Goal: Task Accomplishment & Management: Manage account settings

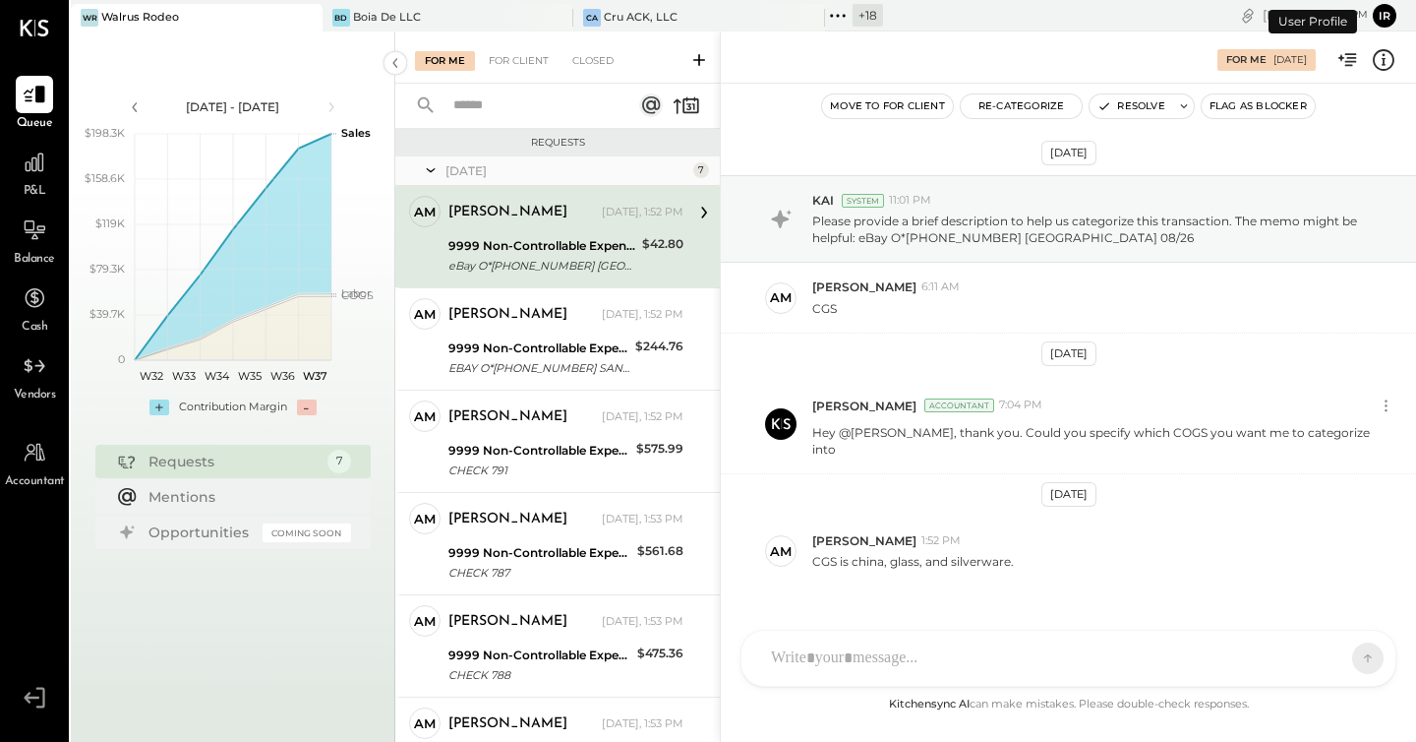
scroll to position [24, 0]
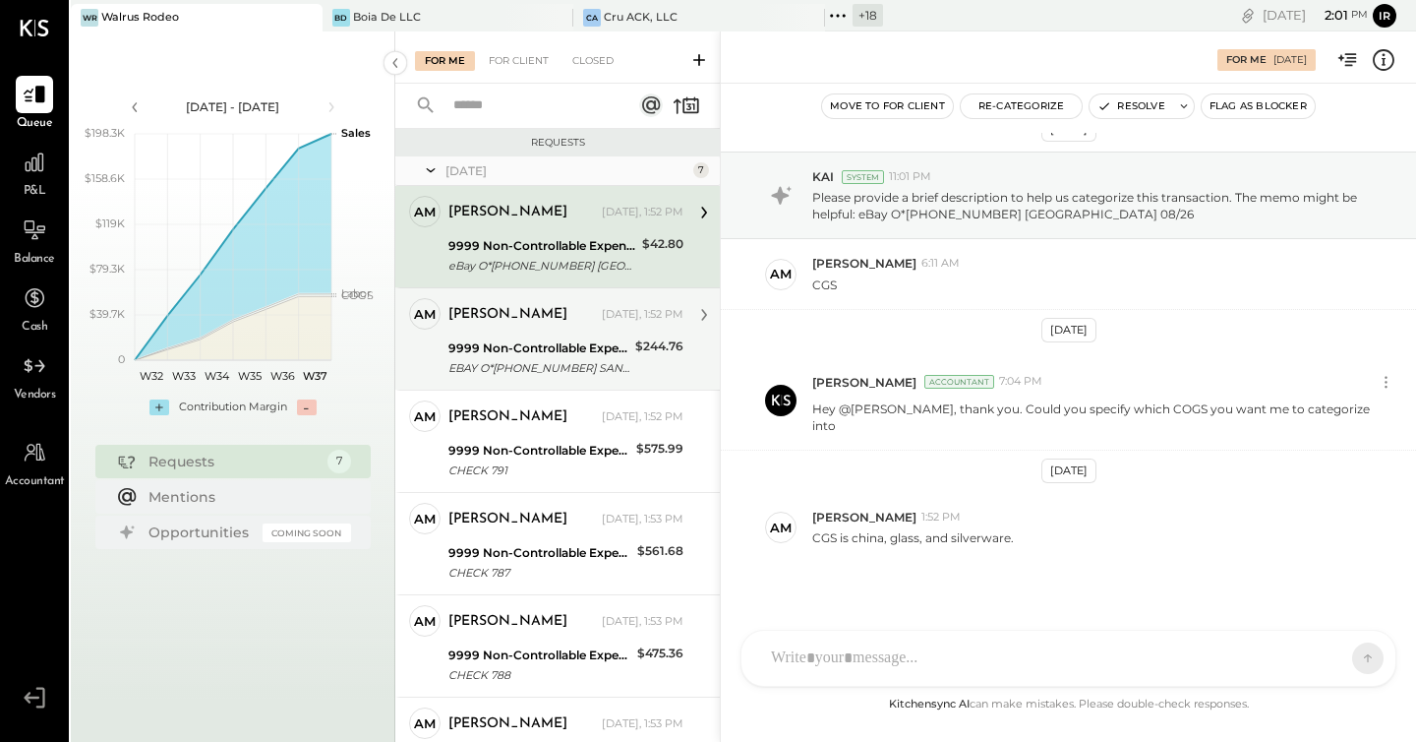
click at [540, 339] on div "9999 Non-Controllable Expenses:Other Income and Expenses:To Be Classified P&L" at bounding box center [539, 348] width 181 height 20
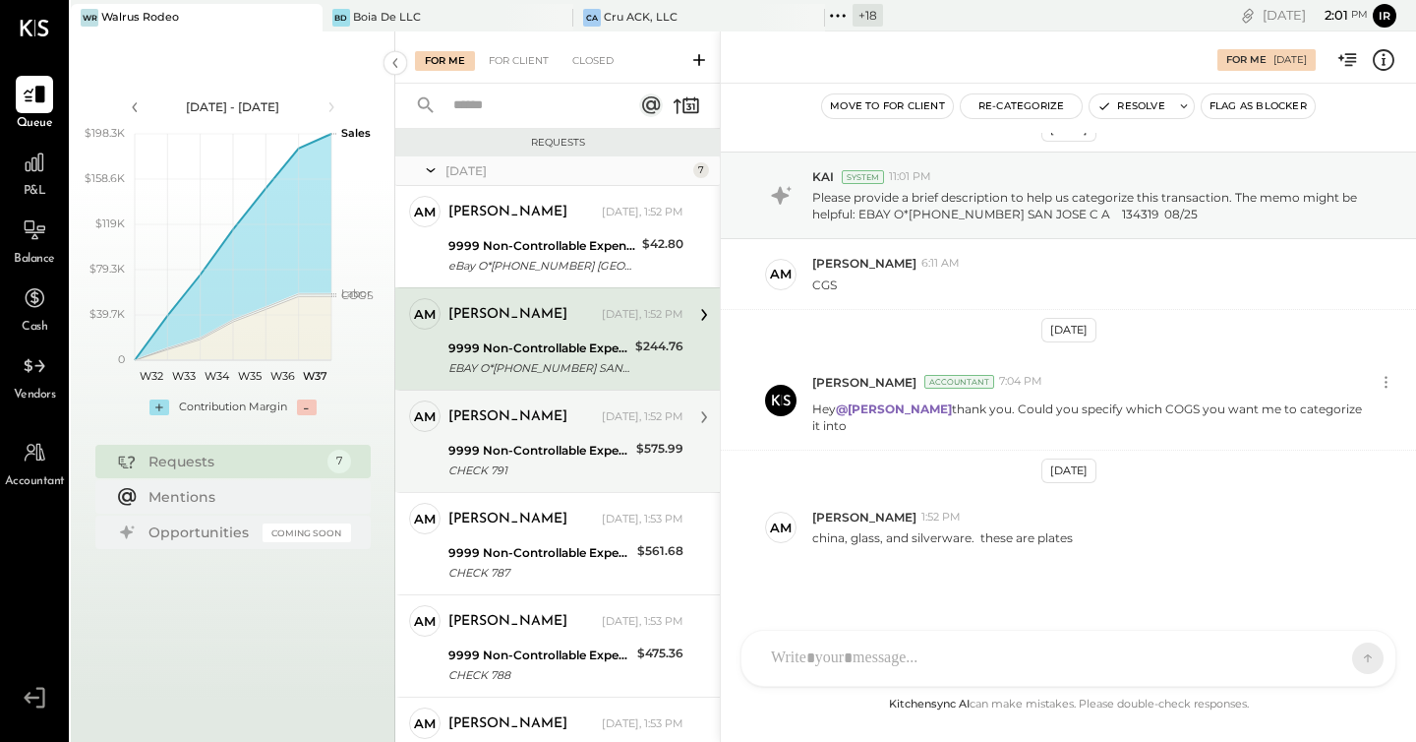
click at [541, 417] on div "[PERSON_NAME]" at bounding box center [524, 417] width 150 height 20
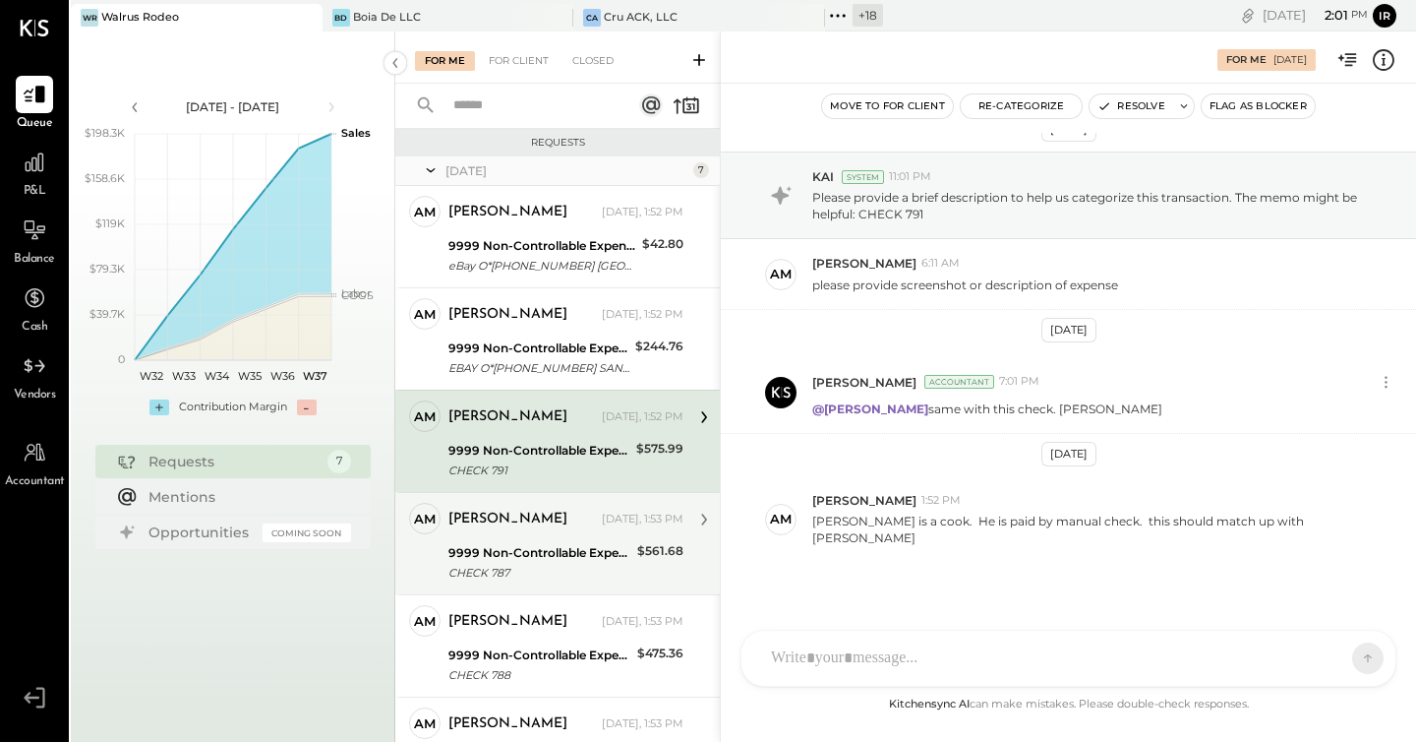
click at [567, 549] on div "9999 Non-Controllable Expenses:Other Income and Expenses:To Be Classified P&L" at bounding box center [540, 553] width 183 height 20
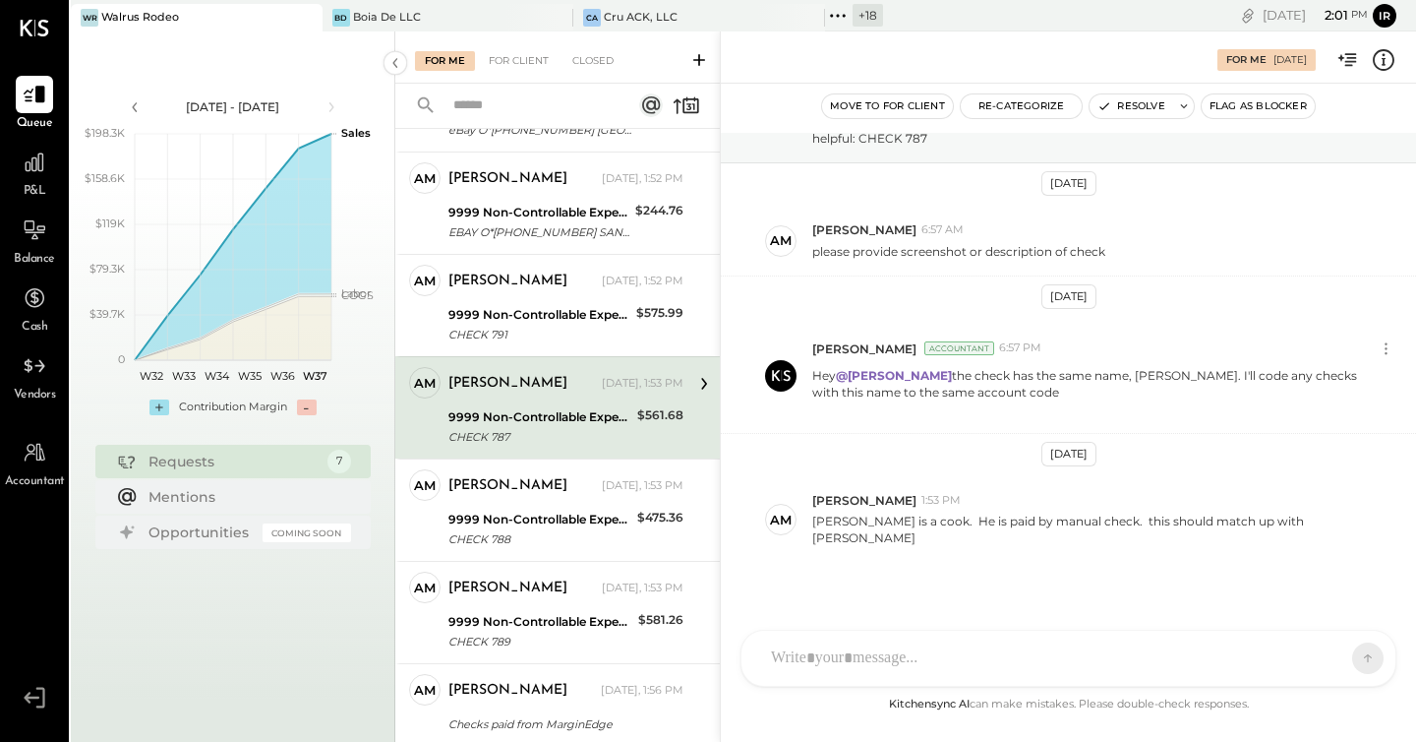
scroll to position [174, 0]
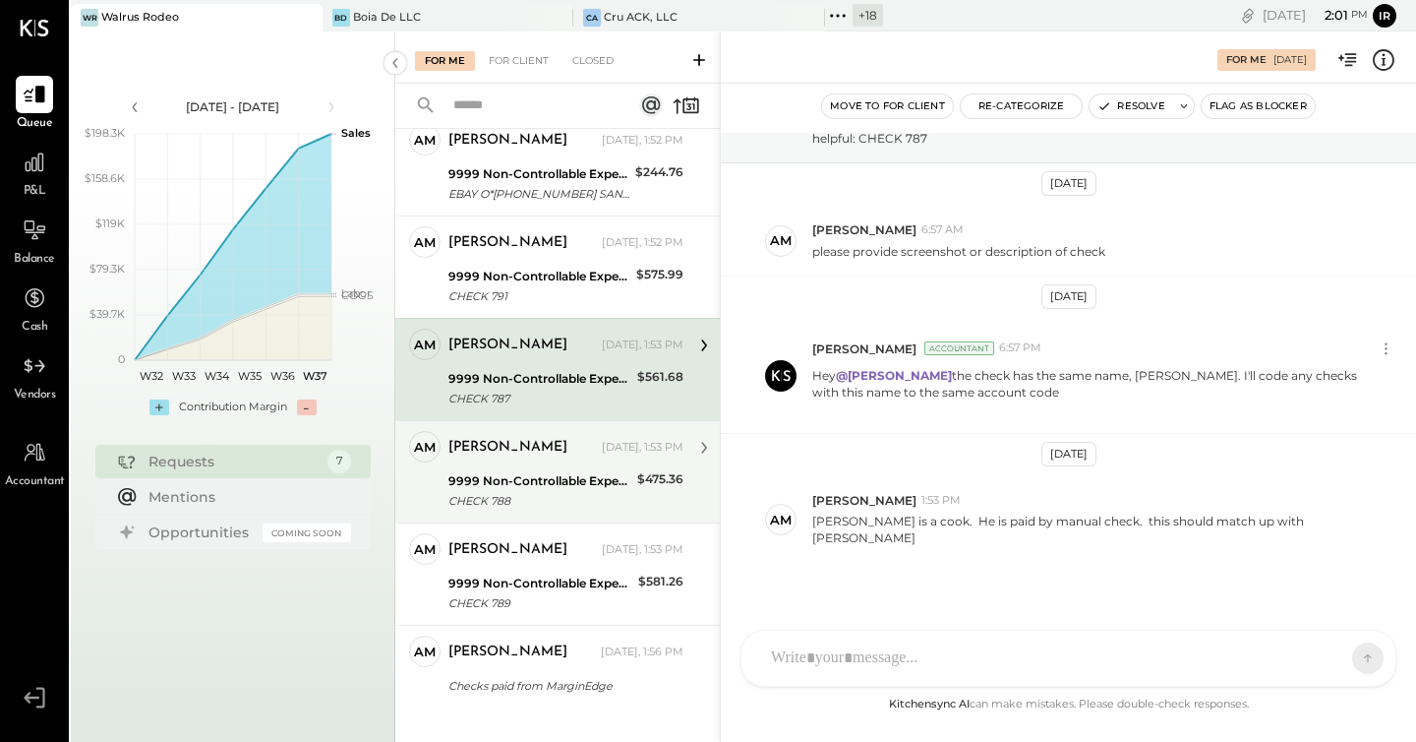
click at [554, 497] on div "CHECK 788" at bounding box center [540, 501] width 183 height 20
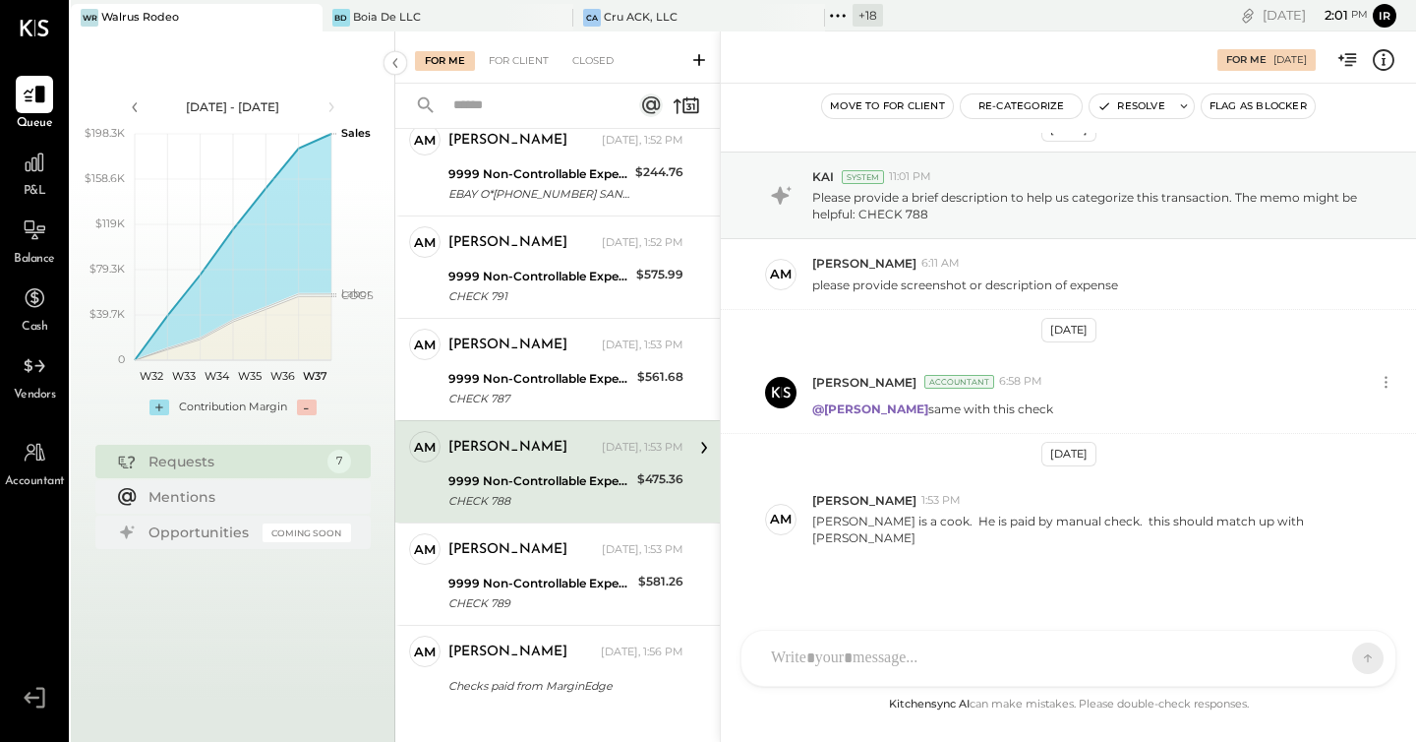
scroll to position [201, 0]
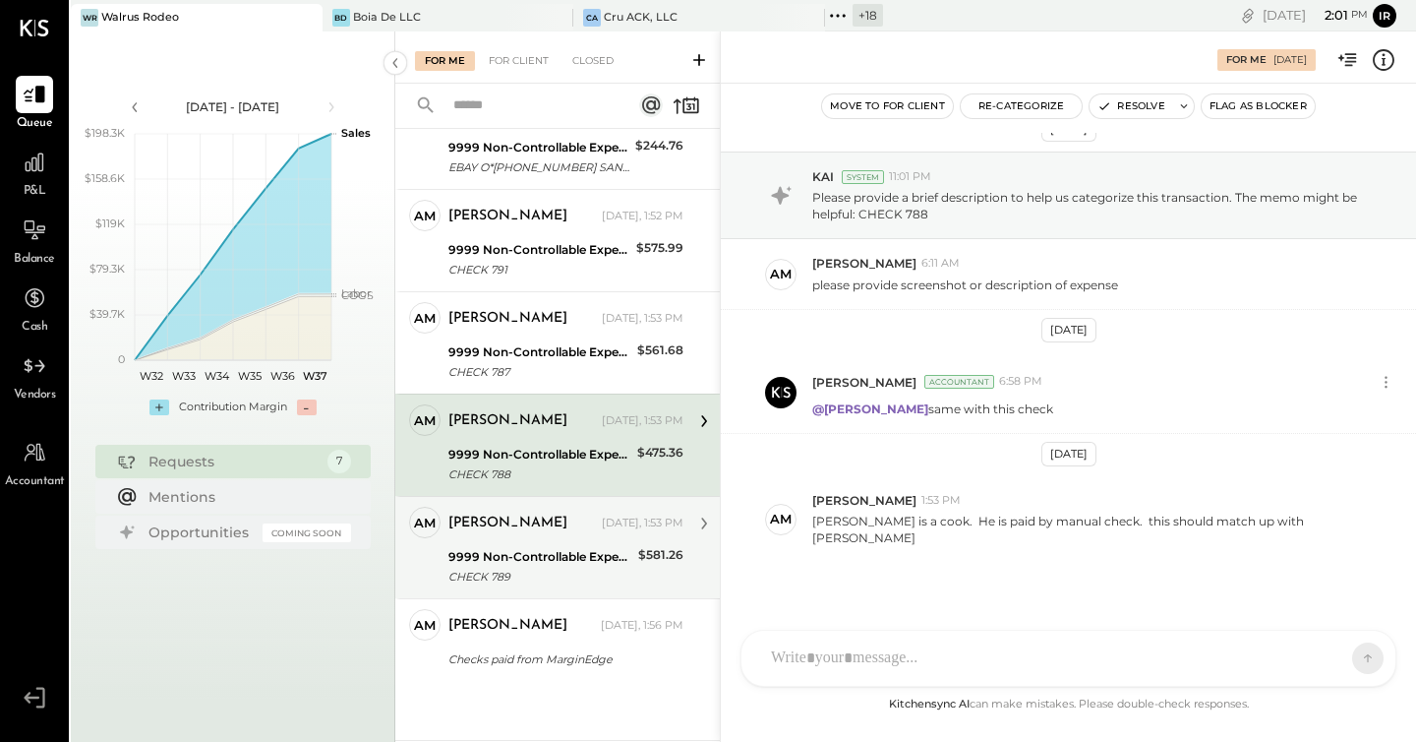
click at [542, 535] on div "[PERSON_NAME] [DATE], 1:53 PM" at bounding box center [566, 524] width 235 height 28
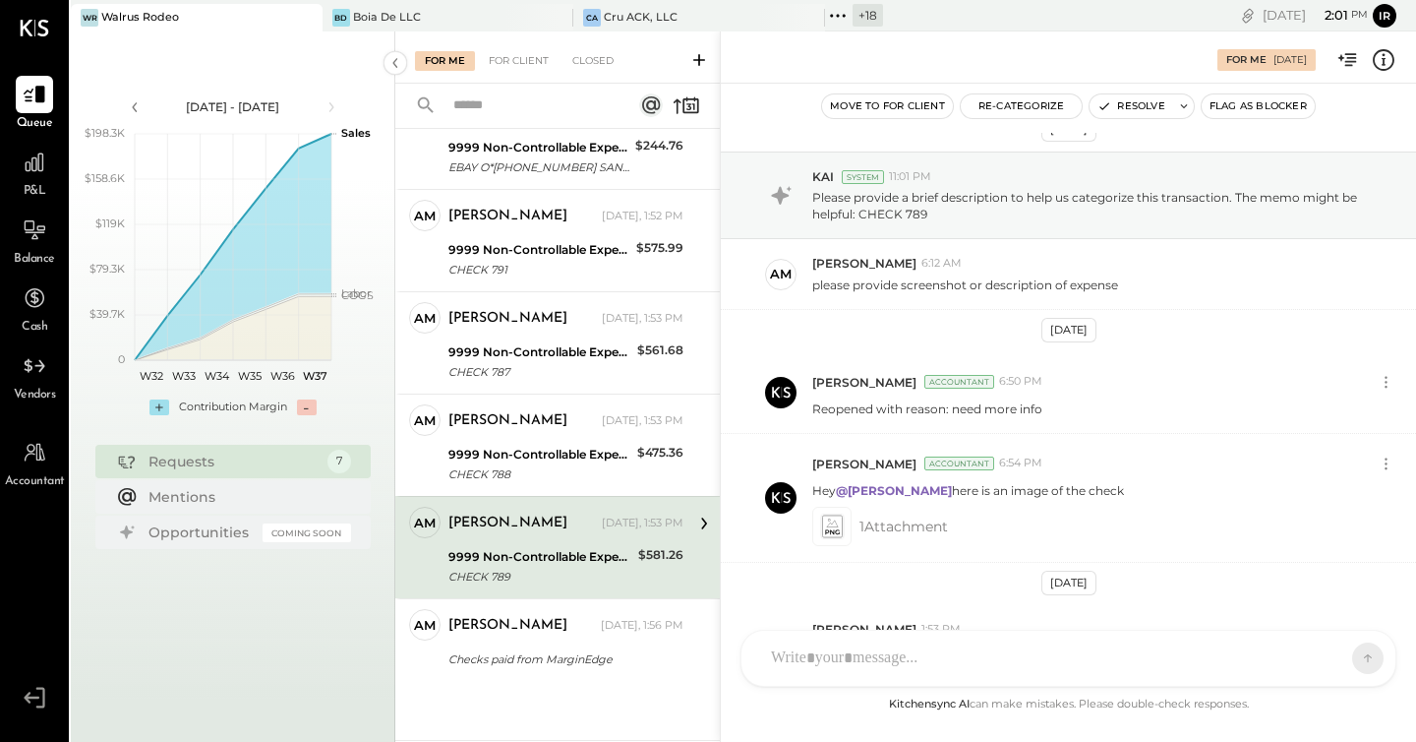
scroll to position [152, 0]
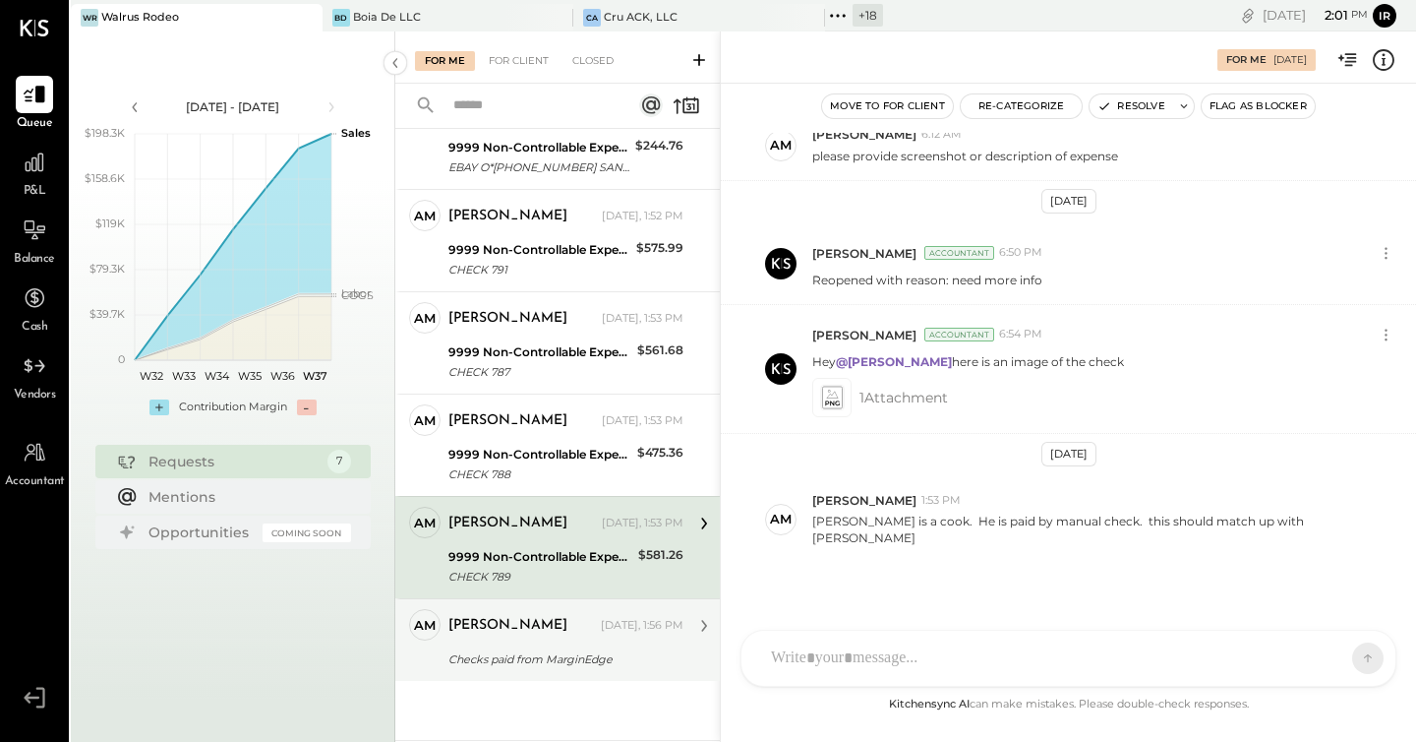
click at [521, 655] on div "Checks paid from MarginEdge" at bounding box center [563, 659] width 229 height 20
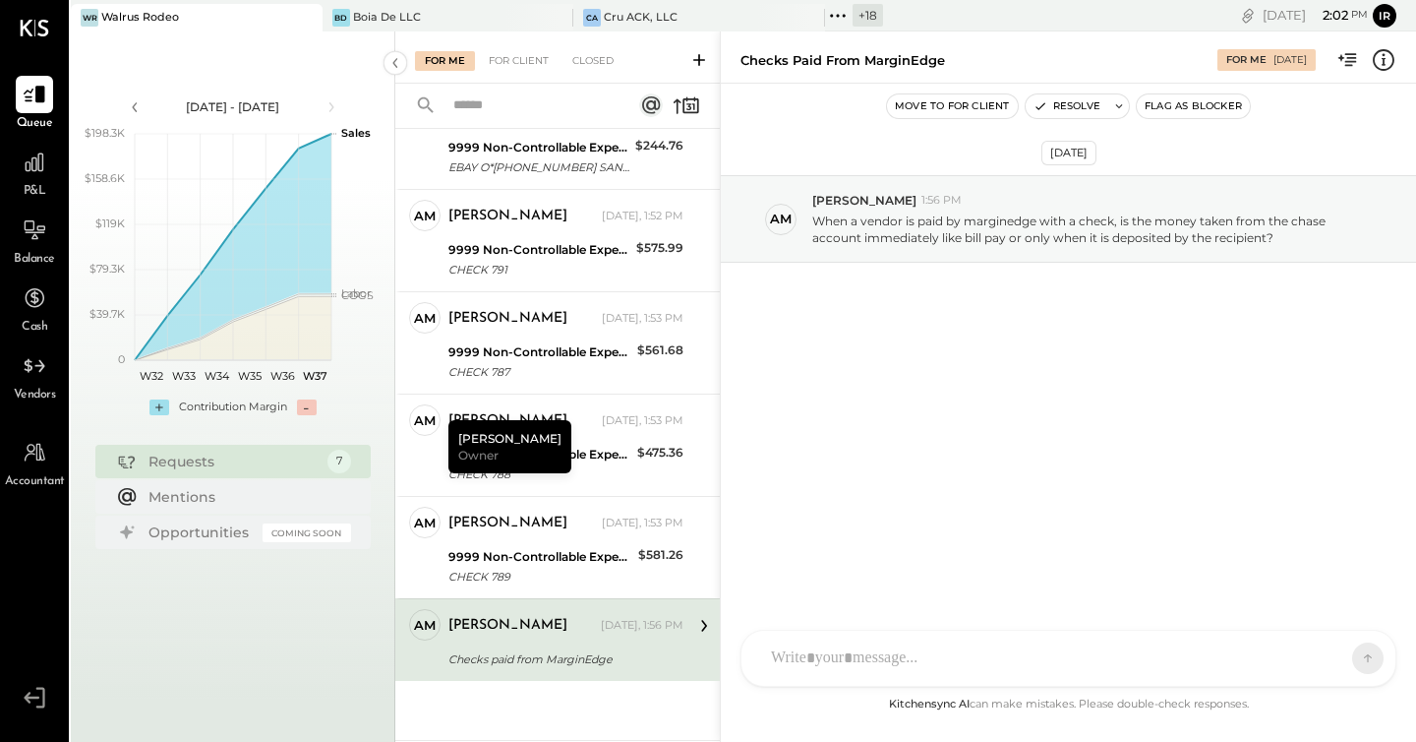
click at [936, 374] on div "[DATE] AM [PERSON_NAME] 1:56 PM When a vendor is paid by marginedge with a chec…" at bounding box center [1068, 271] width 695 height 277
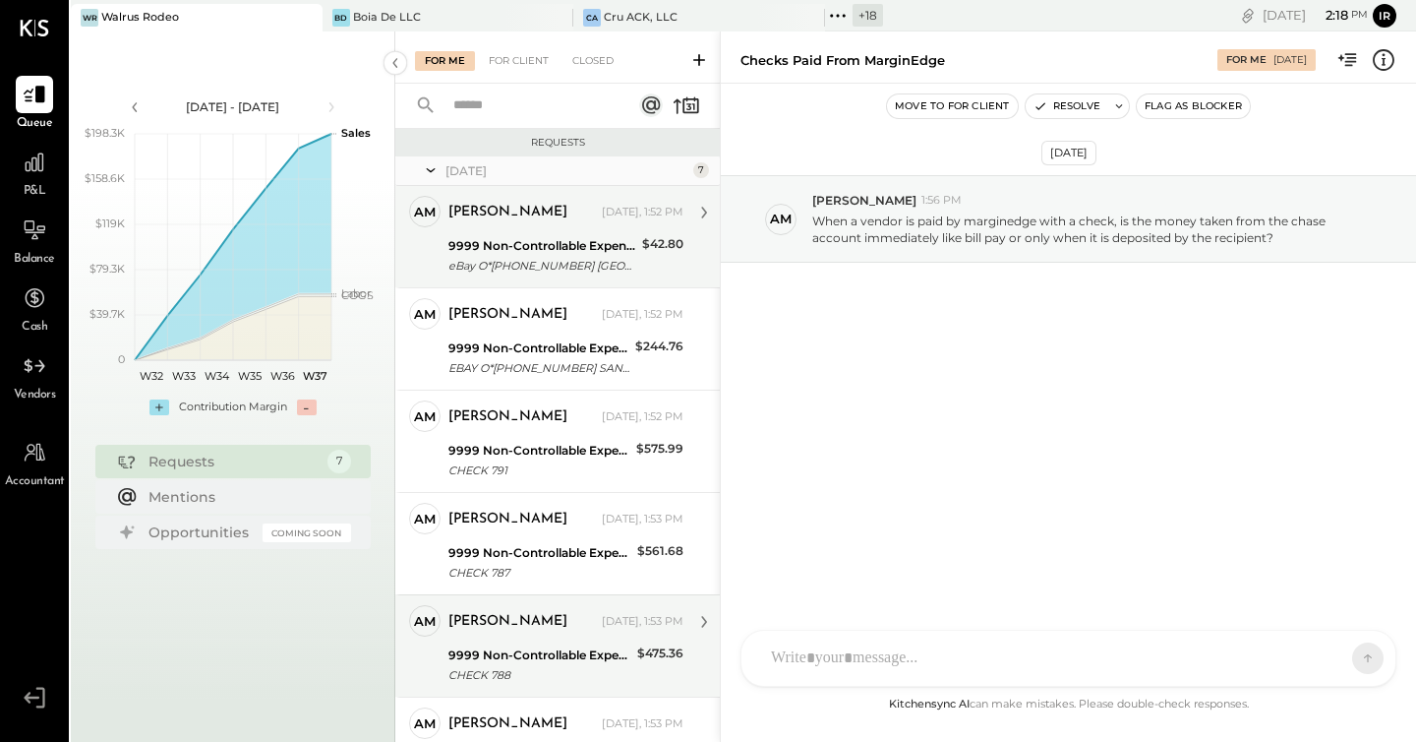
click at [522, 237] on div "9999 Non-Controllable Expenses:Other Income and Expenses:To Be Classified P&L" at bounding box center [543, 246] width 188 height 20
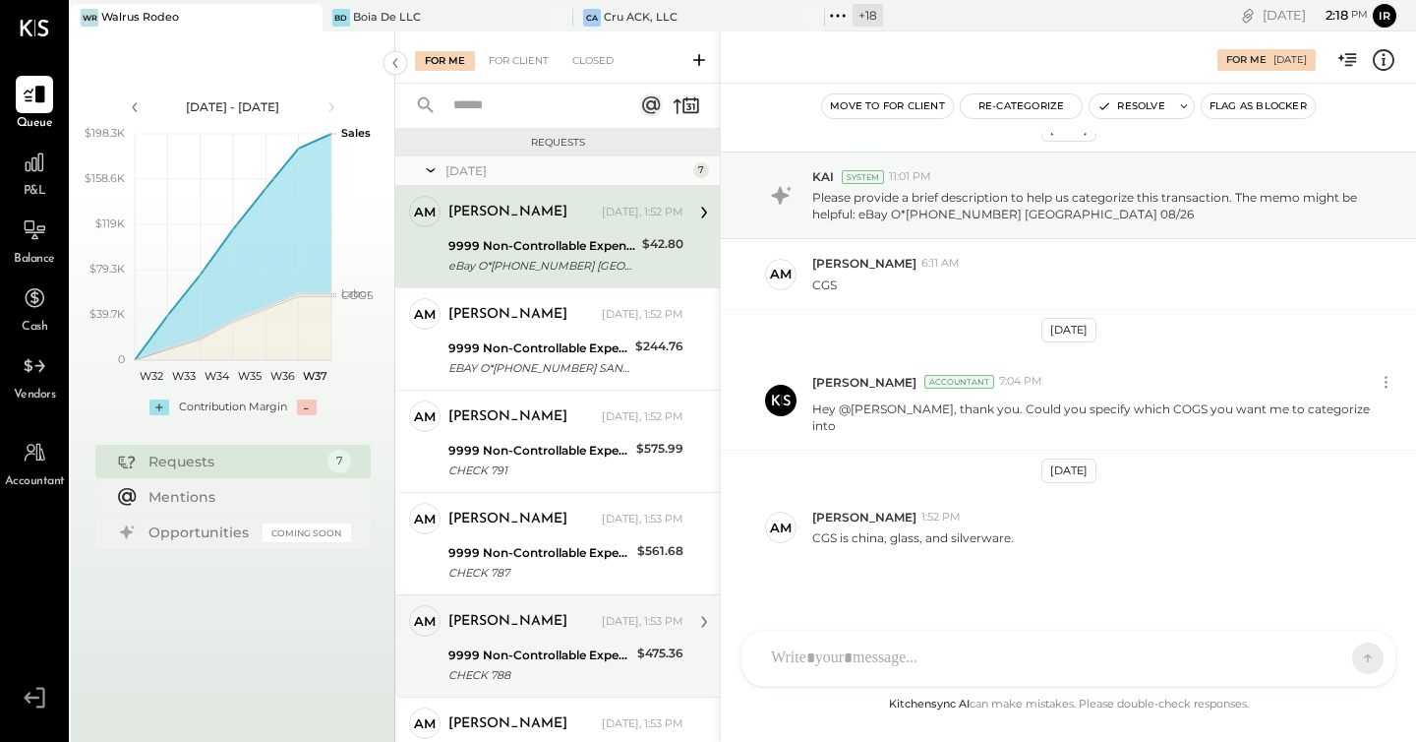
click at [846, 644] on div "CF [PERSON_NAME] ID [PERSON_NAME] Del [PERSON_NAME] AM [PERSON_NAME] AA [PERSON…" at bounding box center [1069, 658] width 656 height 57
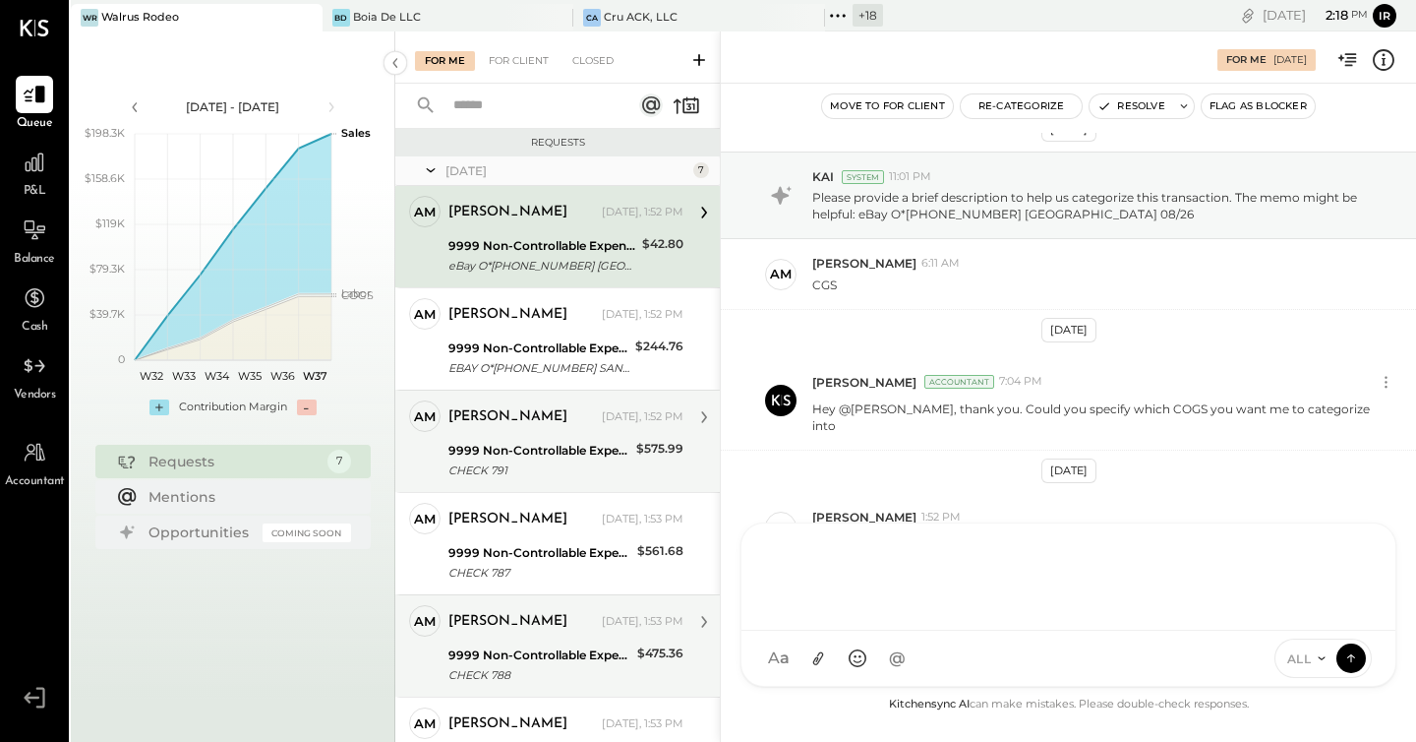
scroll to position [201, 0]
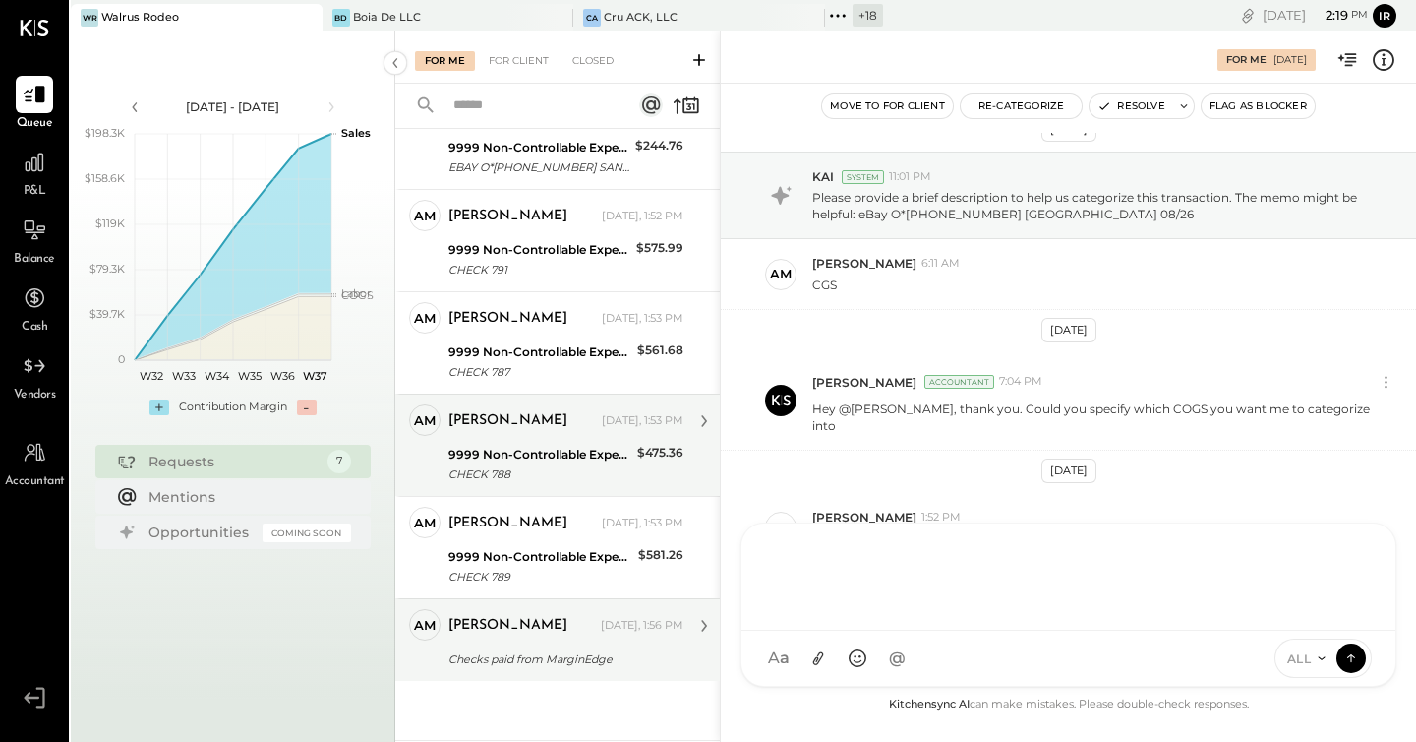
click at [538, 666] on div "Checks paid from MarginEdge" at bounding box center [563, 659] width 229 height 20
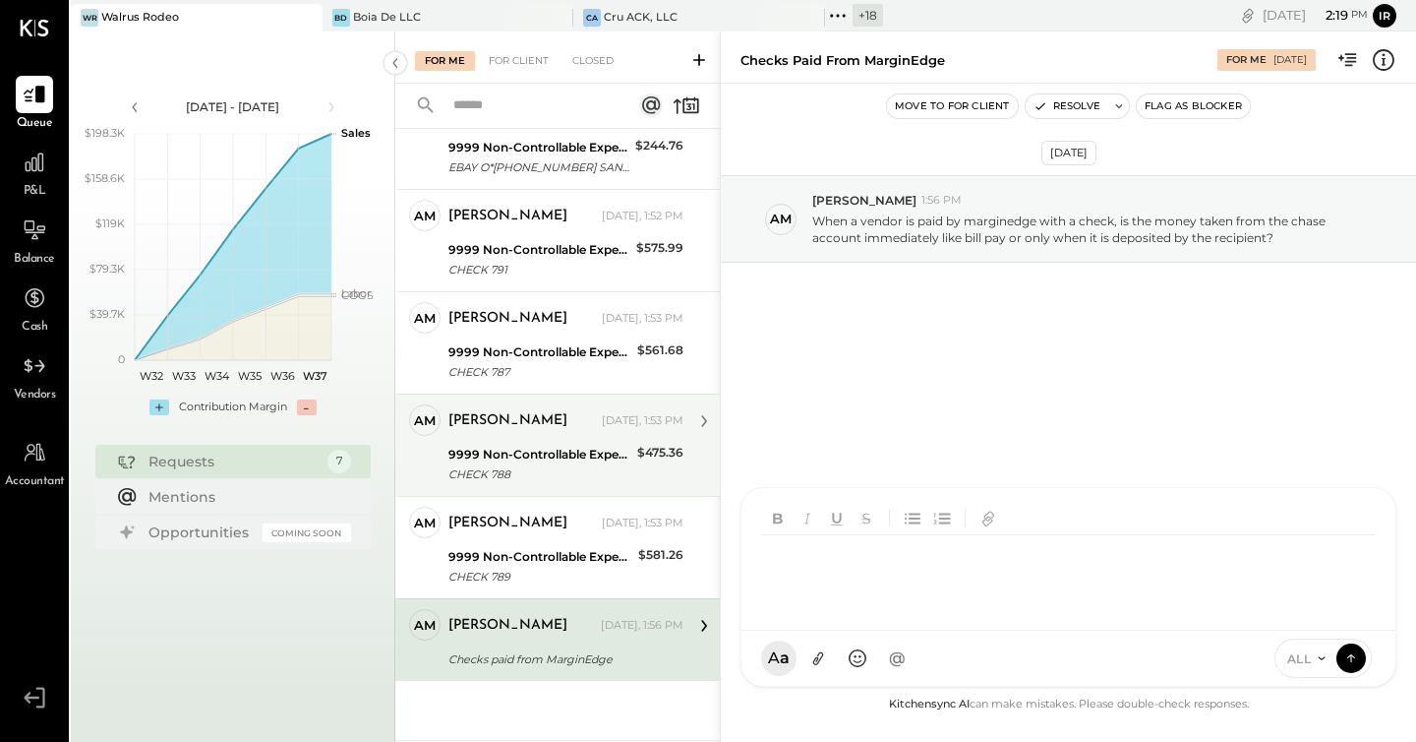
click at [830, 631] on div at bounding box center [1069, 559] width 654 height 143
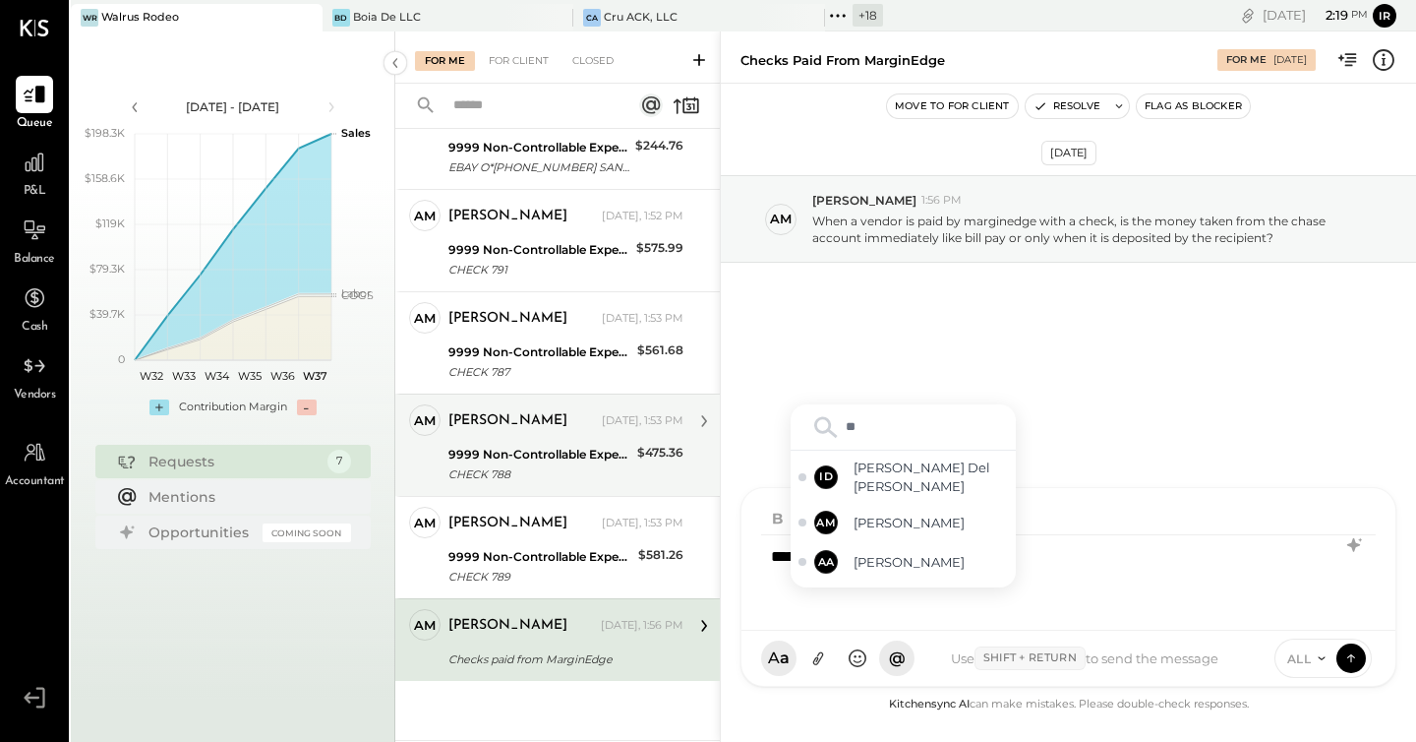
type input "***"
click at [887, 493] on span "[PERSON_NAME]" at bounding box center [931, 489] width 154 height 19
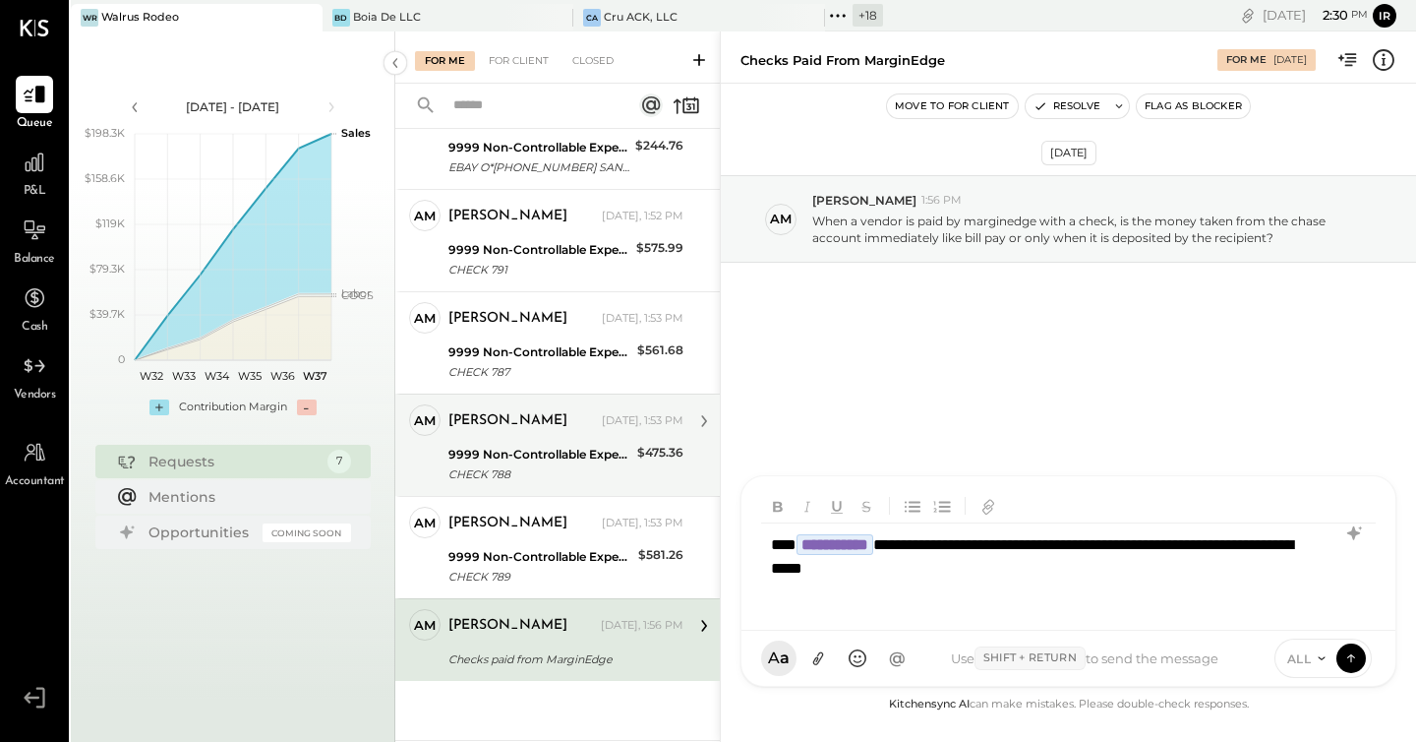
click at [1314, 659] on icon at bounding box center [1322, 658] width 16 height 16
click at [935, 382] on div "[DATE] AM [PERSON_NAME] 1:56 PM When a vendor is paid by marginedge with a chec…" at bounding box center [1068, 271] width 695 height 277
click at [1298, 662] on span "ALL" at bounding box center [1300, 658] width 25 height 17
click at [1326, 610] on div "INTERNAL" at bounding box center [1334, 609] width 116 height 32
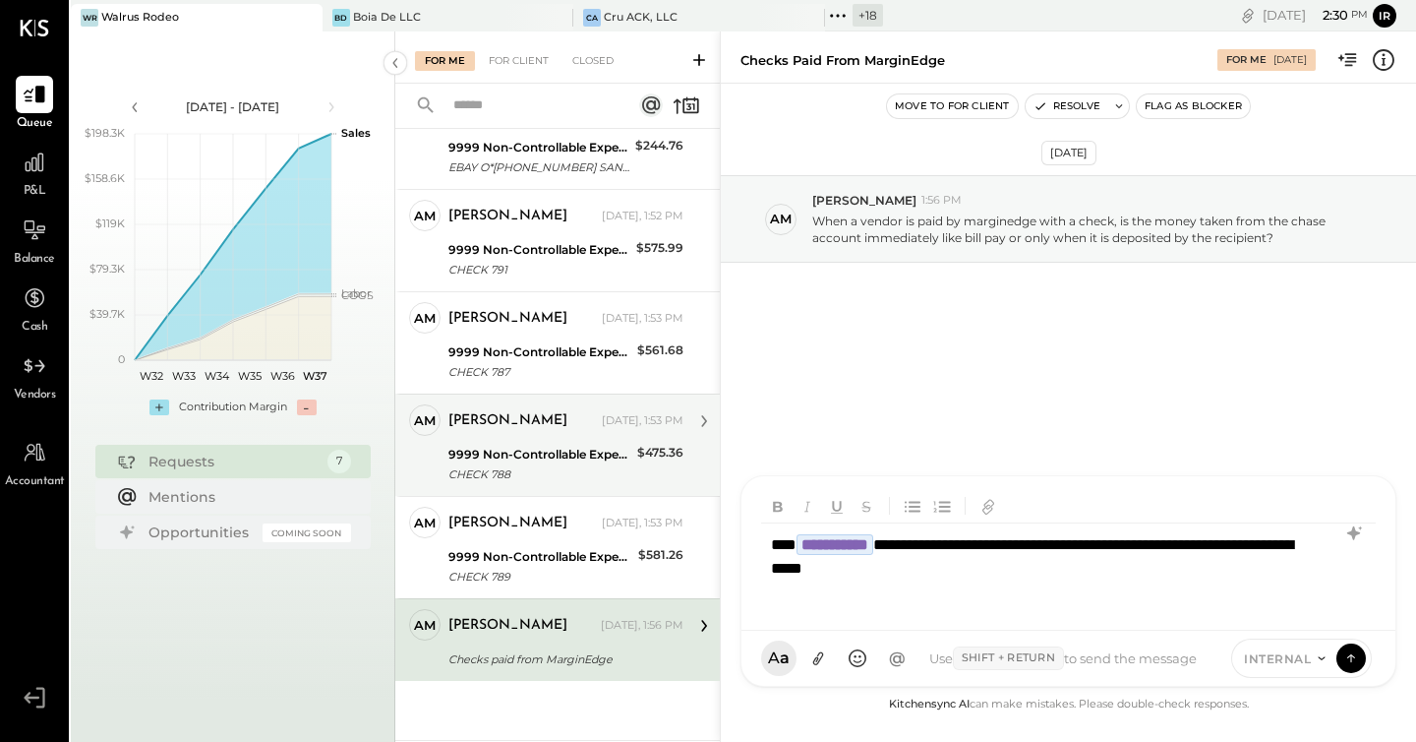
click at [1282, 663] on span "INTERNAL" at bounding box center [1277, 658] width 67 height 17
click at [1268, 573] on div "ALL" at bounding box center [1290, 577] width 116 height 32
click at [1351, 655] on icon at bounding box center [1352, 657] width 18 height 20
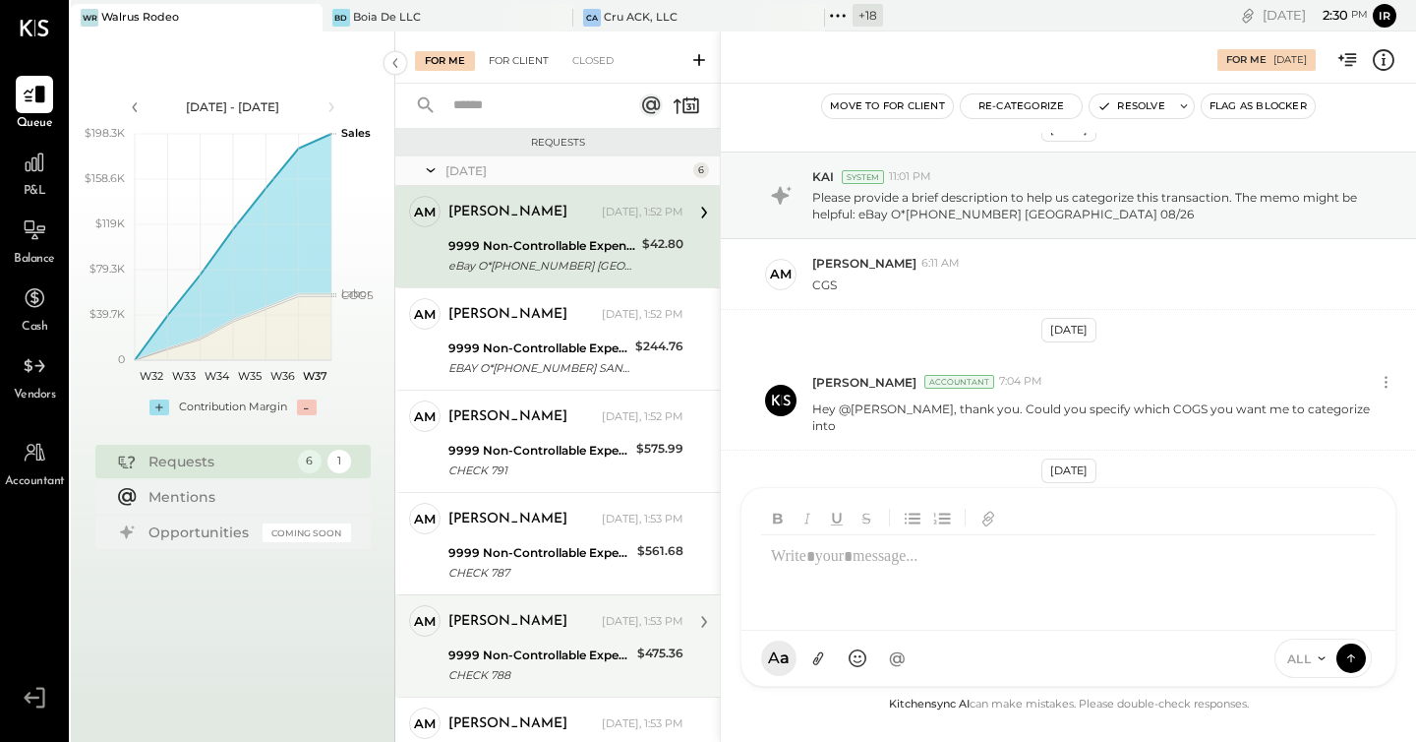
click at [509, 61] on div "For Client" at bounding box center [519, 61] width 80 height 20
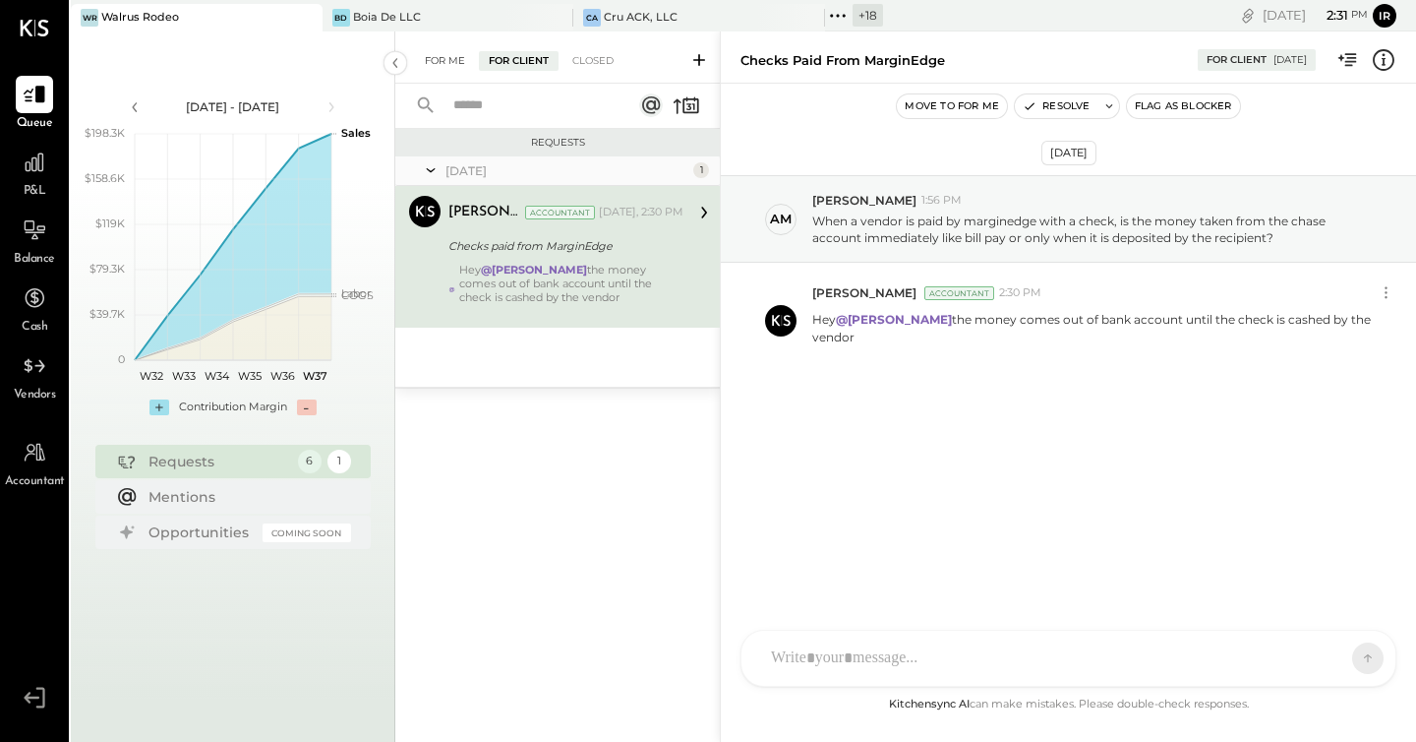
click at [444, 59] on div "For Me" at bounding box center [445, 61] width 60 height 20
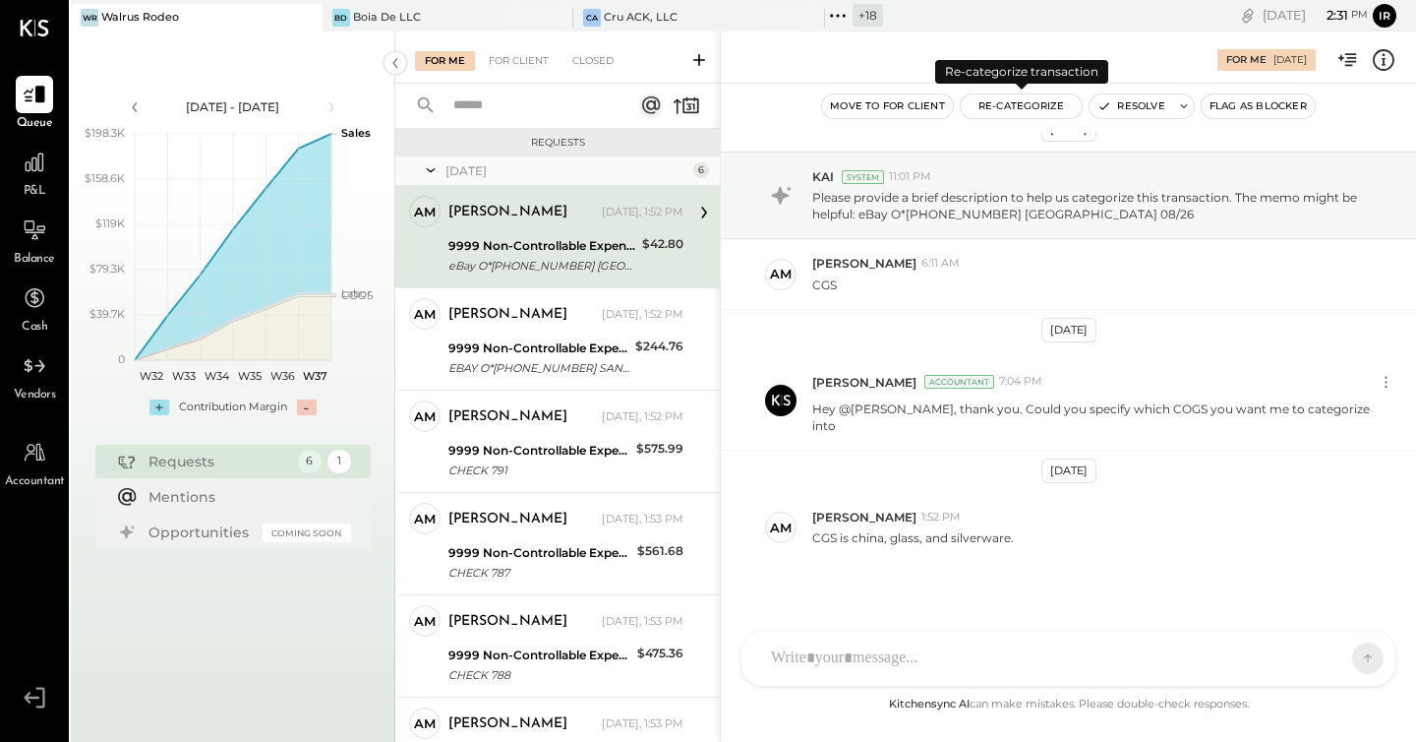
click at [1021, 109] on button "Re-Categorize" at bounding box center [1022, 106] width 122 height 24
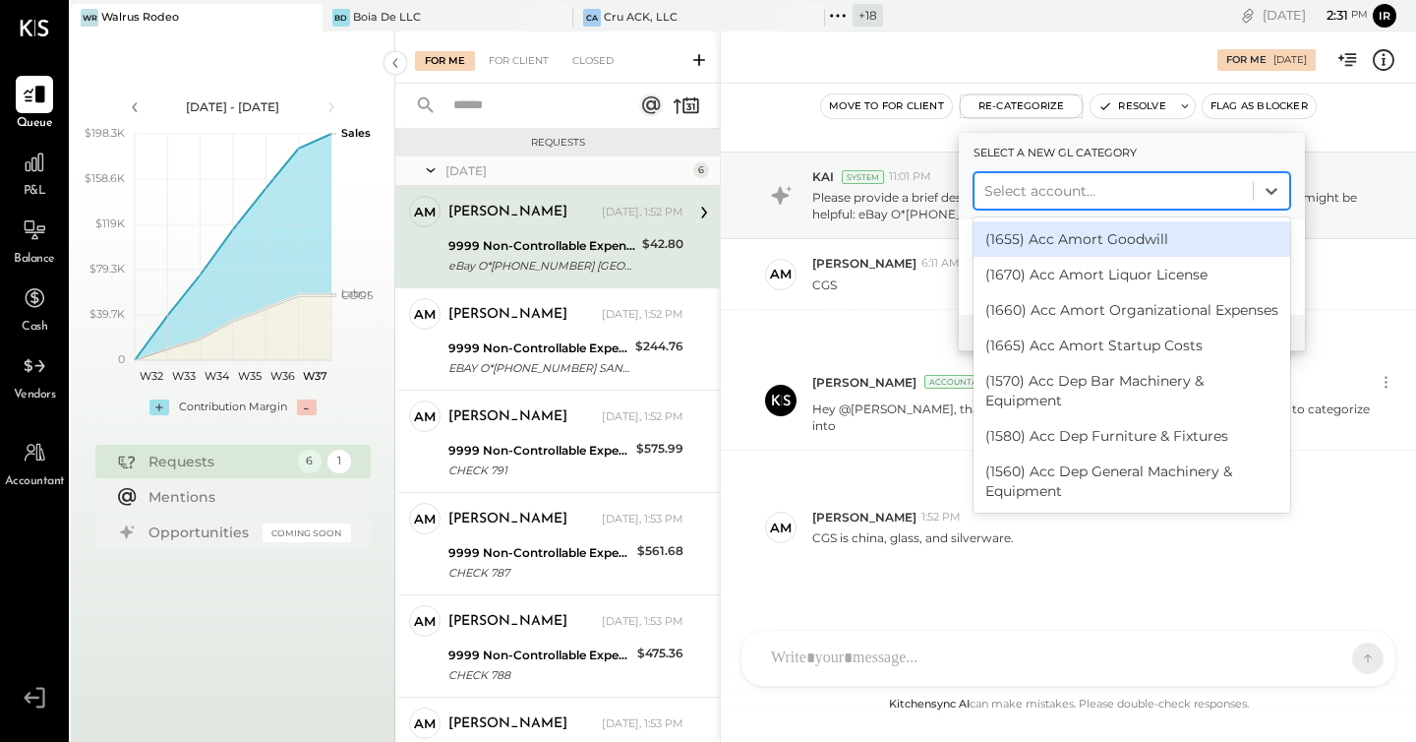
click at [1014, 183] on div at bounding box center [1114, 191] width 259 height 24
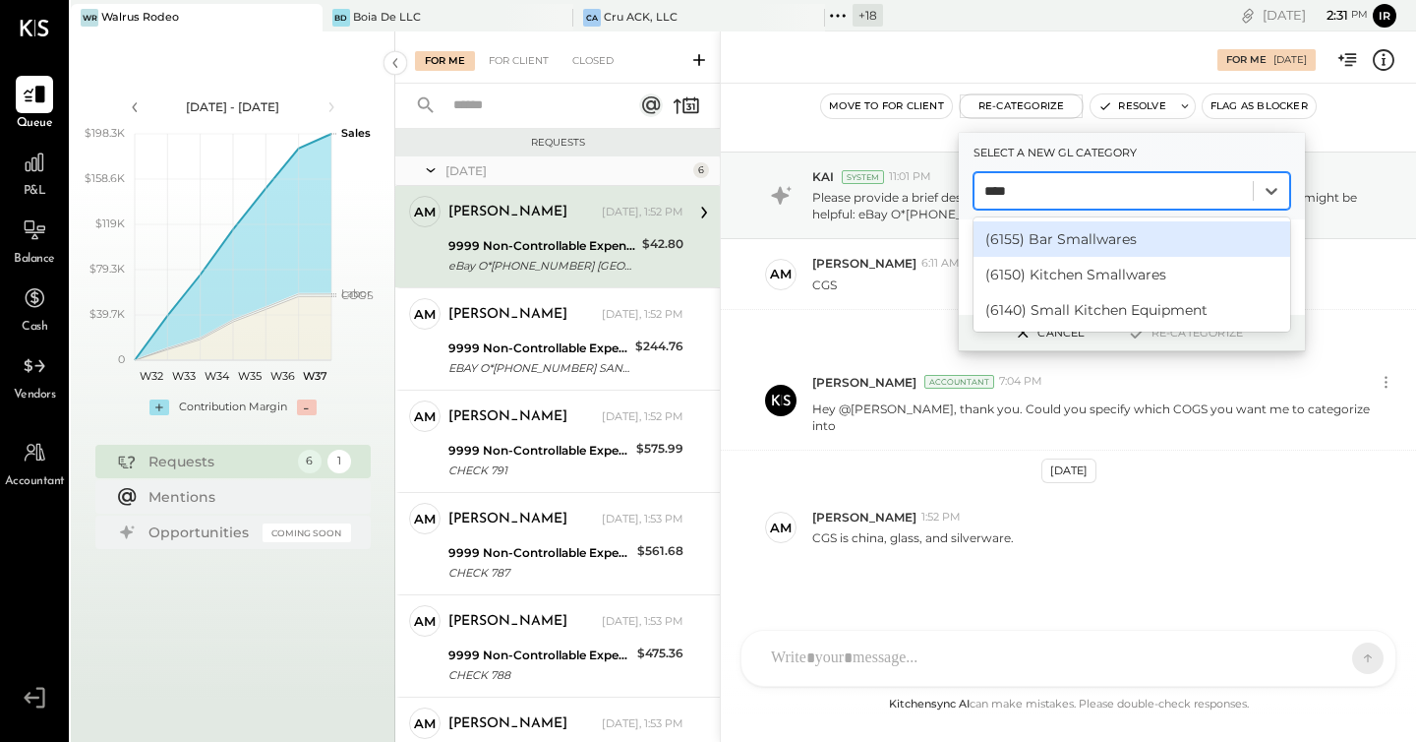
type input "*****"
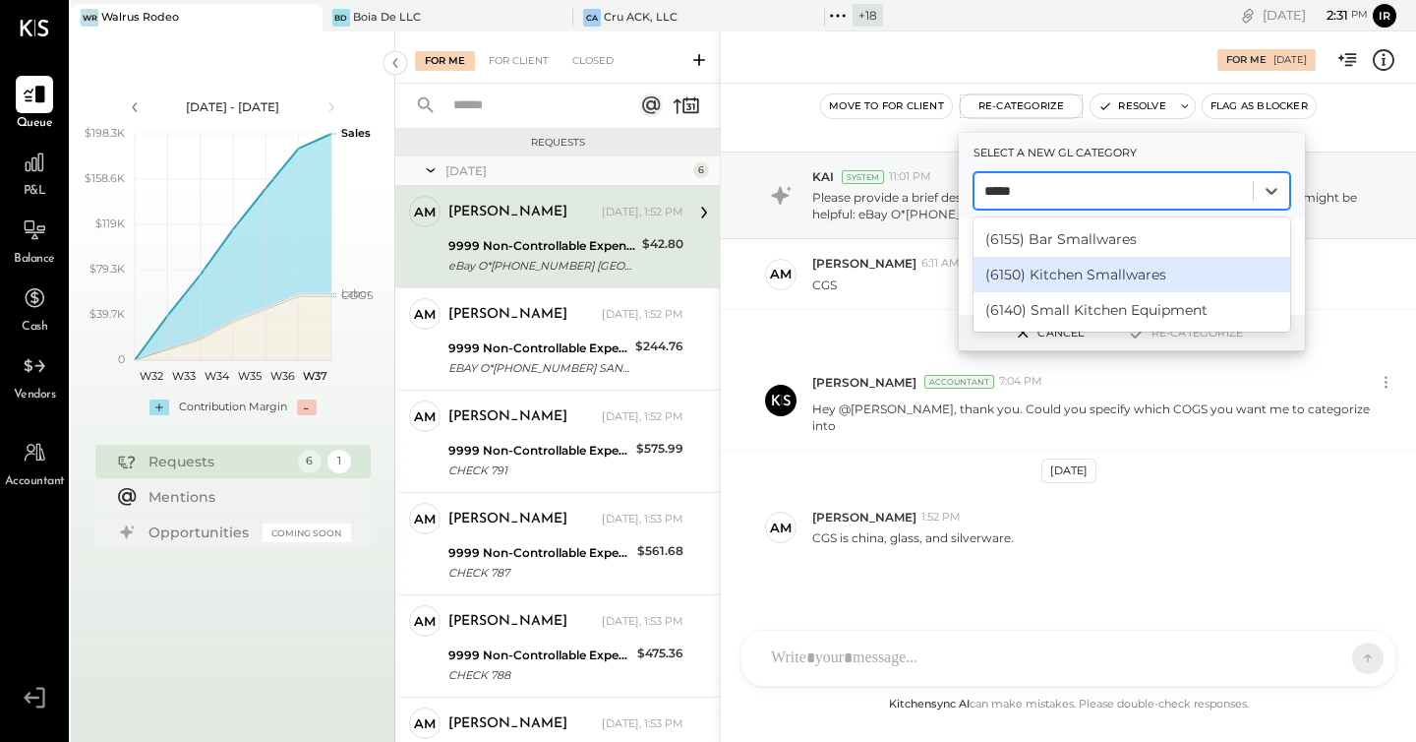
click at [1095, 281] on div "(6150) Kitchen Smallwares" at bounding box center [1132, 274] width 317 height 35
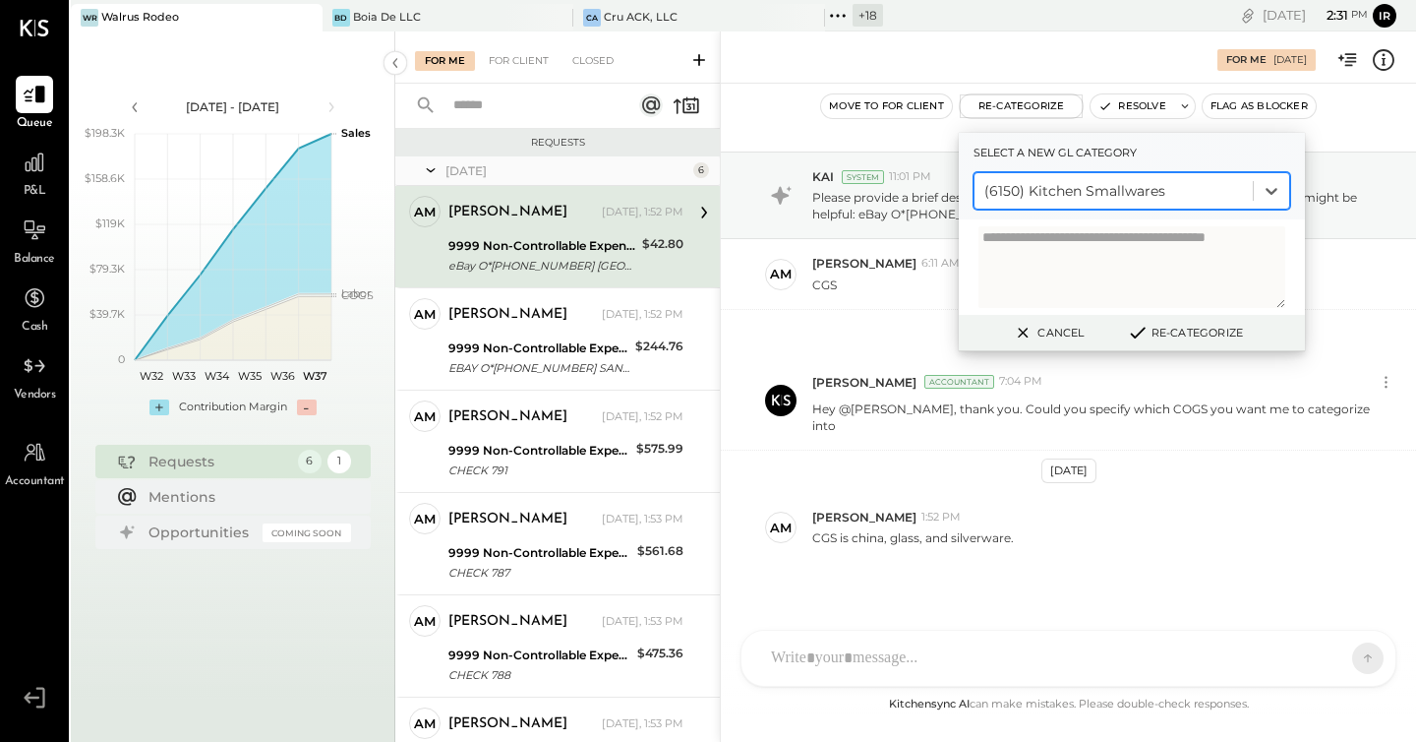
click at [1213, 334] on button "Re-Categorize" at bounding box center [1185, 333] width 130 height 24
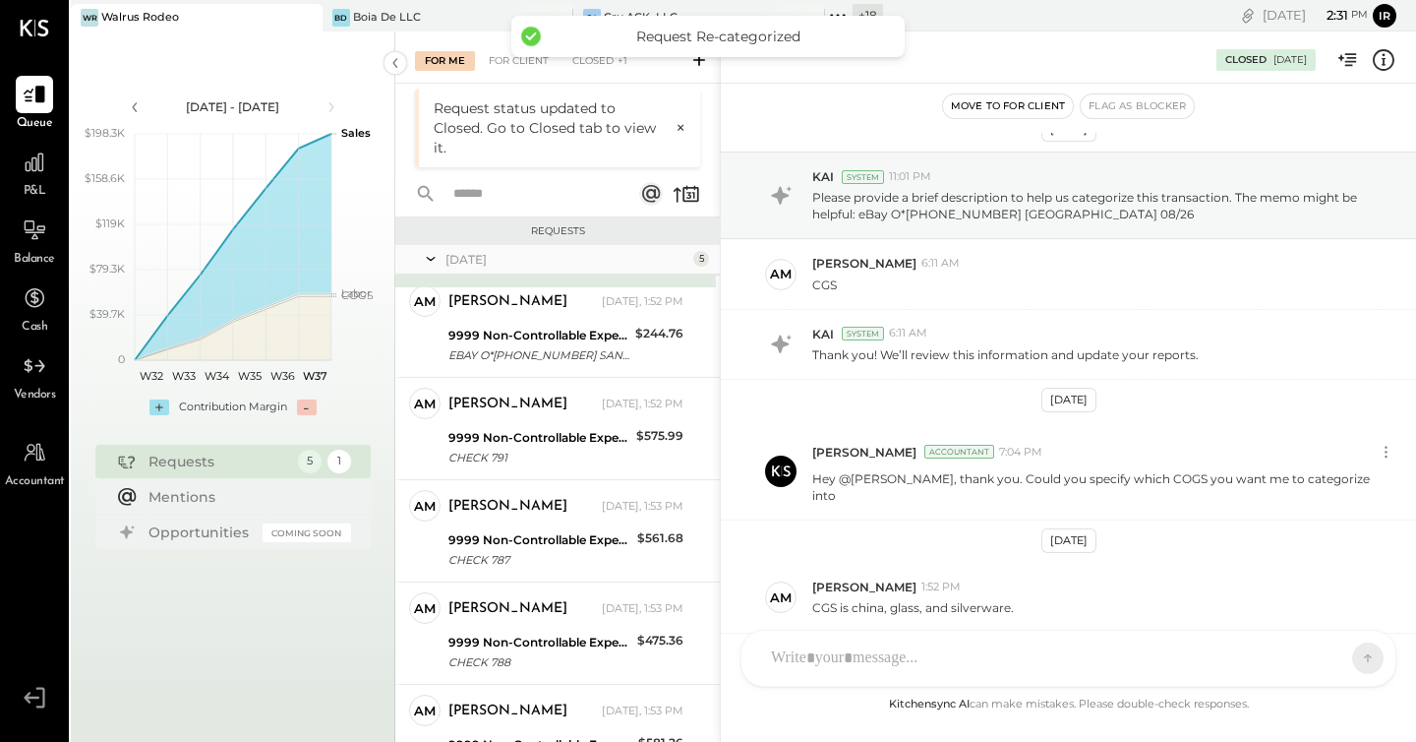
scroll to position [316, 0]
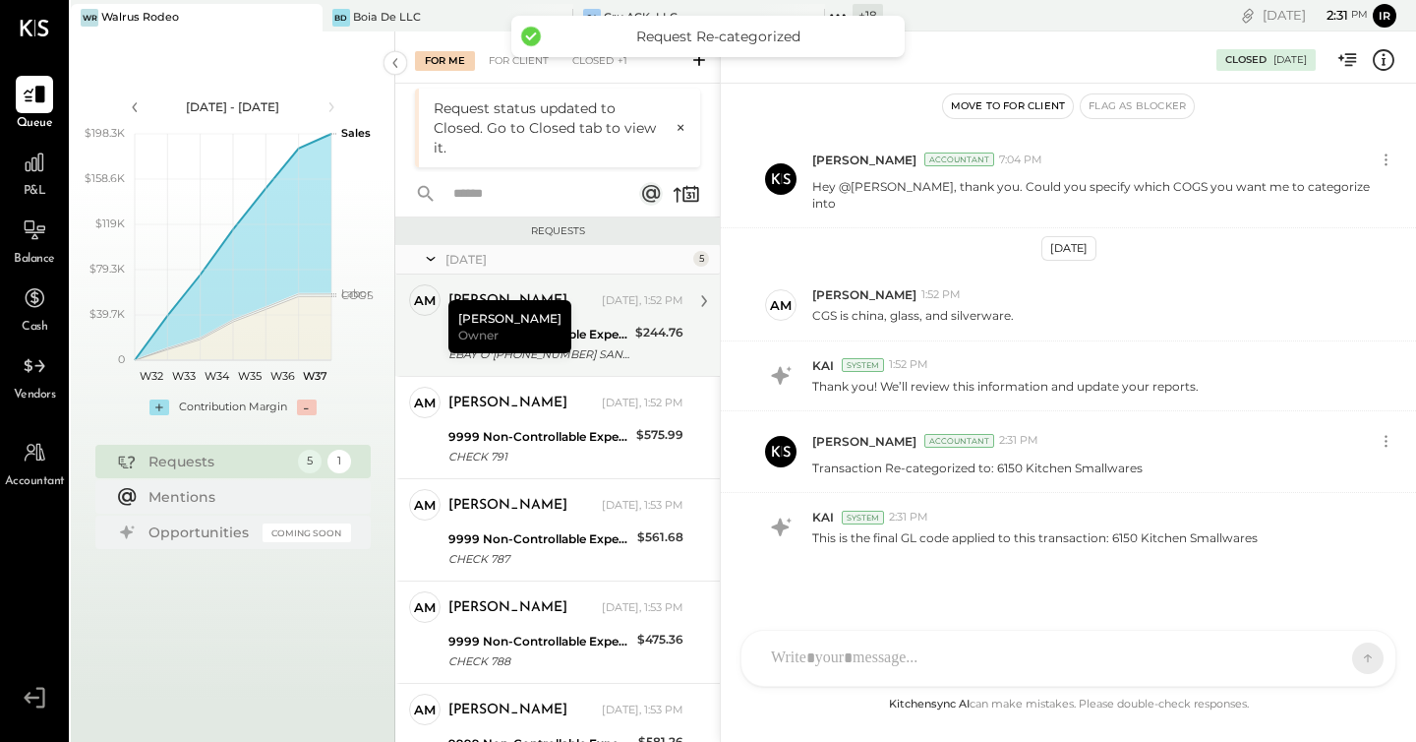
click at [532, 330] on div "[PERSON_NAME] Owner" at bounding box center [510, 326] width 123 height 53
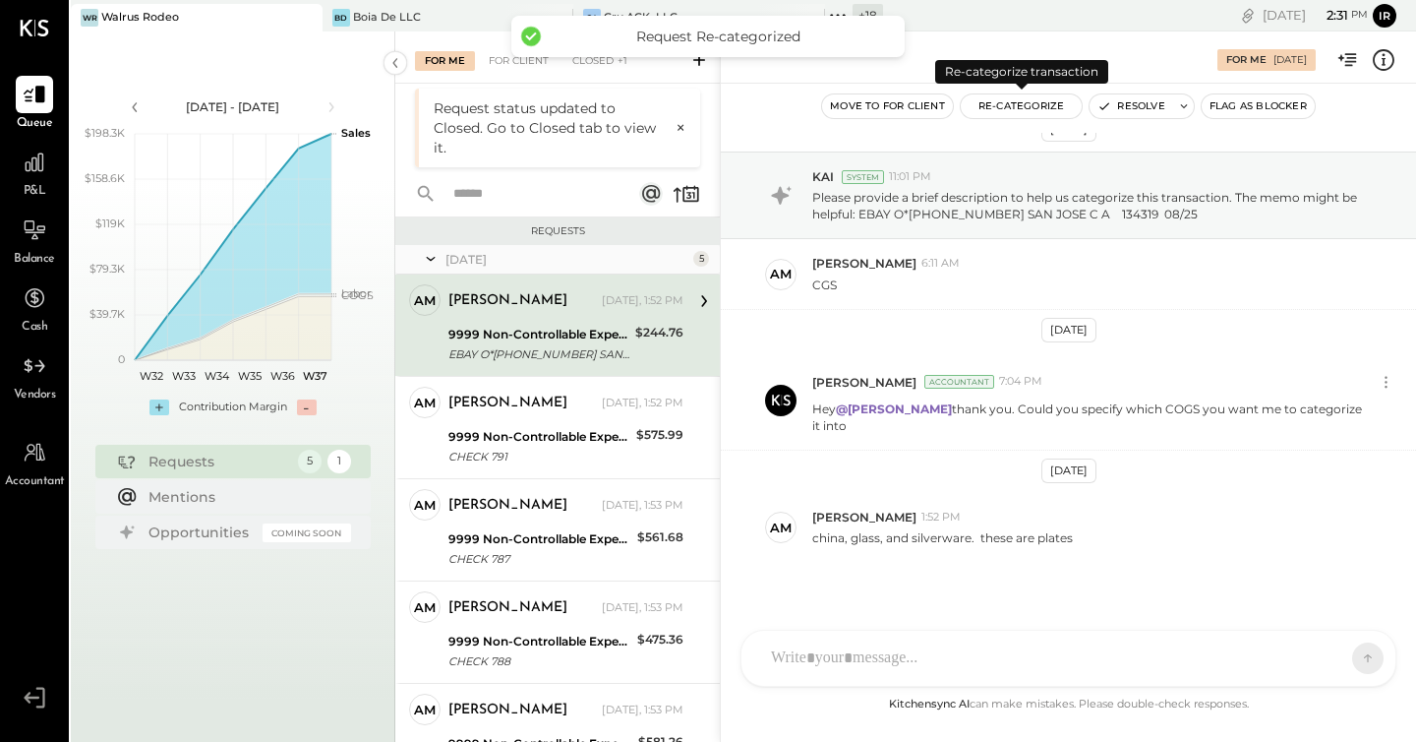
click at [1020, 105] on button "Re-Categorize" at bounding box center [1022, 106] width 122 height 24
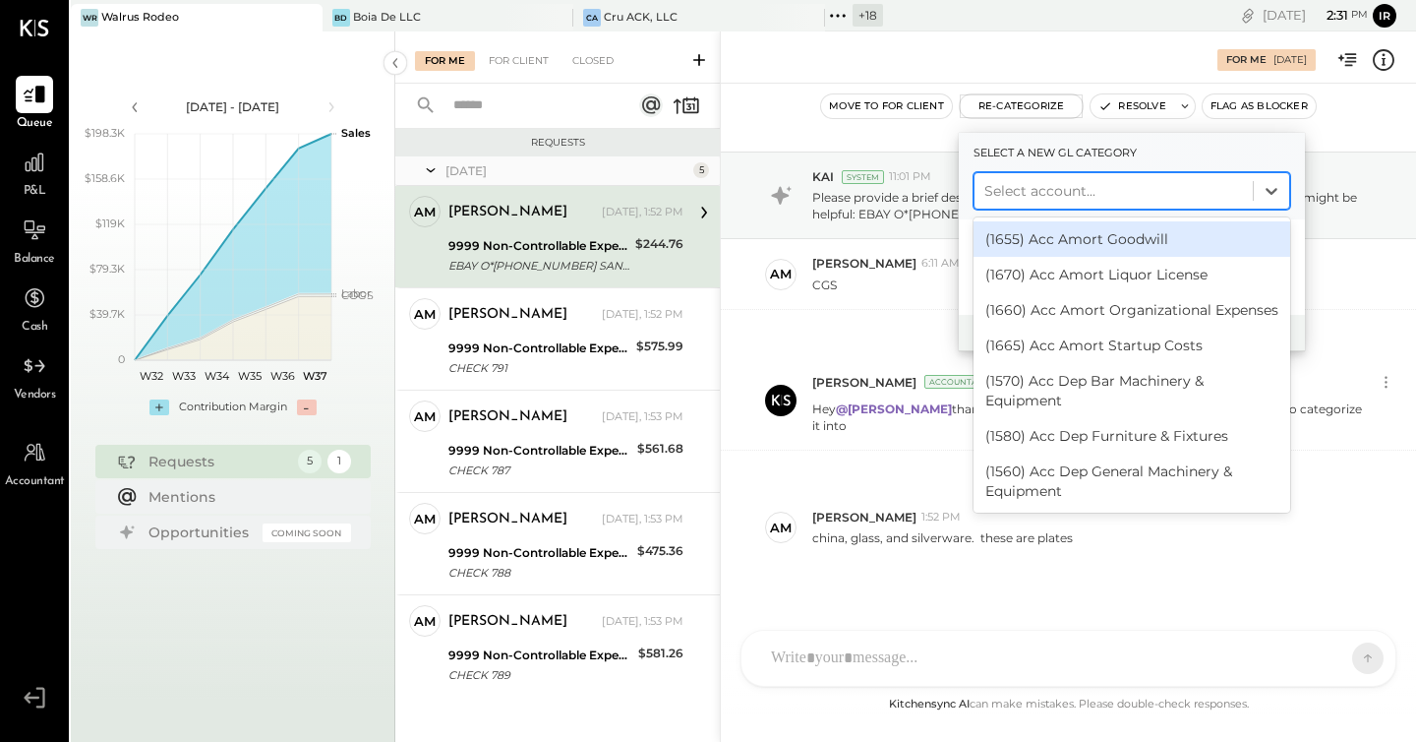
click at [1051, 186] on div at bounding box center [1114, 191] width 259 height 24
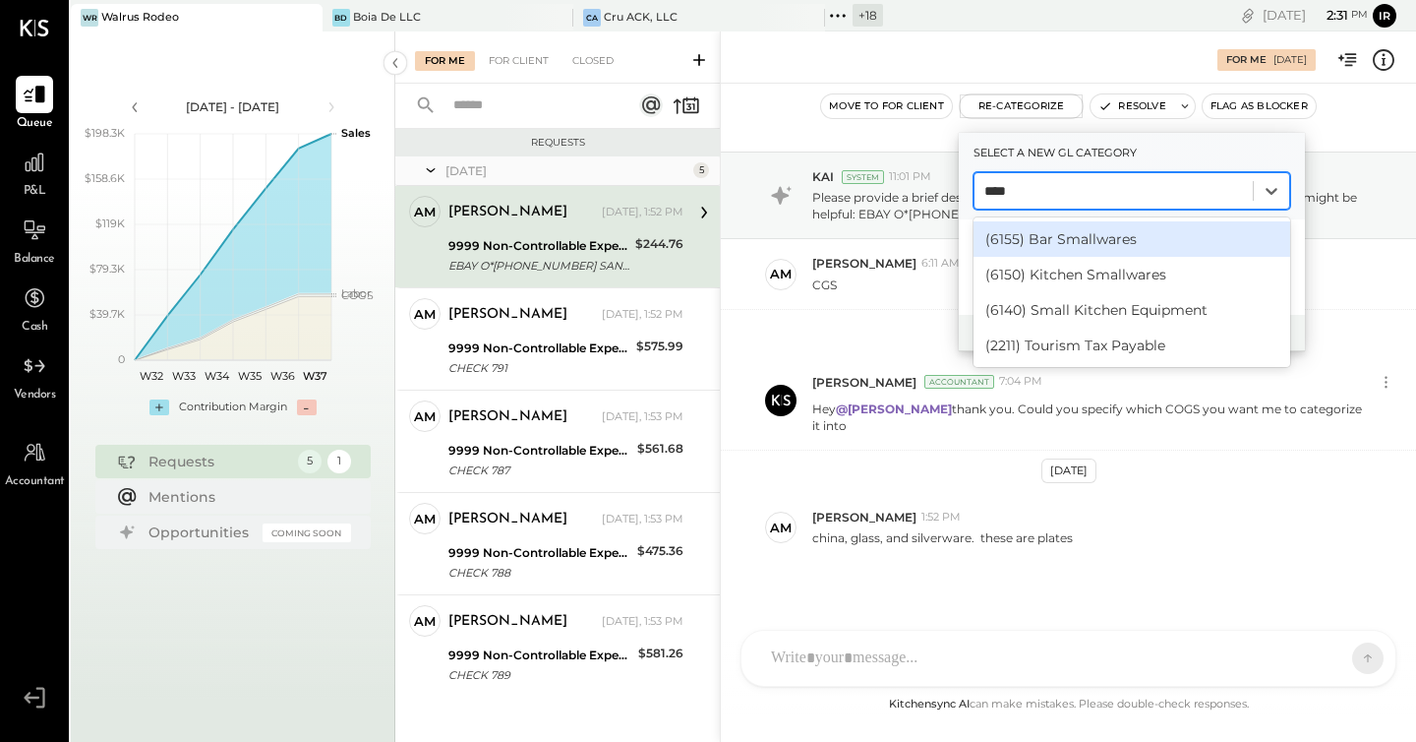
type input "*****"
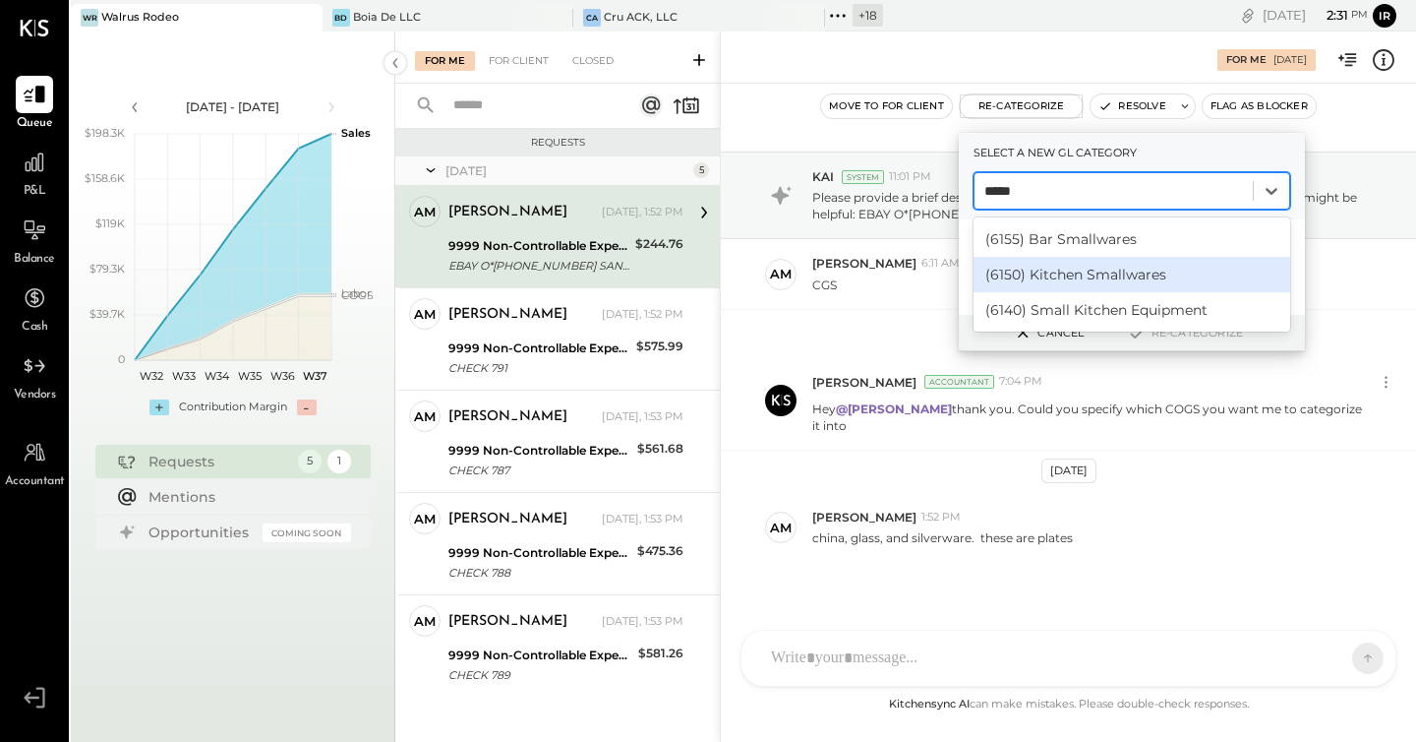
click at [1060, 273] on div "(6150) Kitchen Smallwares" at bounding box center [1132, 274] width 317 height 35
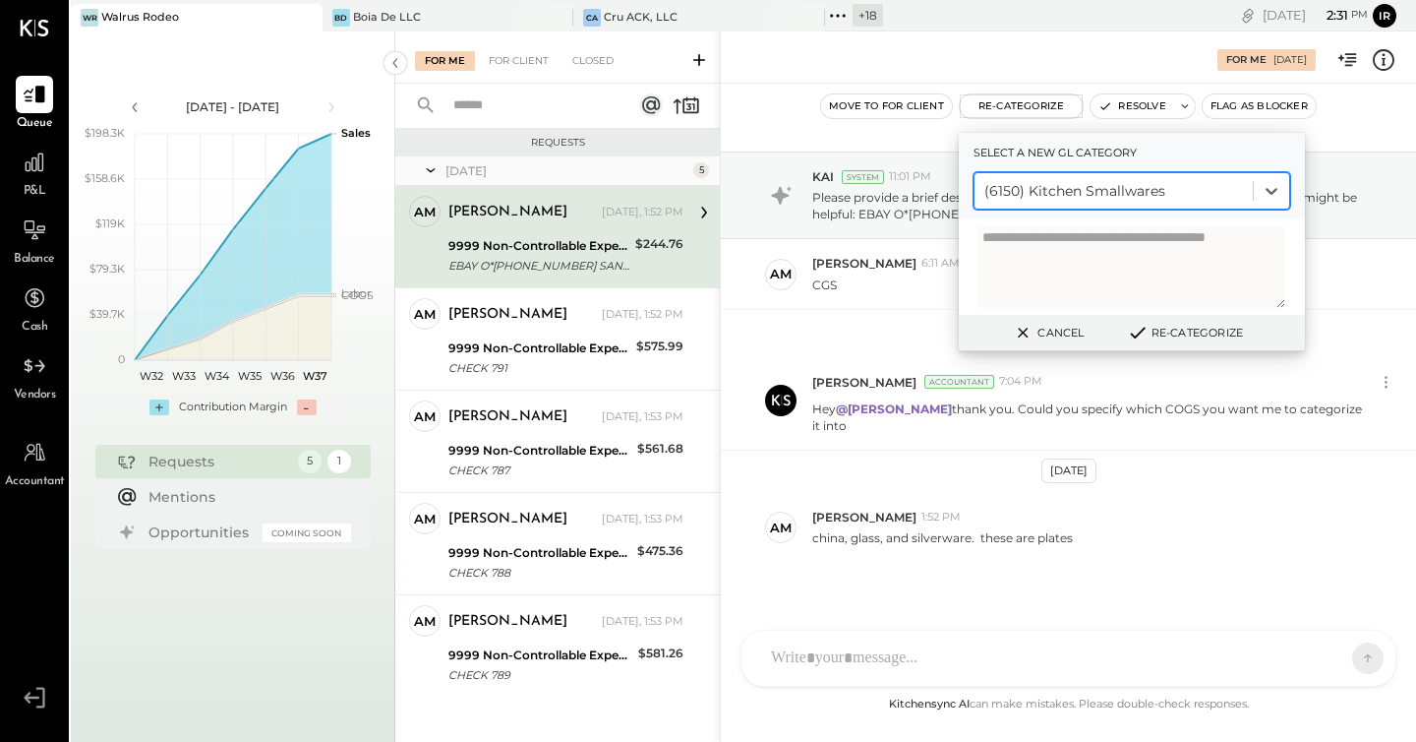
click at [1193, 336] on button "Re-Categorize" at bounding box center [1185, 333] width 130 height 24
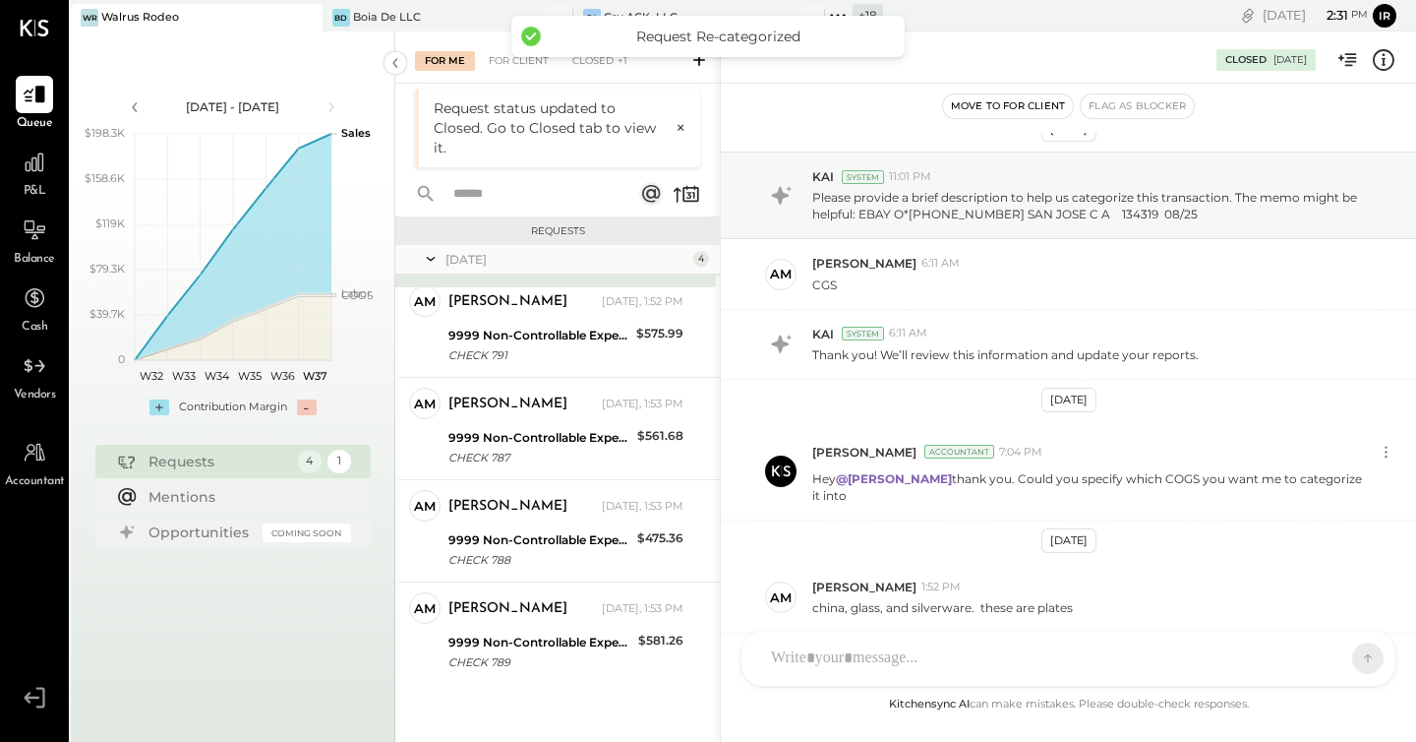
scroll to position [316, 0]
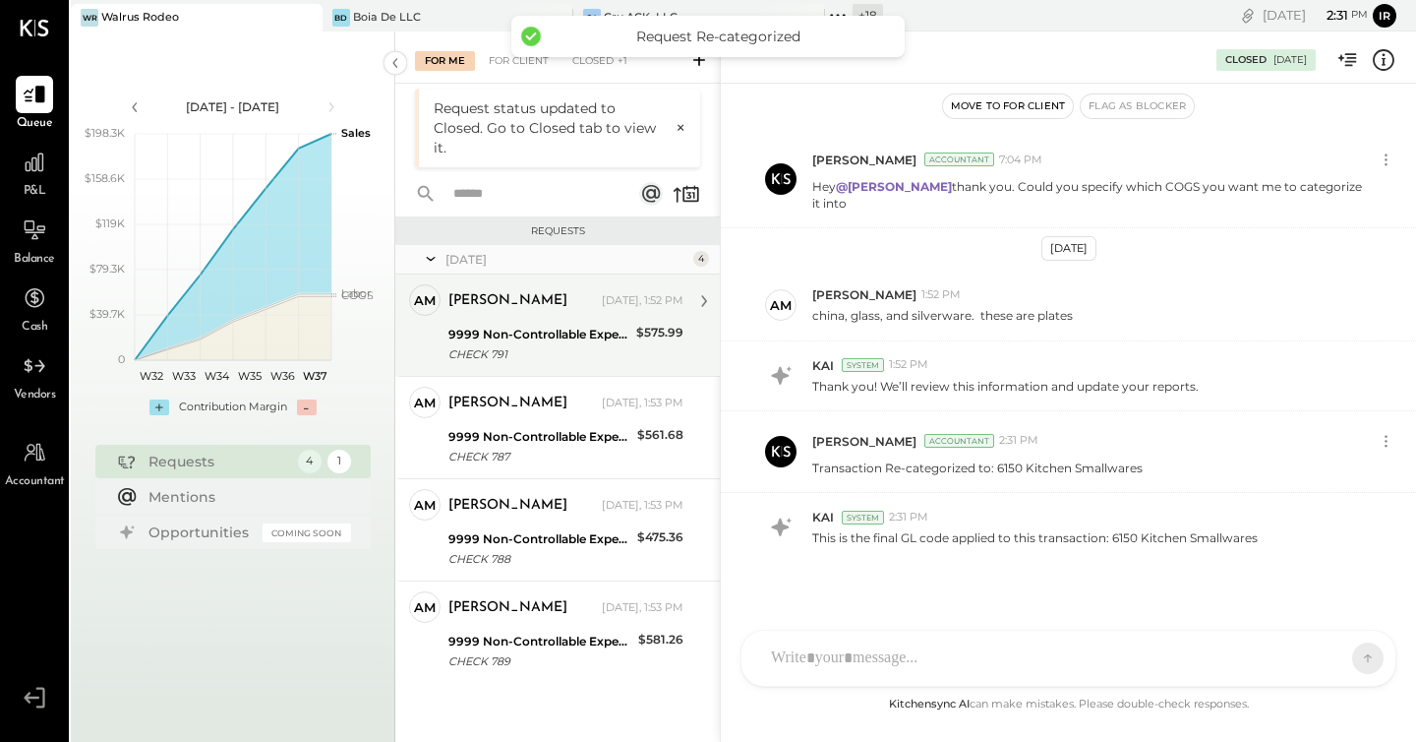
click at [561, 320] on div "[PERSON_NAME] [DATE], 1:52 PM 9999 Non-Controllable Expenses:Other Income and E…" at bounding box center [566, 325] width 235 height 82
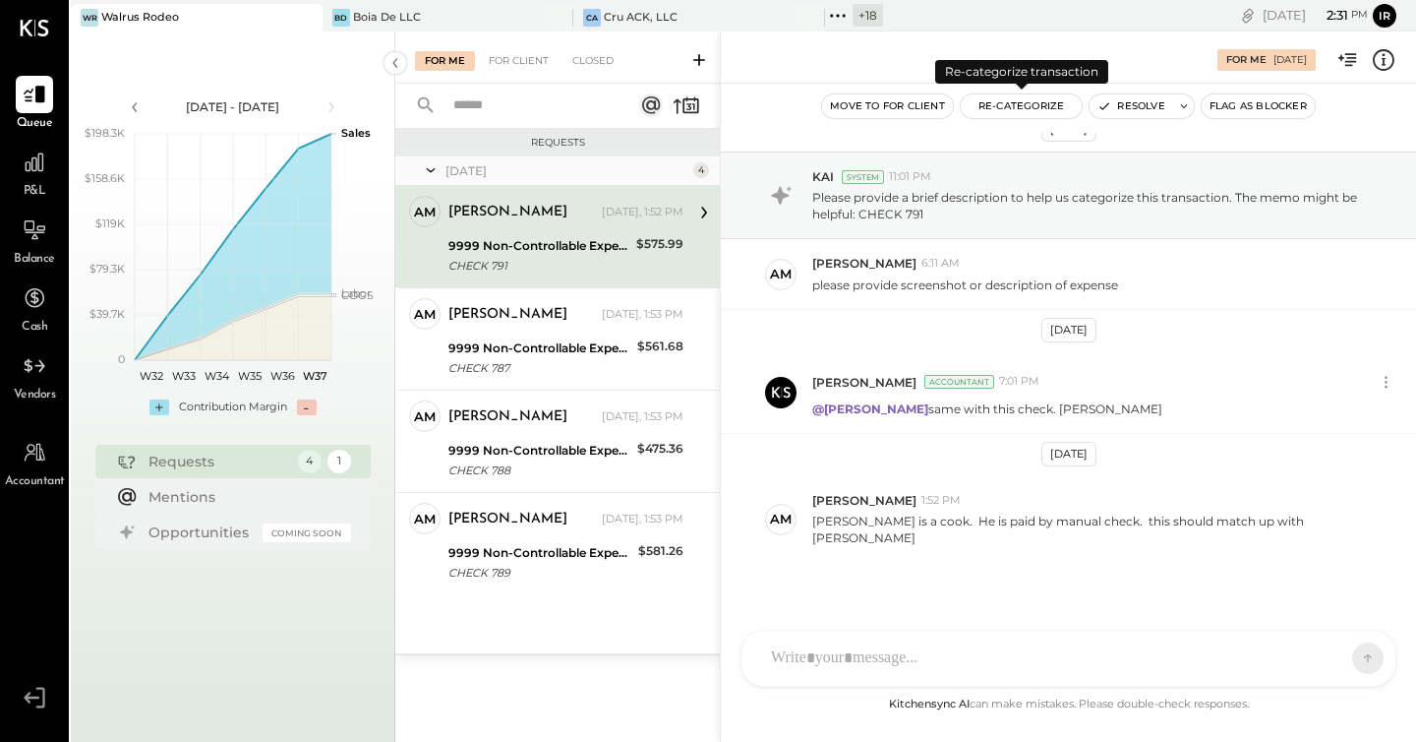
click at [1016, 102] on button "Re-Categorize" at bounding box center [1022, 106] width 122 height 24
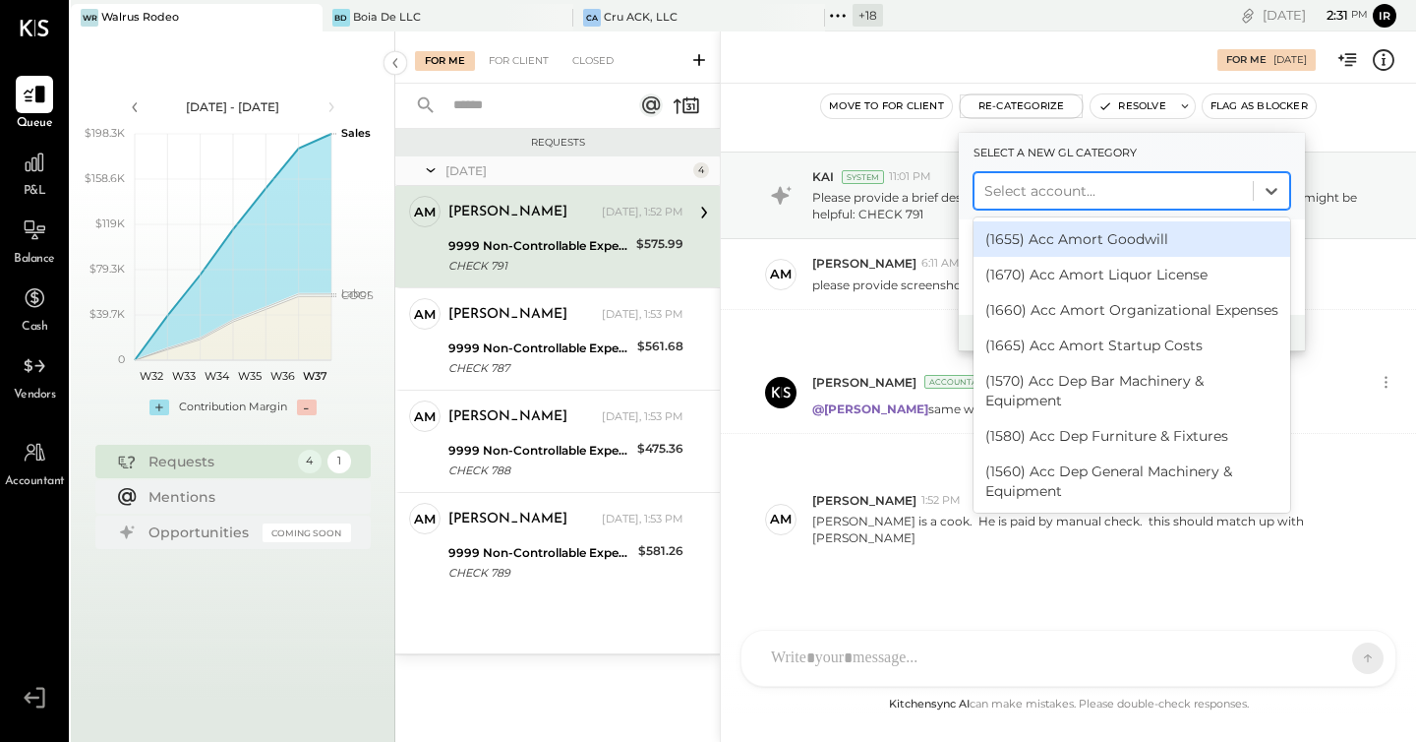
click at [1033, 181] on div at bounding box center [1114, 191] width 259 height 24
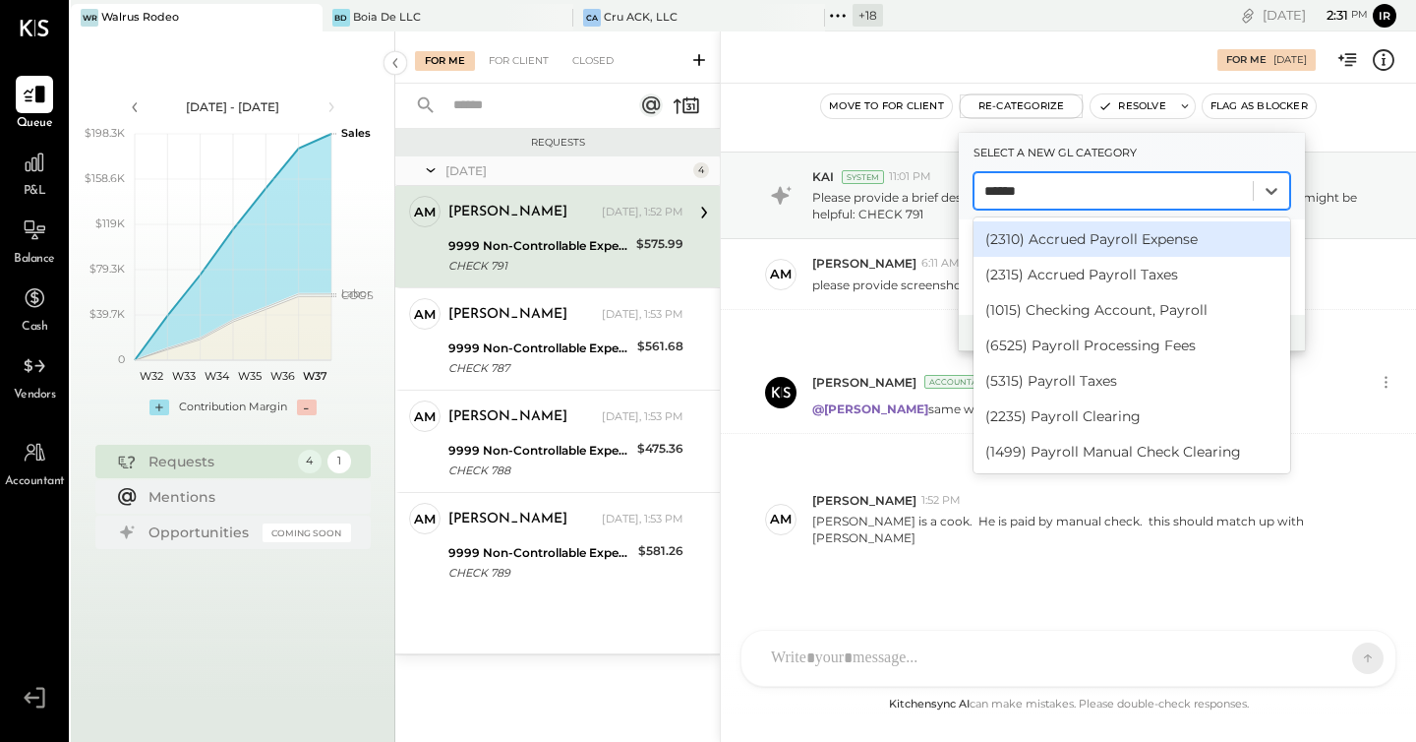
type input "*******"
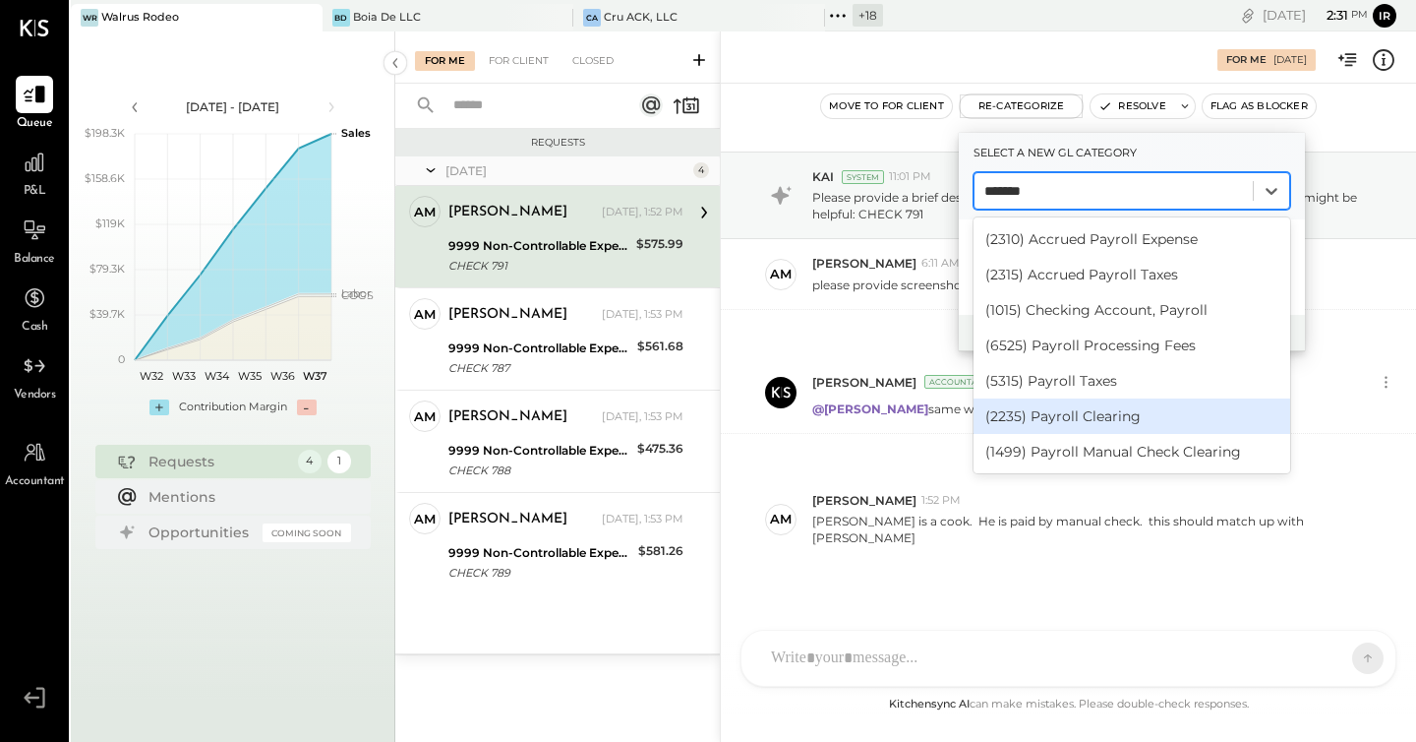
click at [1083, 422] on div "(2235) Payroll Clearing" at bounding box center [1132, 415] width 317 height 35
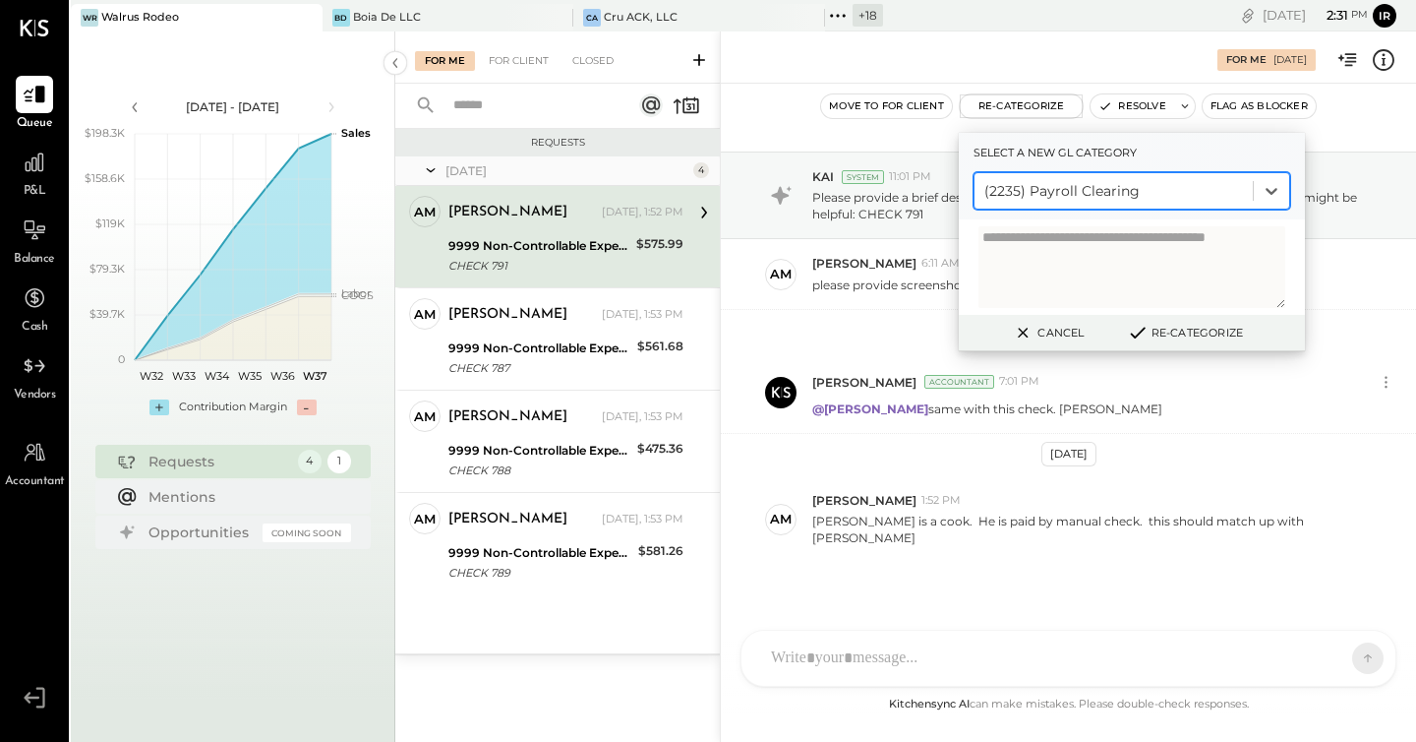
click at [1228, 331] on button "Re-Categorize" at bounding box center [1185, 333] width 130 height 24
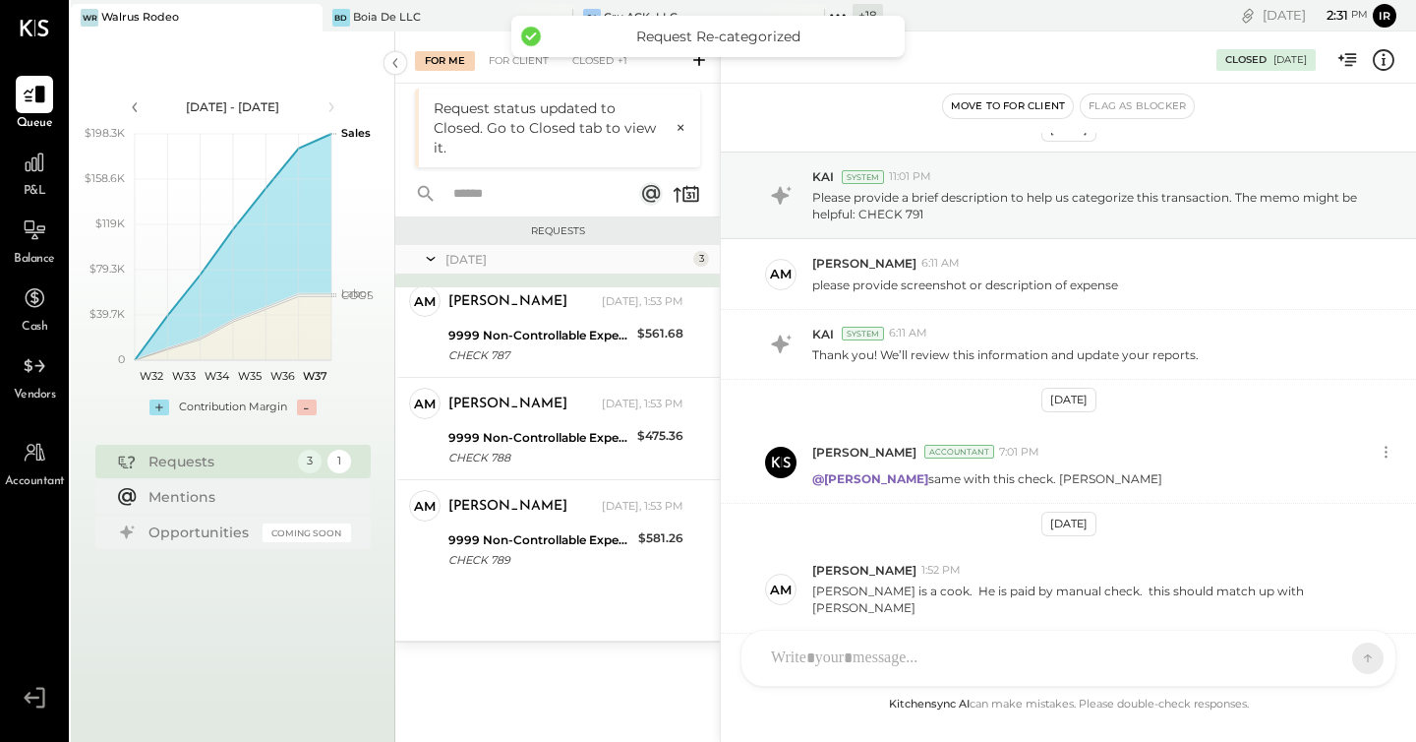
scroll to position [316, 0]
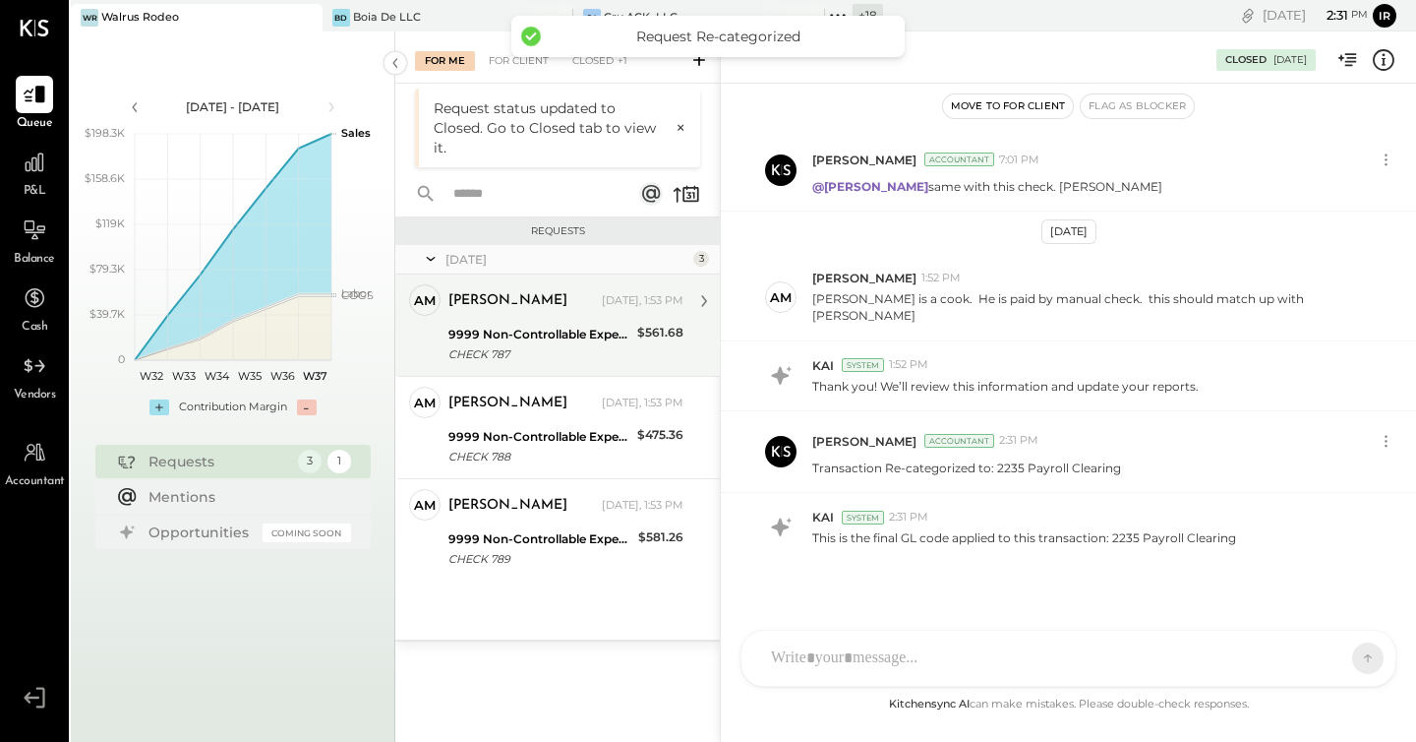
click at [510, 325] on div "9999 Non-Controllable Expenses:Other Income and Expenses:To Be Classified P&L" at bounding box center [540, 335] width 183 height 20
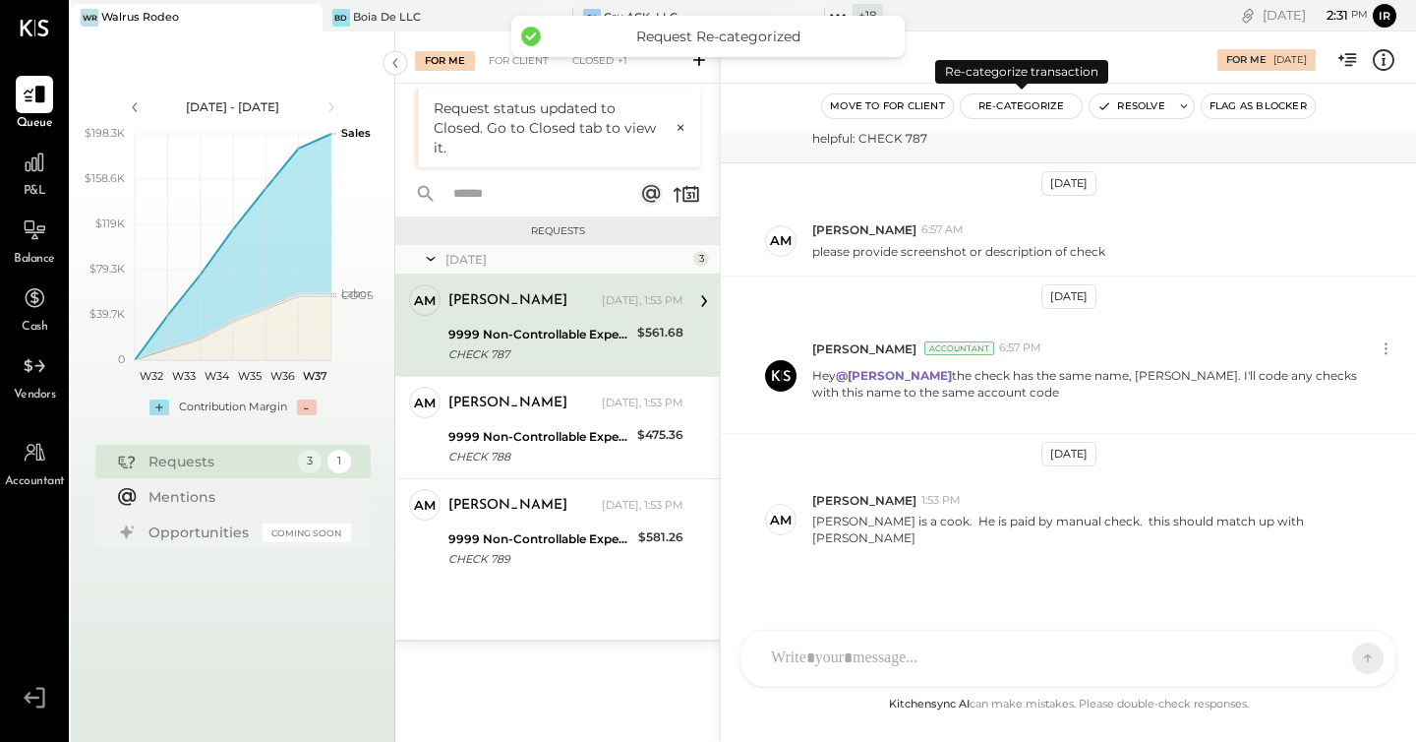
click at [1014, 99] on button "Re-Categorize" at bounding box center [1022, 106] width 122 height 24
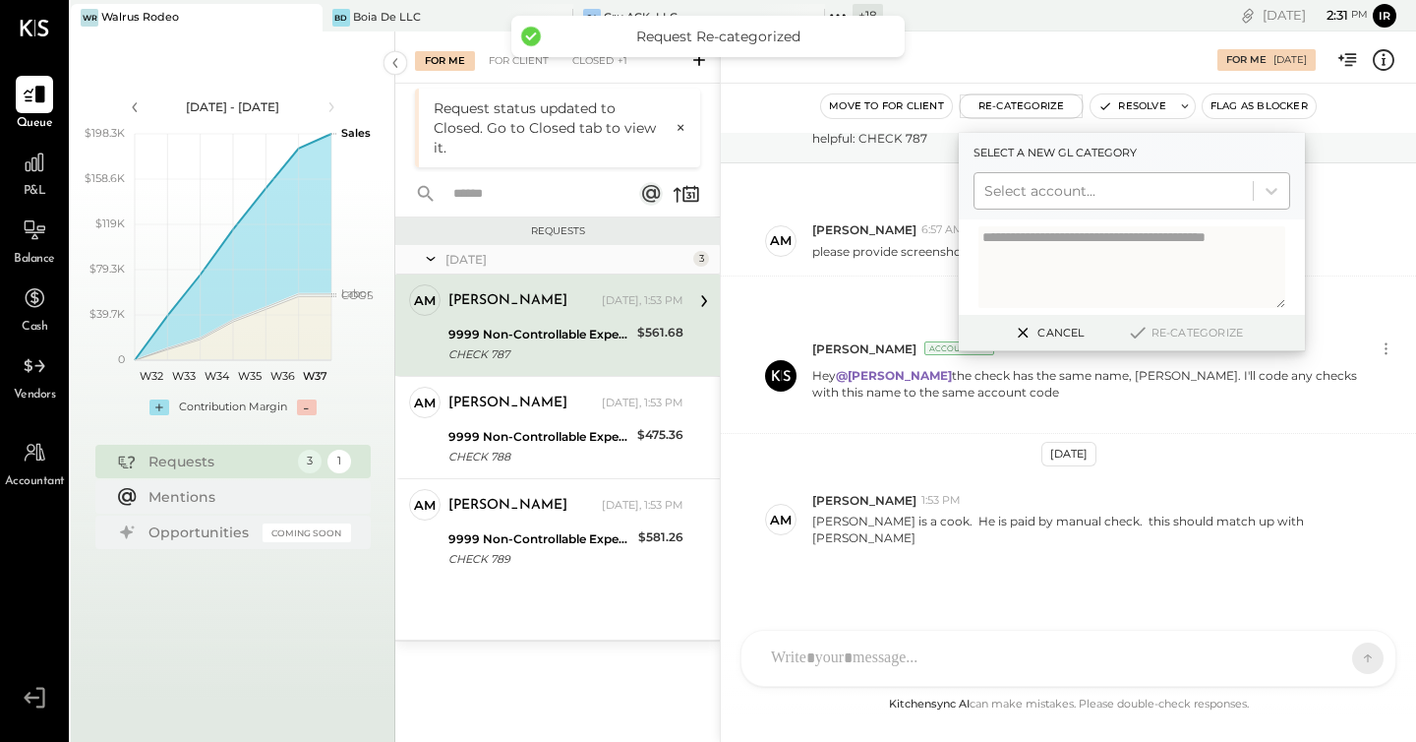
click at [1022, 190] on div at bounding box center [1114, 191] width 259 height 24
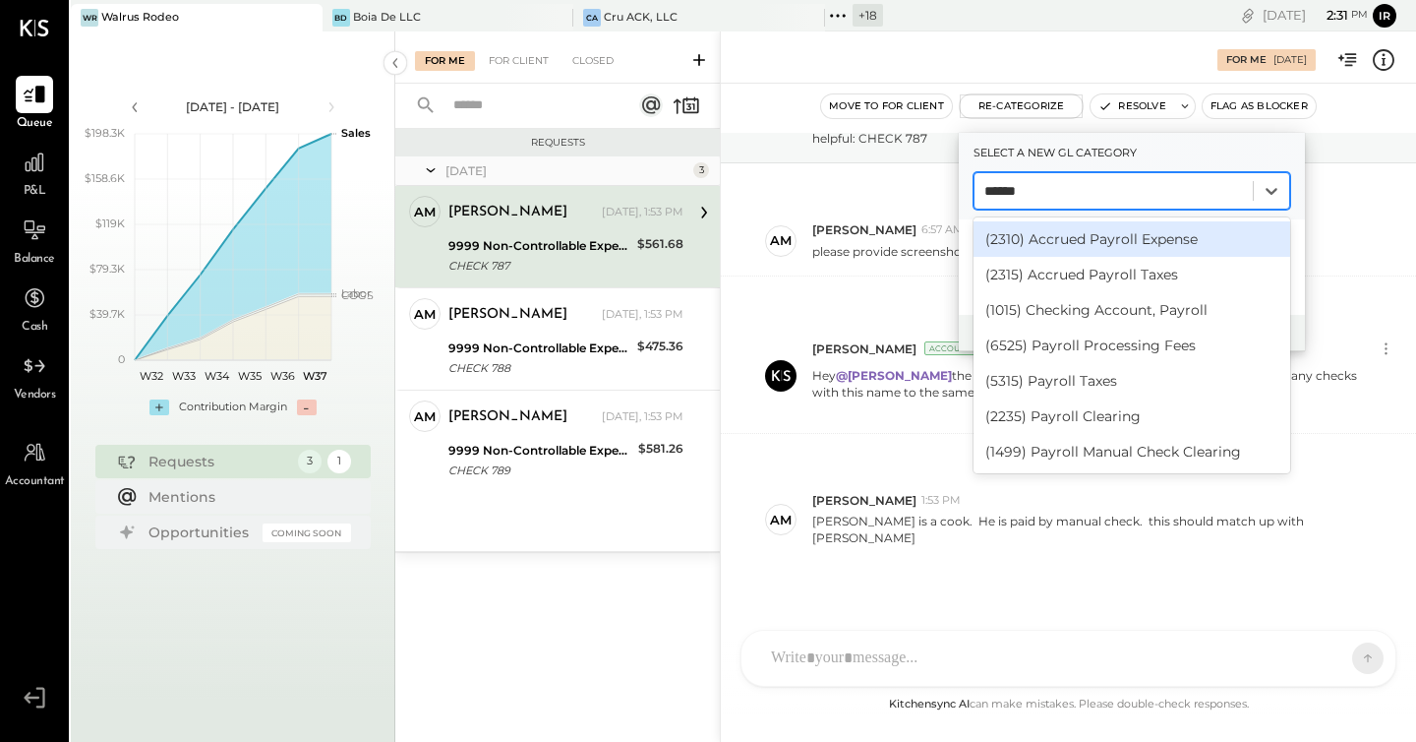
type input "*******"
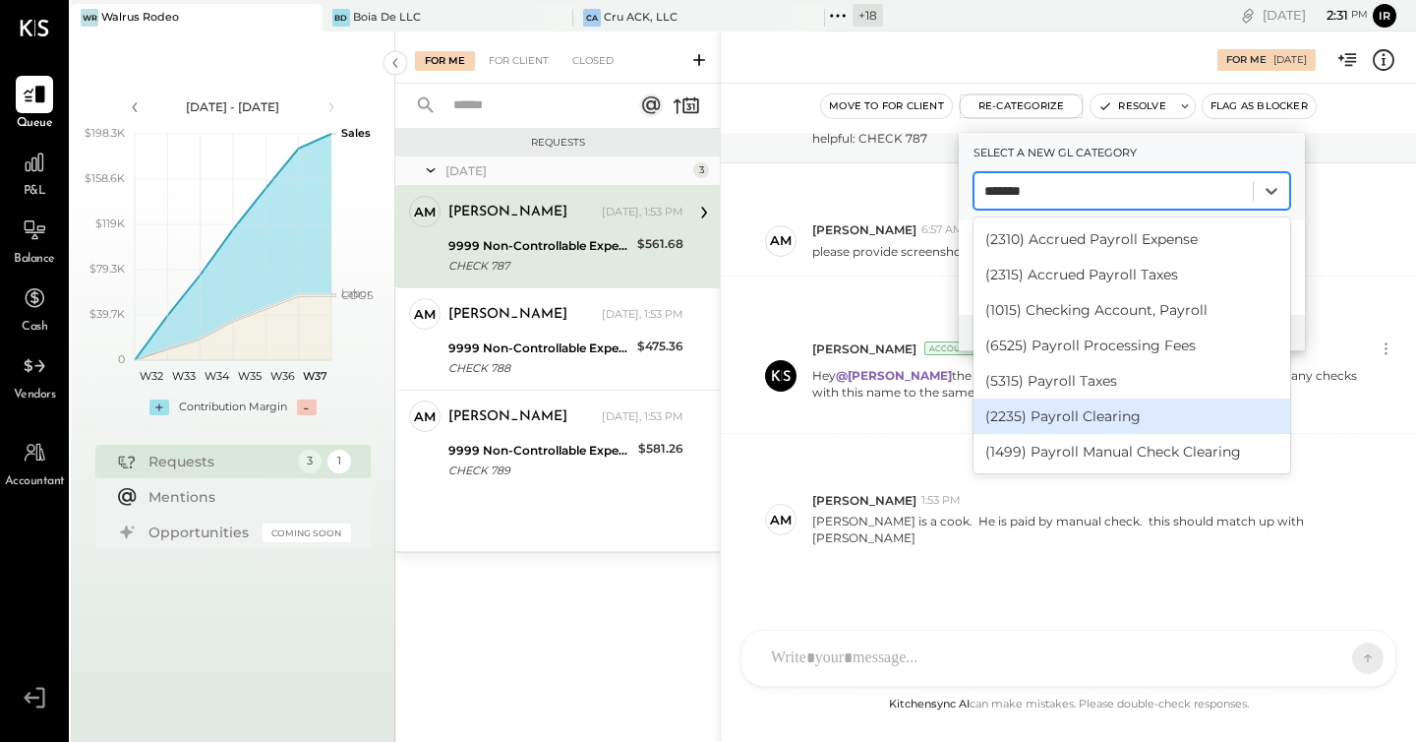
click at [1065, 419] on div "(2235) Payroll Clearing" at bounding box center [1132, 415] width 317 height 35
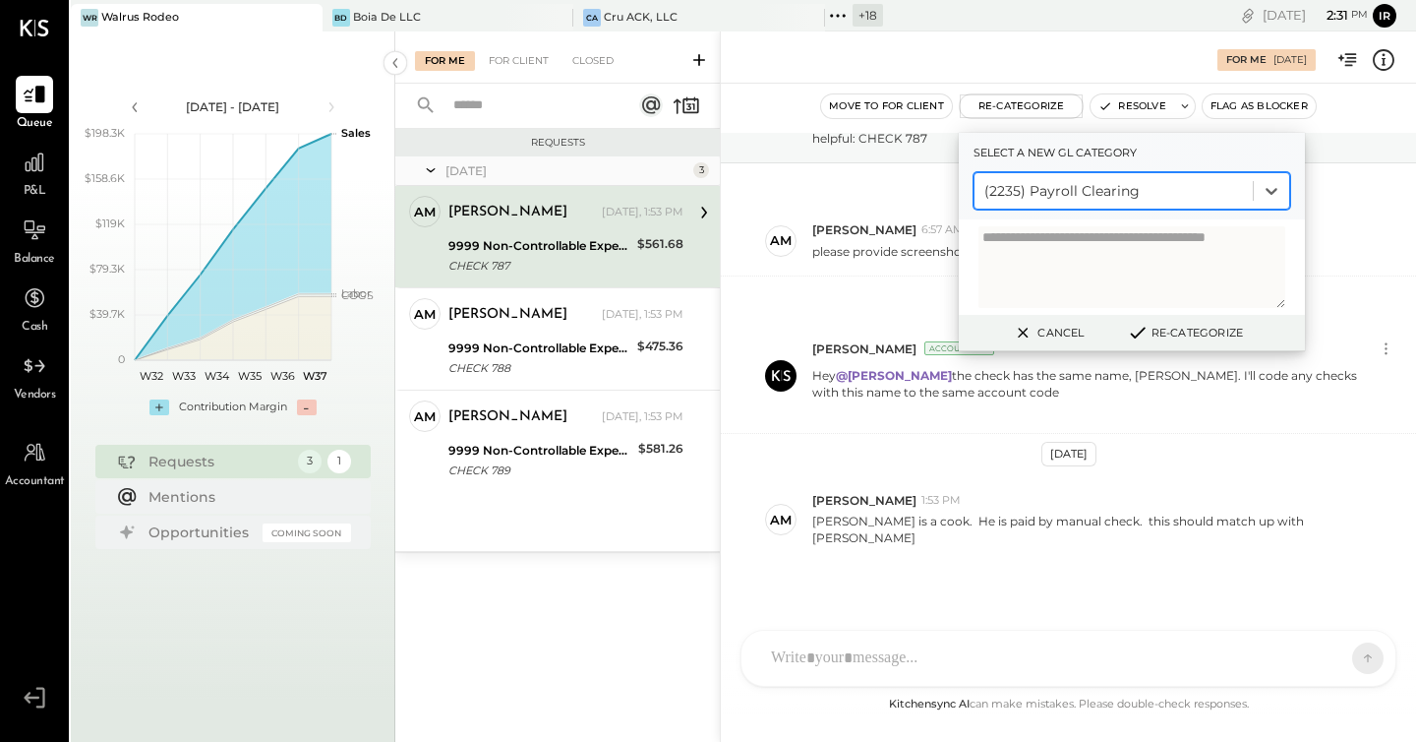
click at [1204, 335] on button "Re-Categorize" at bounding box center [1185, 333] width 130 height 24
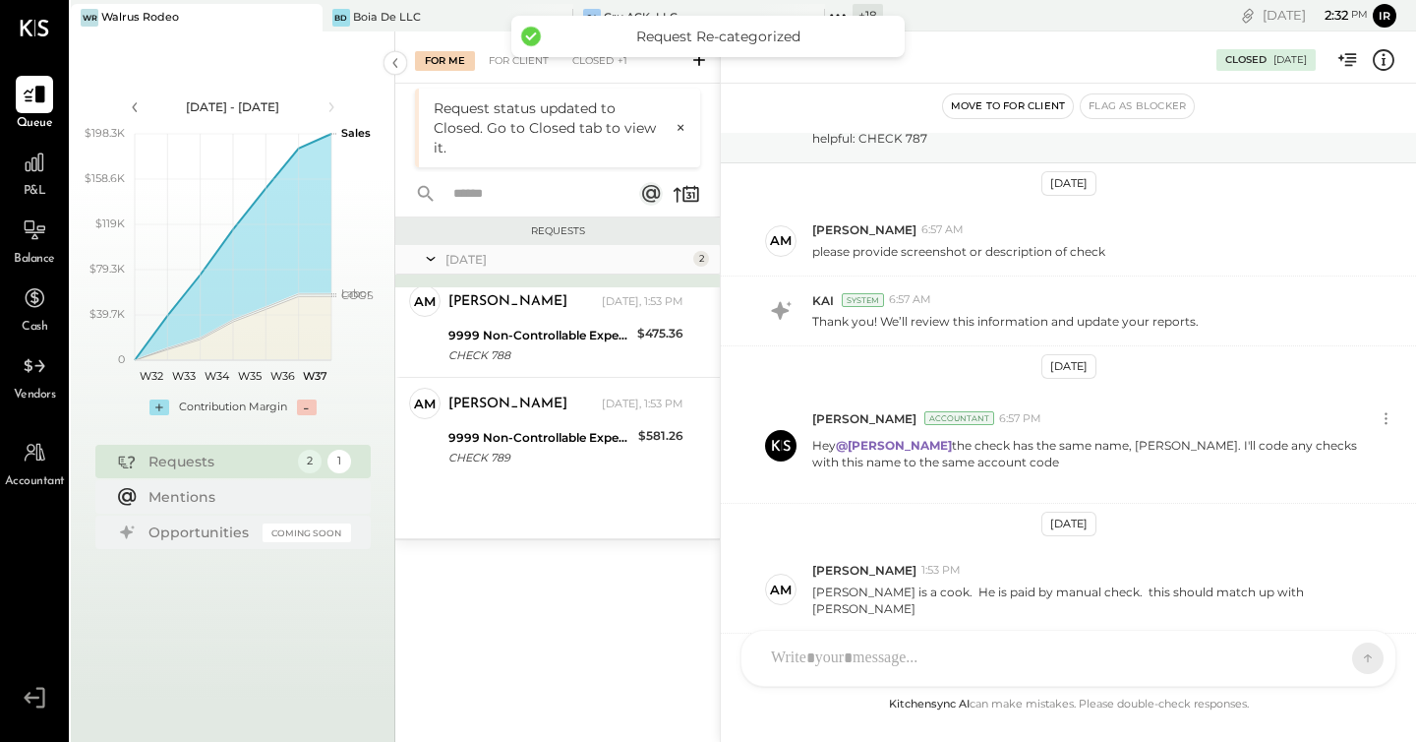
scroll to position [391, 0]
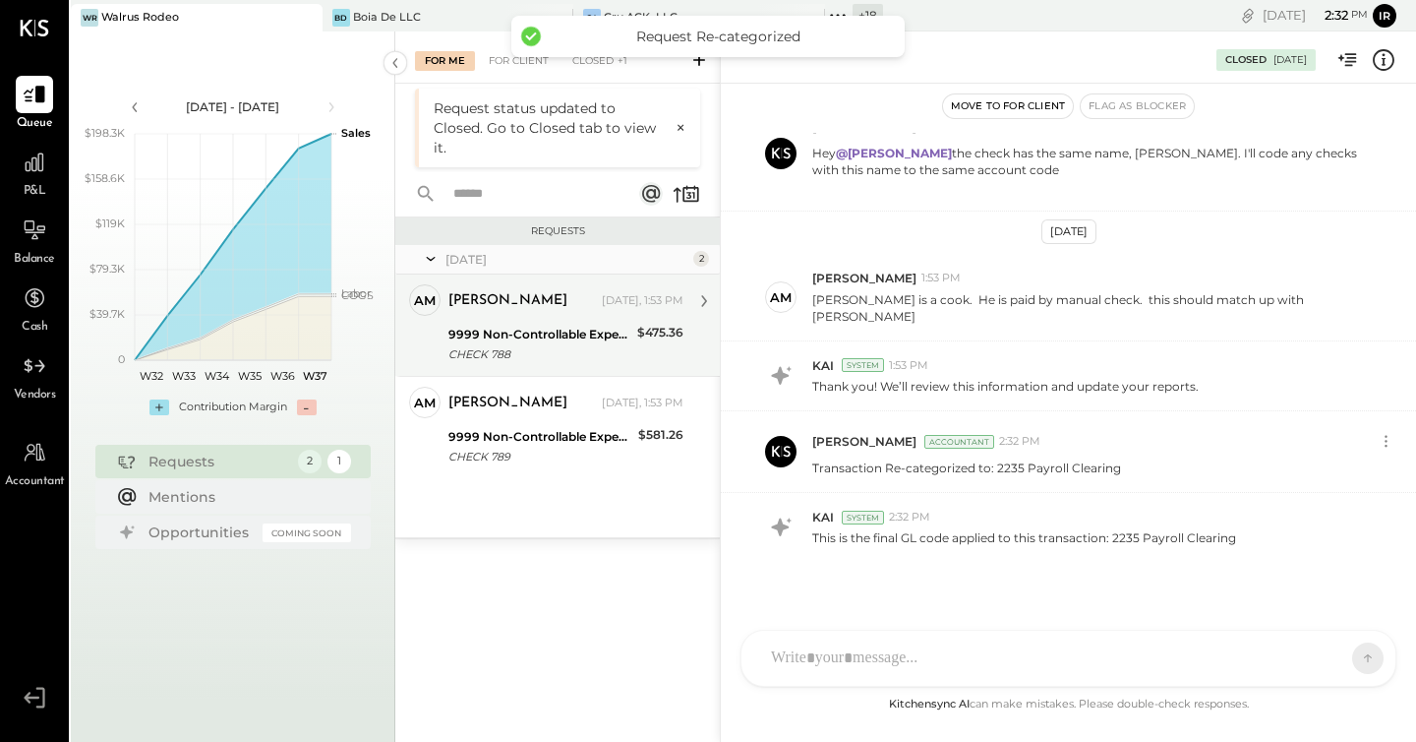
click at [542, 344] on div "CHECK 788" at bounding box center [540, 354] width 183 height 20
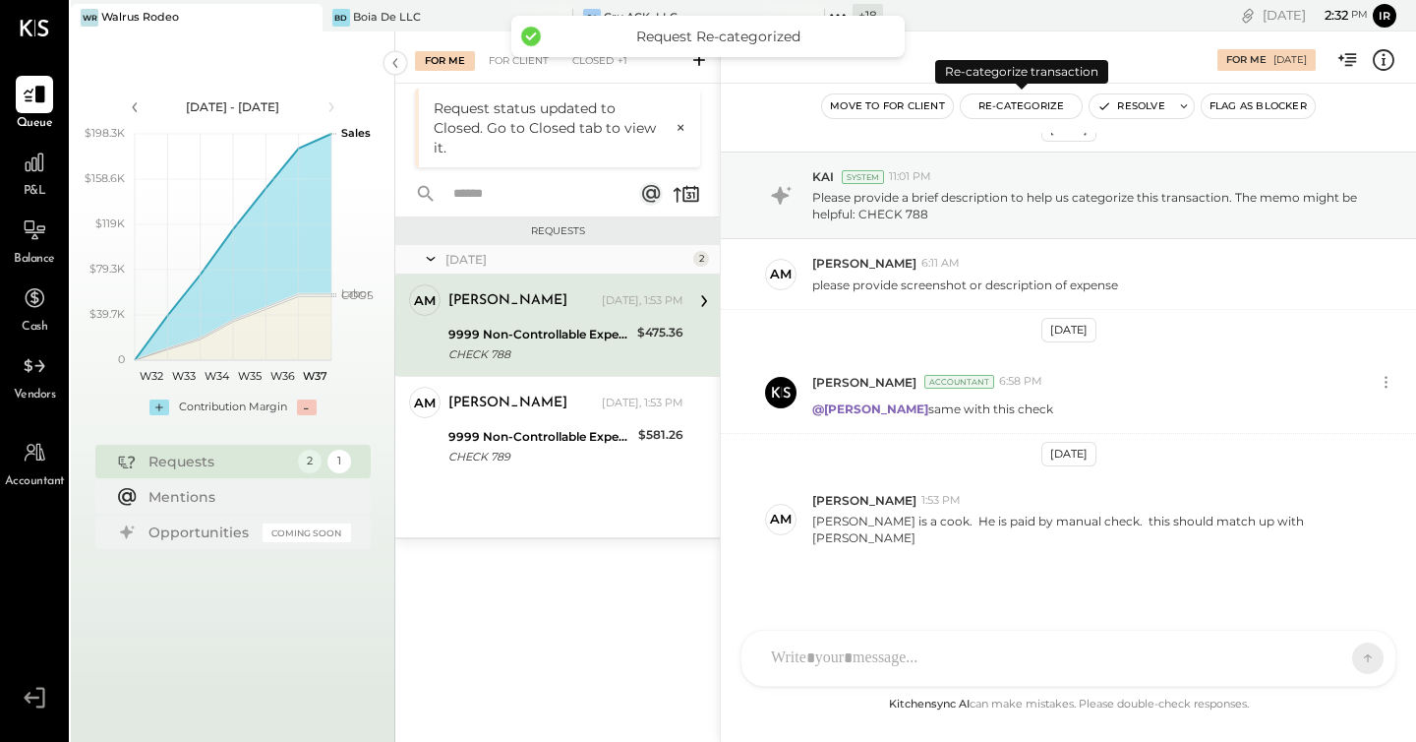
click at [1006, 102] on button "Re-Categorize" at bounding box center [1022, 106] width 122 height 24
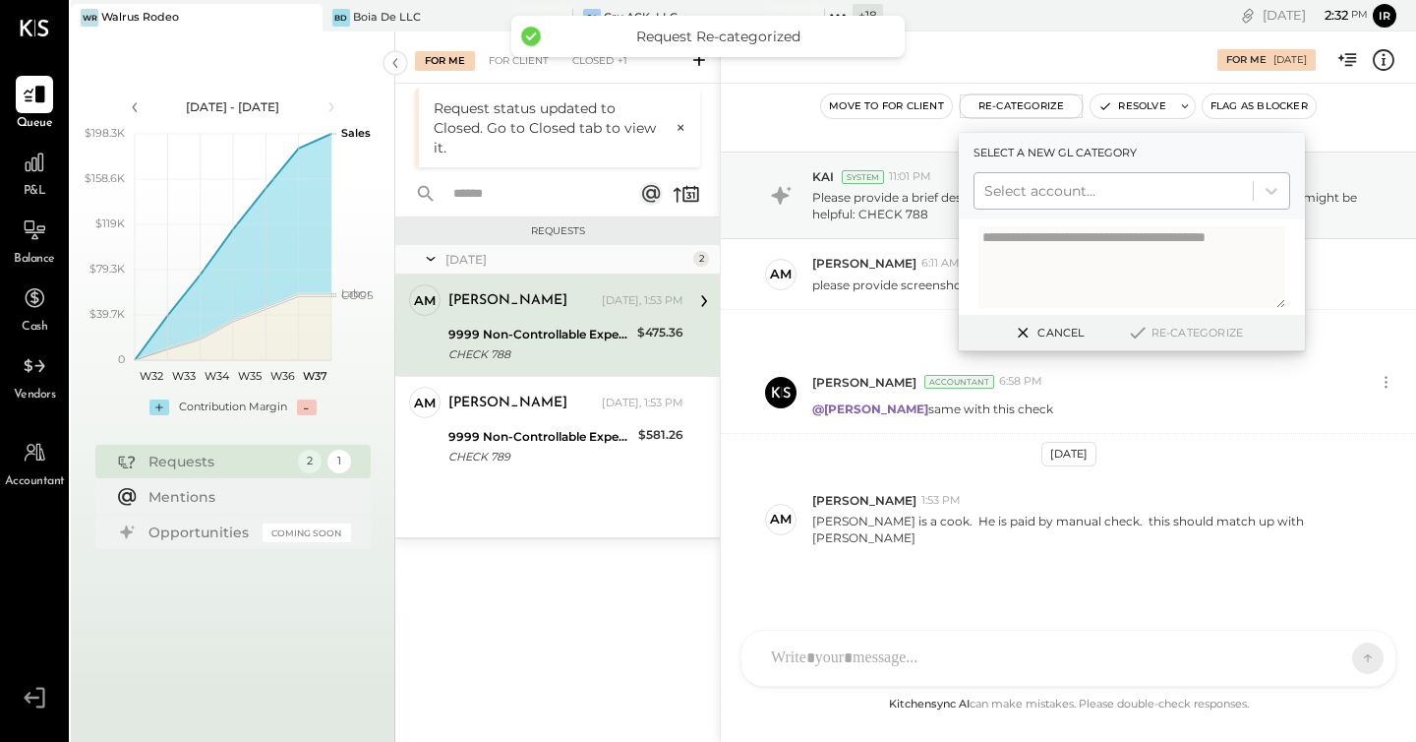
click at [1041, 193] on div at bounding box center [1114, 191] width 259 height 24
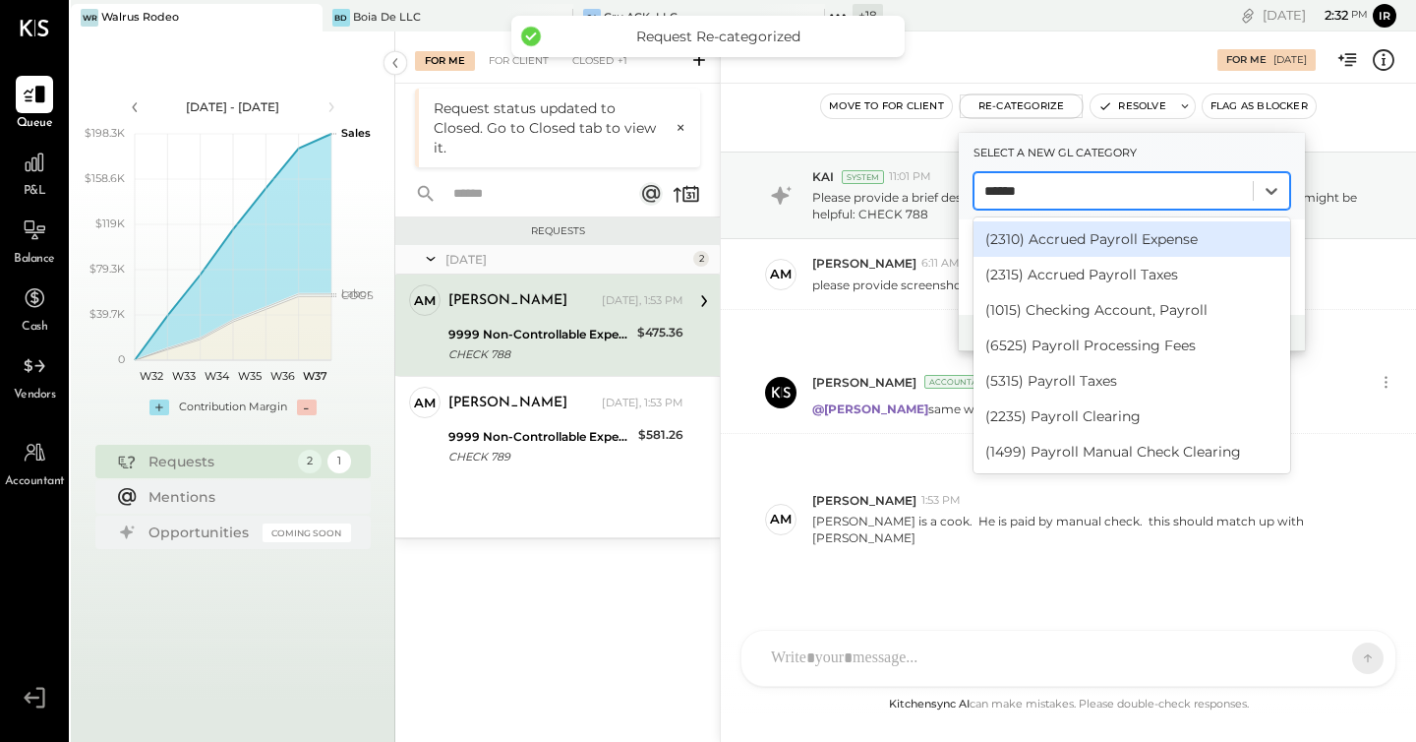
type input "*******"
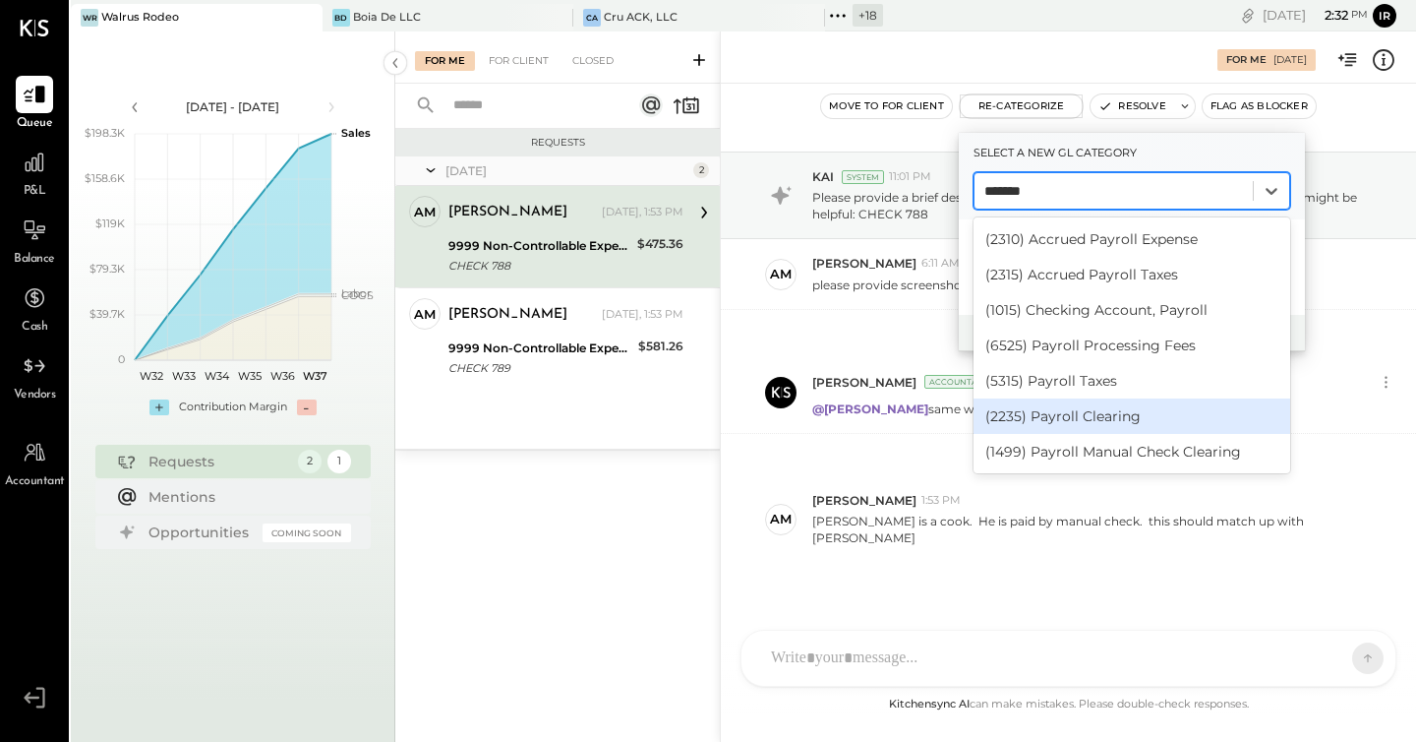
click at [1096, 410] on div "(2235) Payroll Clearing" at bounding box center [1132, 415] width 317 height 35
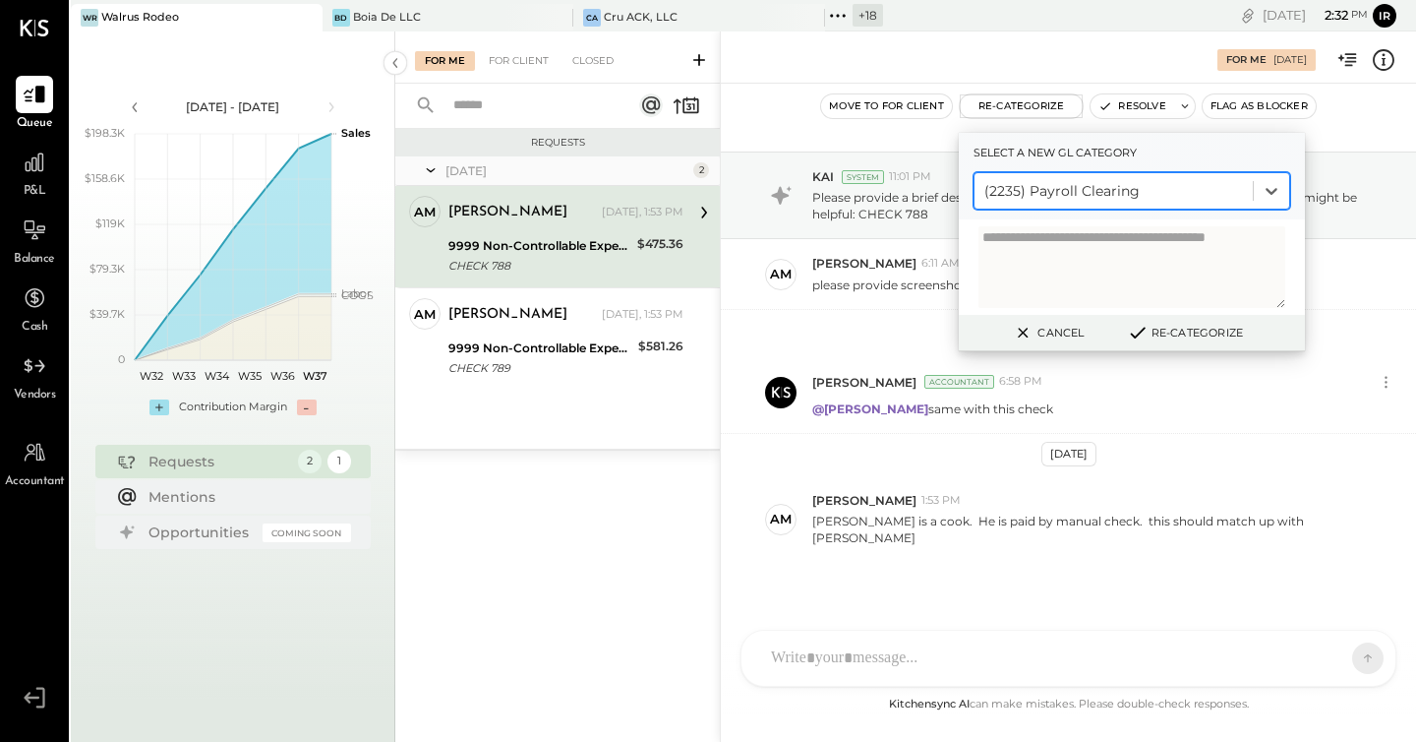
click at [1187, 330] on button "Re-Categorize" at bounding box center [1185, 333] width 130 height 24
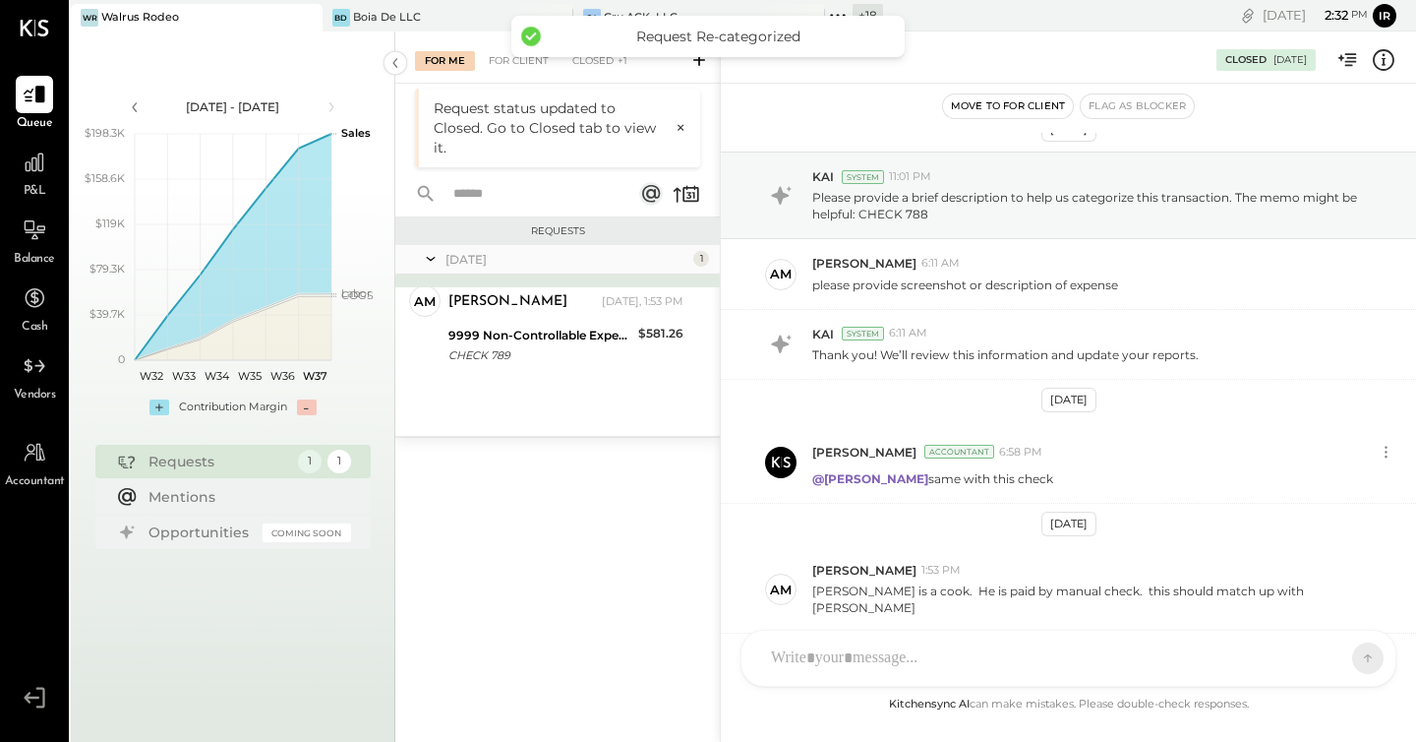
scroll to position [316, 0]
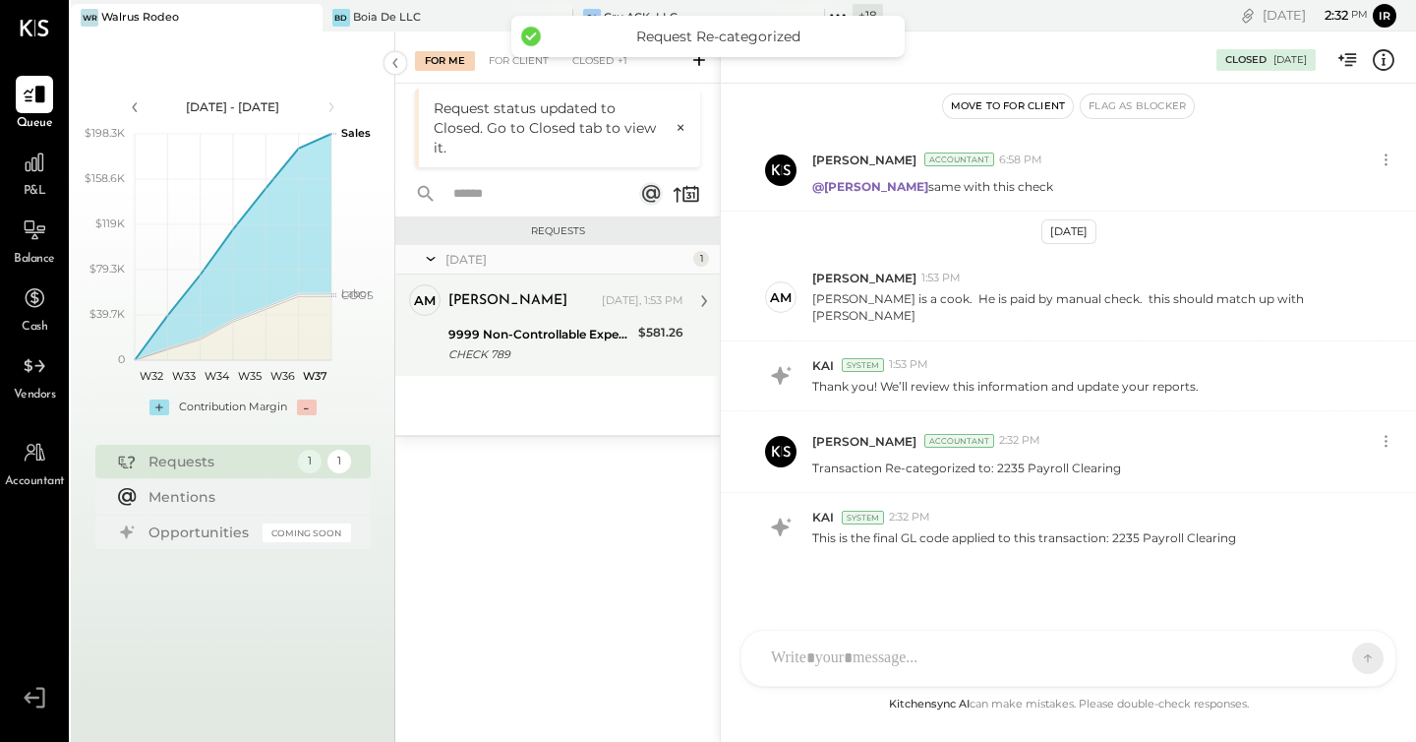
click at [479, 334] on div "9999 Non-Controllable Expenses:Other Income and Expenses:To Be Classified P&L" at bounding box center [541, 335] width 184 height 20
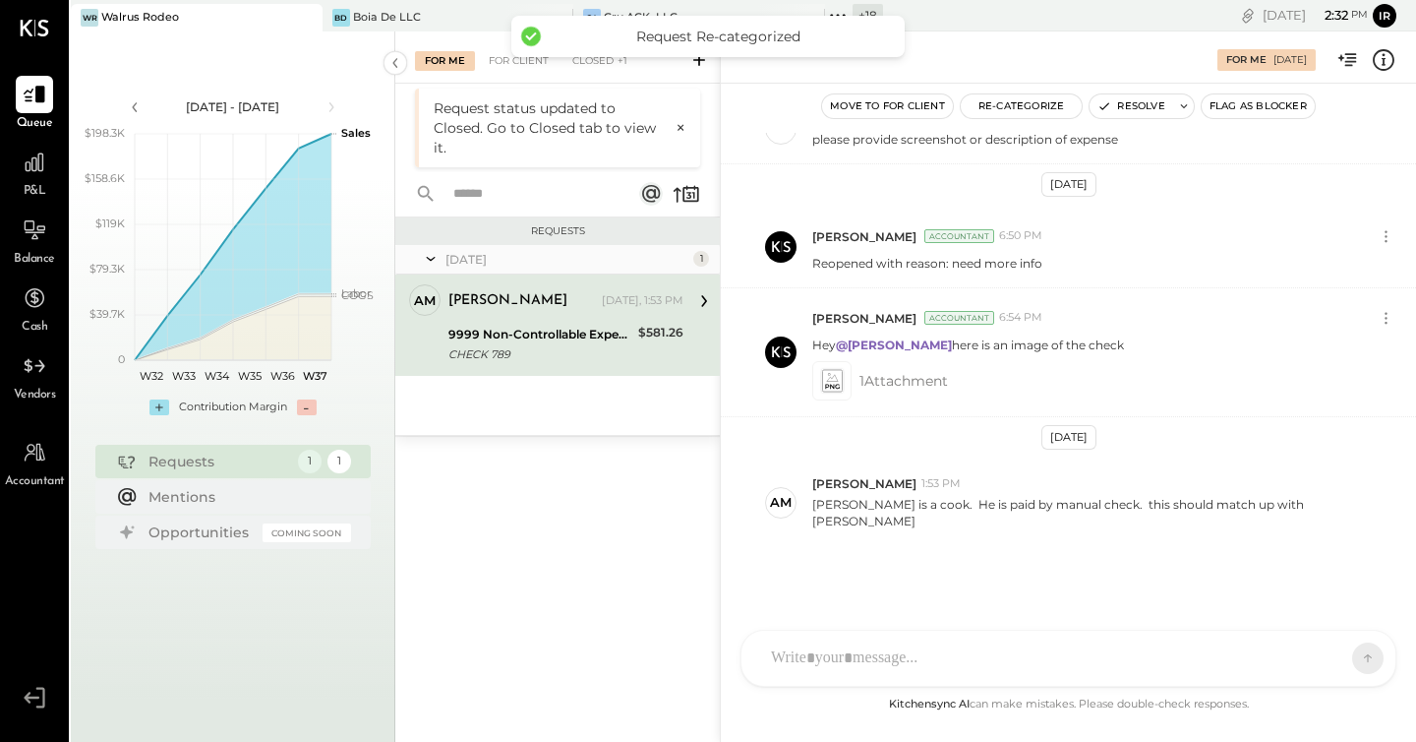
scroll to position [152, 0]
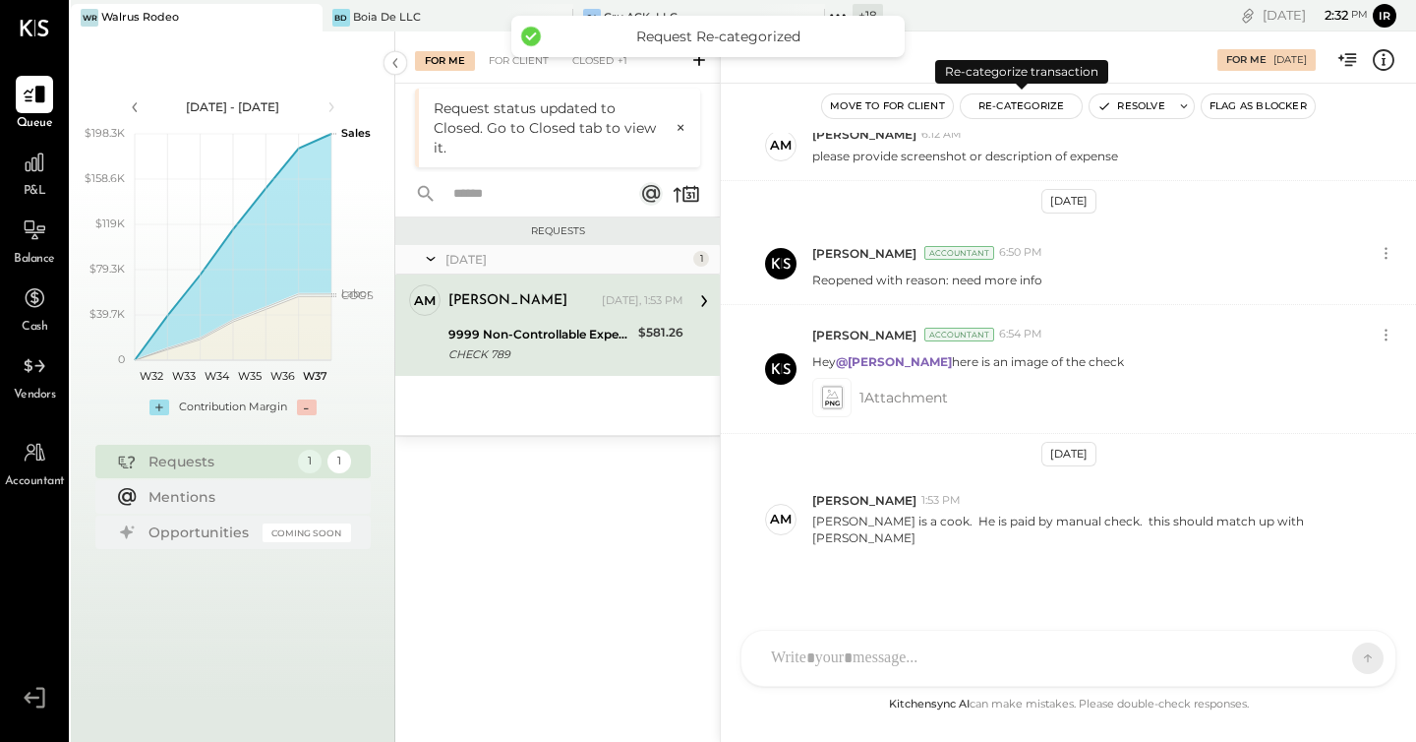
click at [1002, 107] on button "Re-Categorize" at bounding box center [1022, 106] width 122 height 24
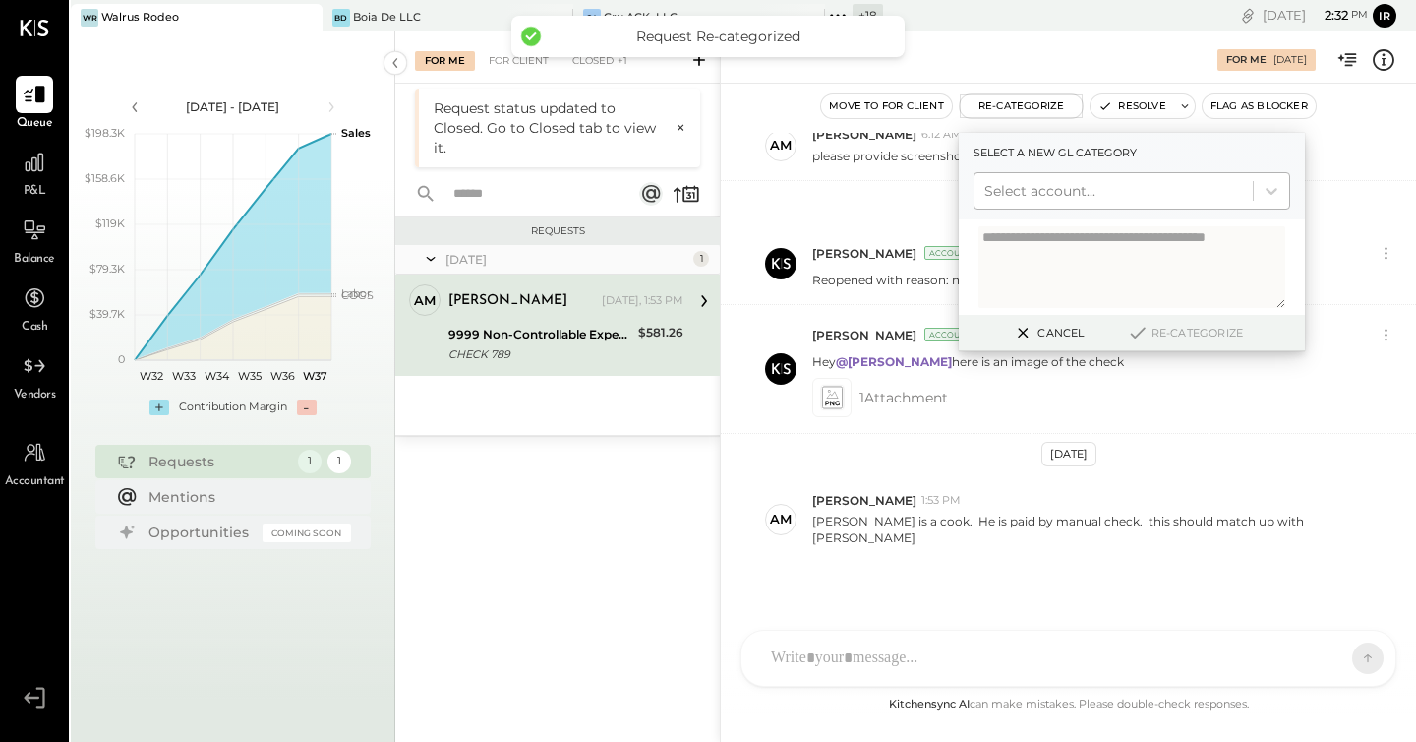
click at [1060, 187] on div at bounding box center [1114, 191] width 259 height 24
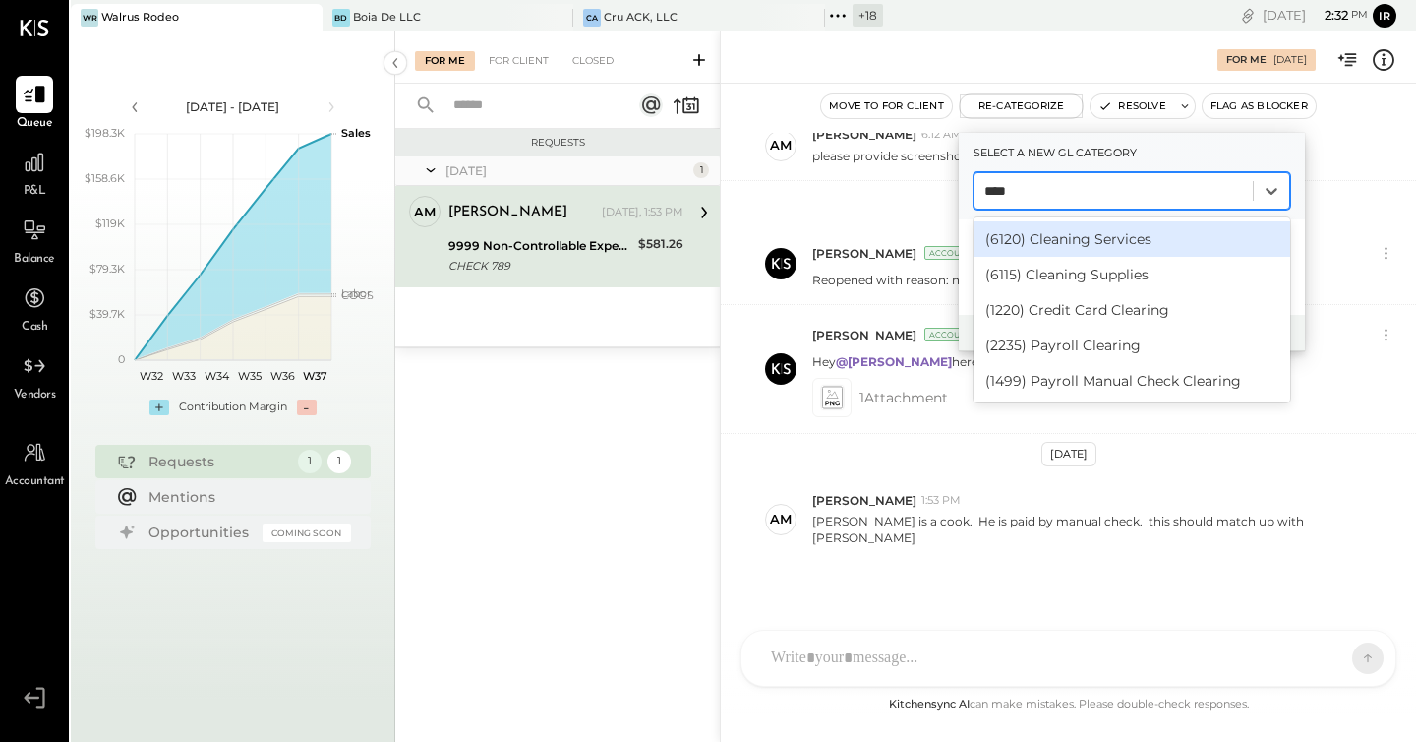
type input "*****"
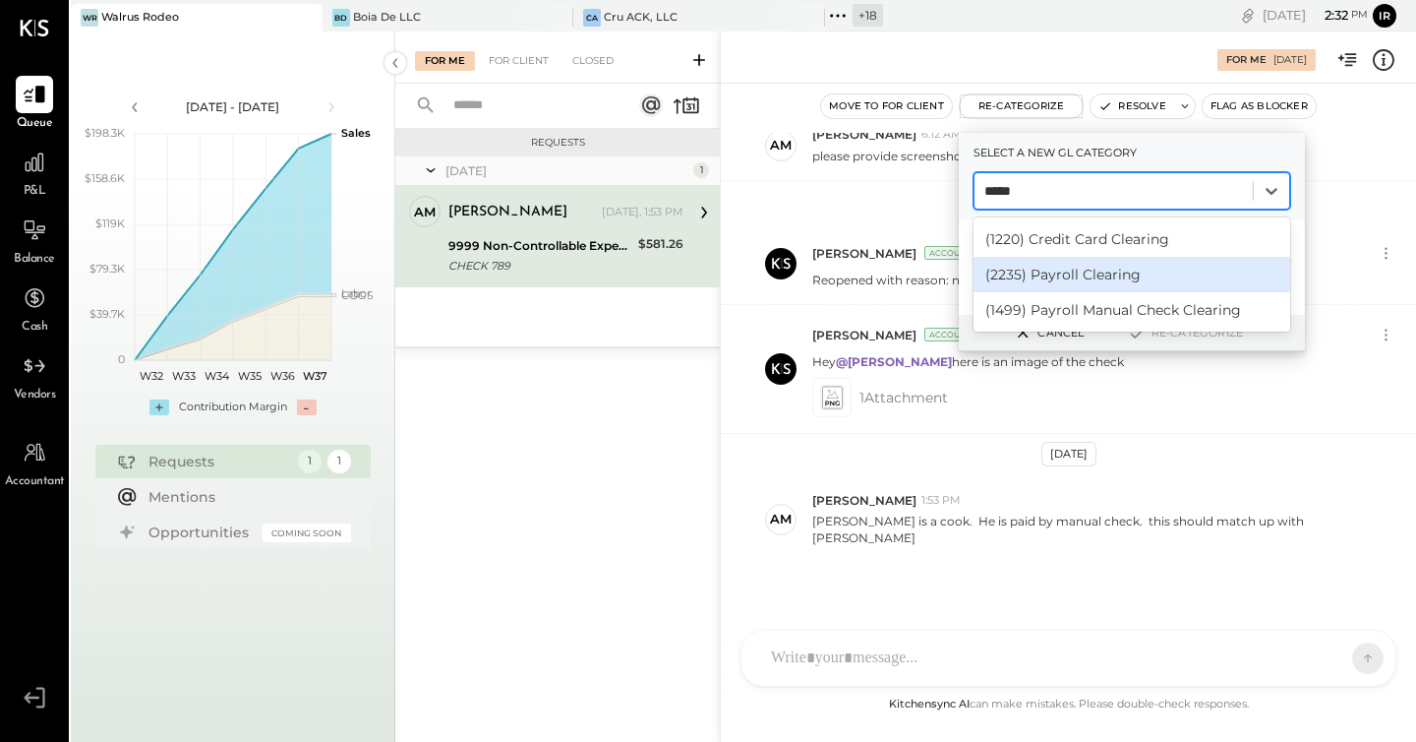
click at [1115, 280] on div "(2235) Payroll Clearing" at bounding box center [1132, 274] width 317 height 35
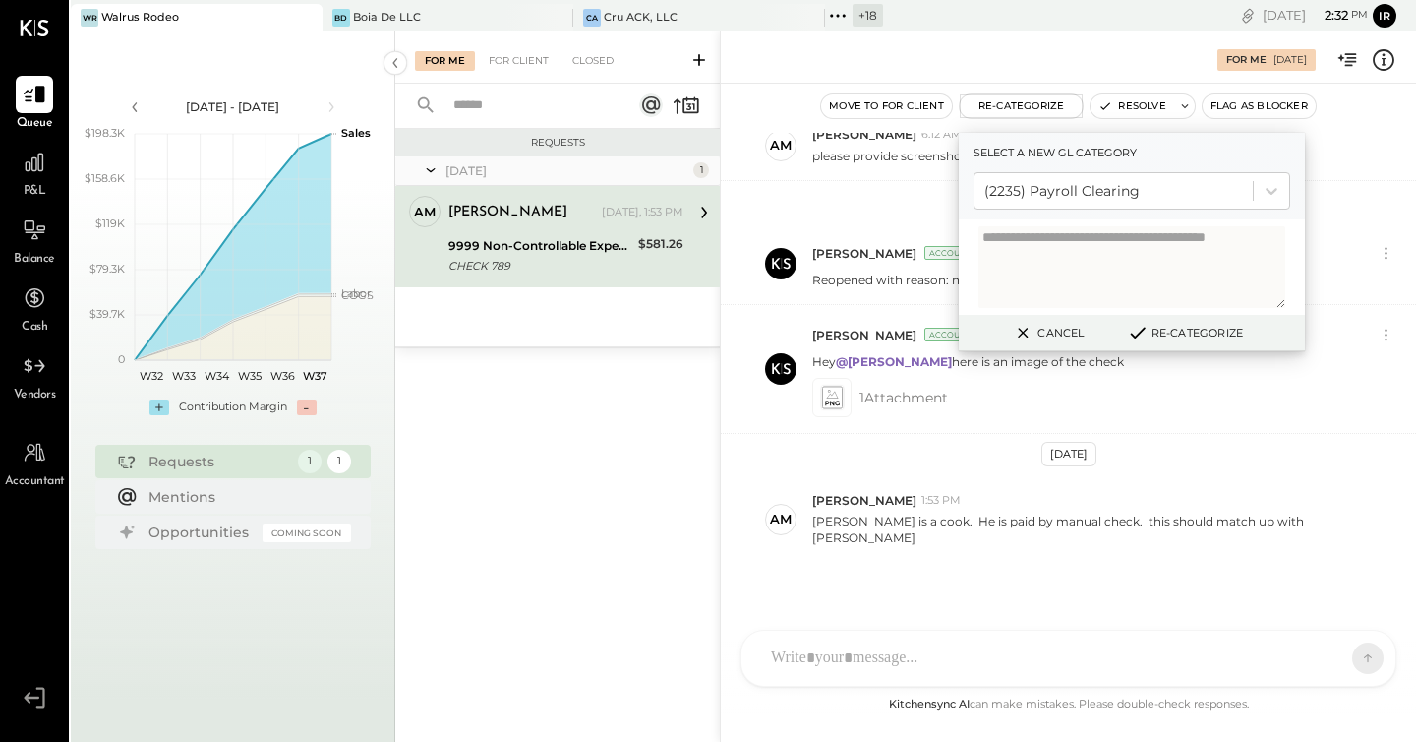
click at [1212, 332] on button "Re-Categorize" at bounding box center [1185, 333] width 130 height 24
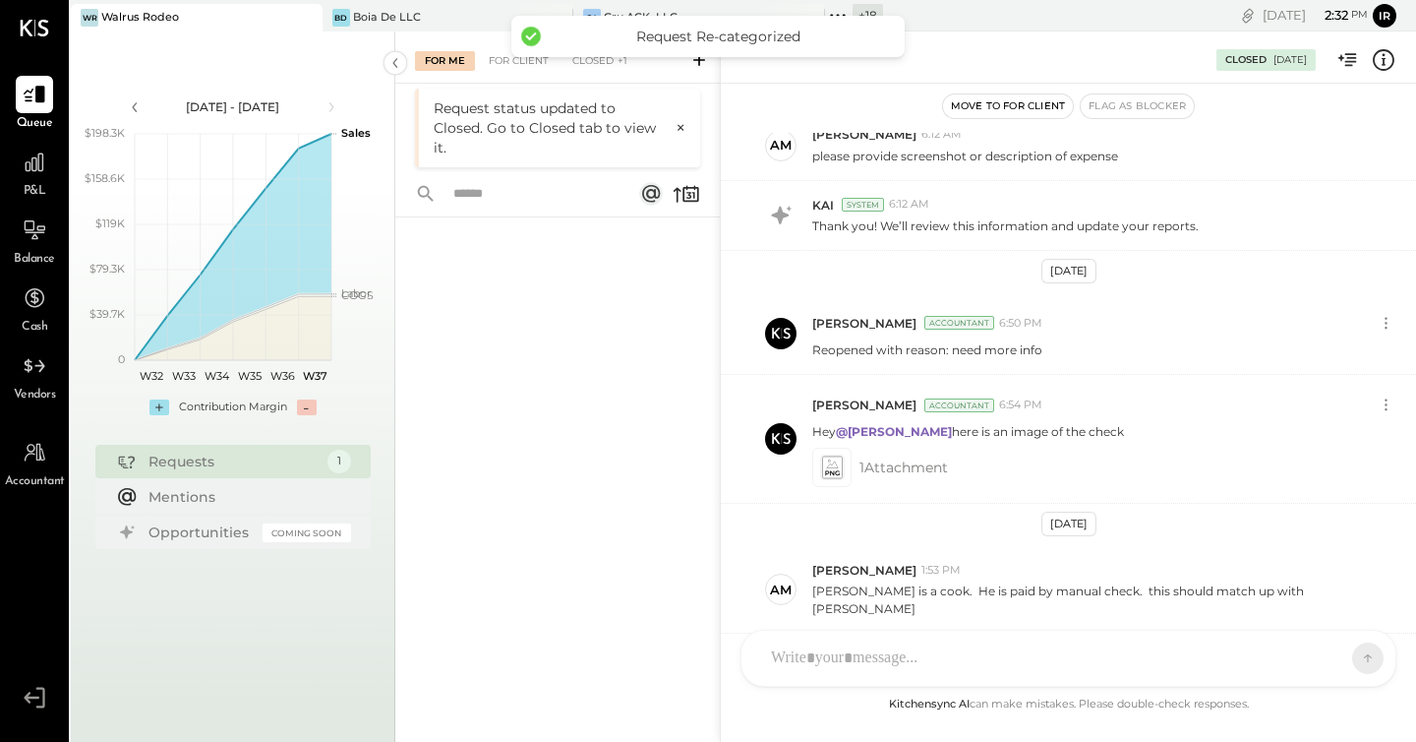
scroll to position [445, 0]
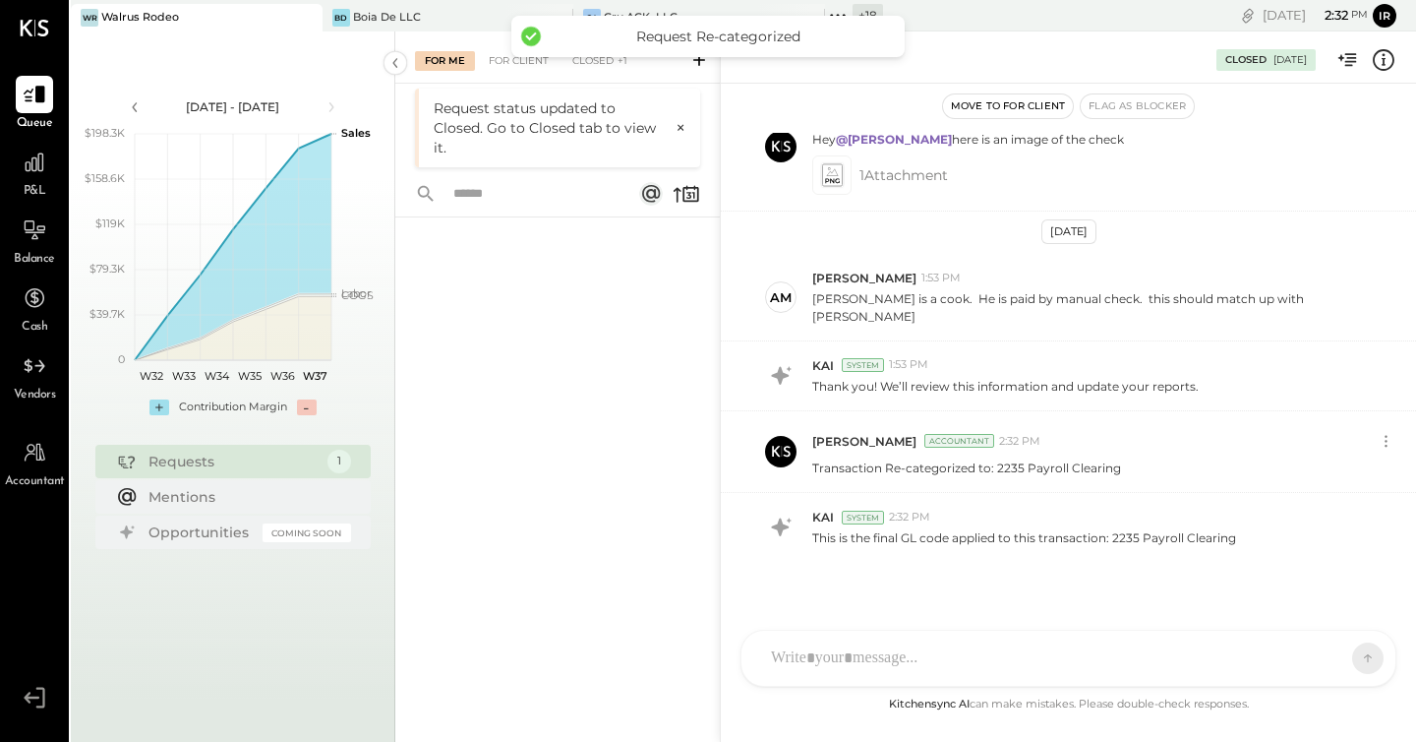
click at [580, 296] on div at bounding box center [557, 452] width 325 height 471
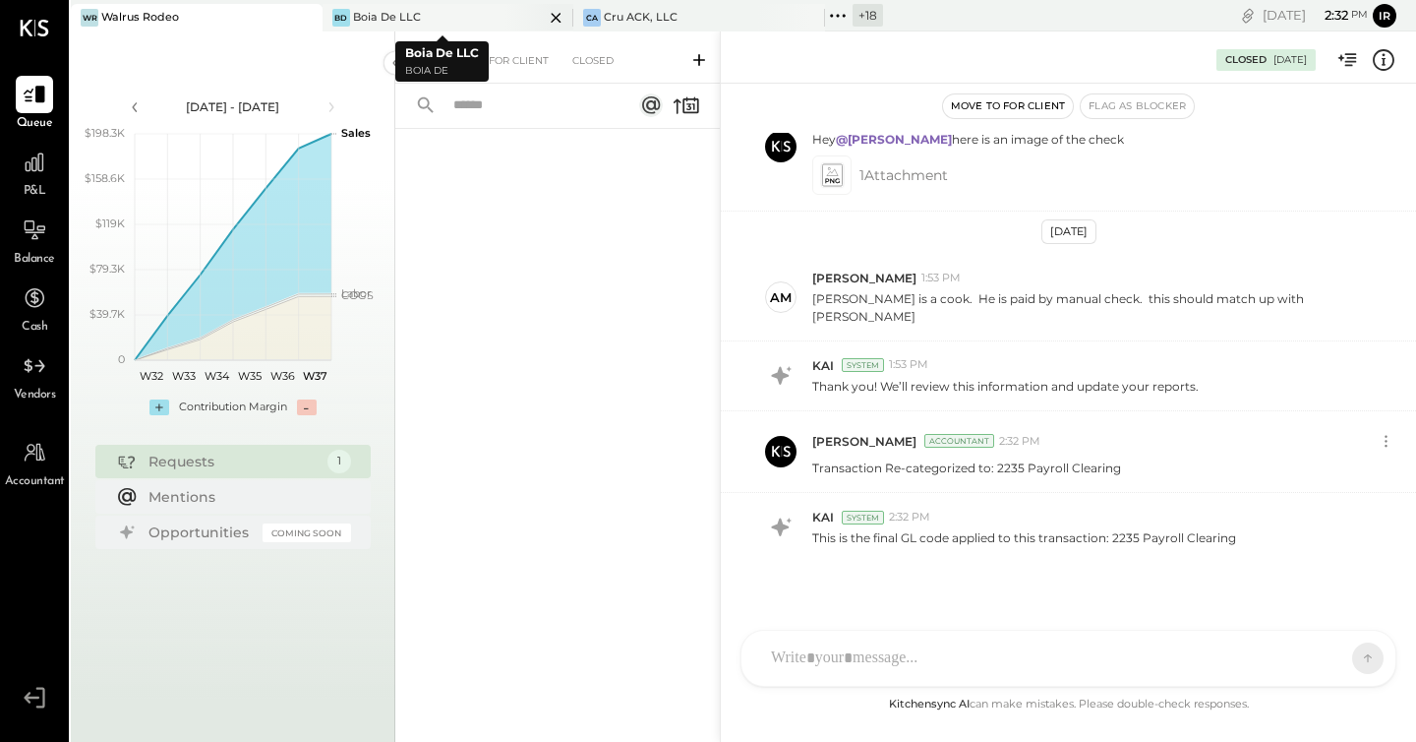
click at [412, 14] on div "Boia De LLC" at bounding box center [387, 18] width 68 height 16
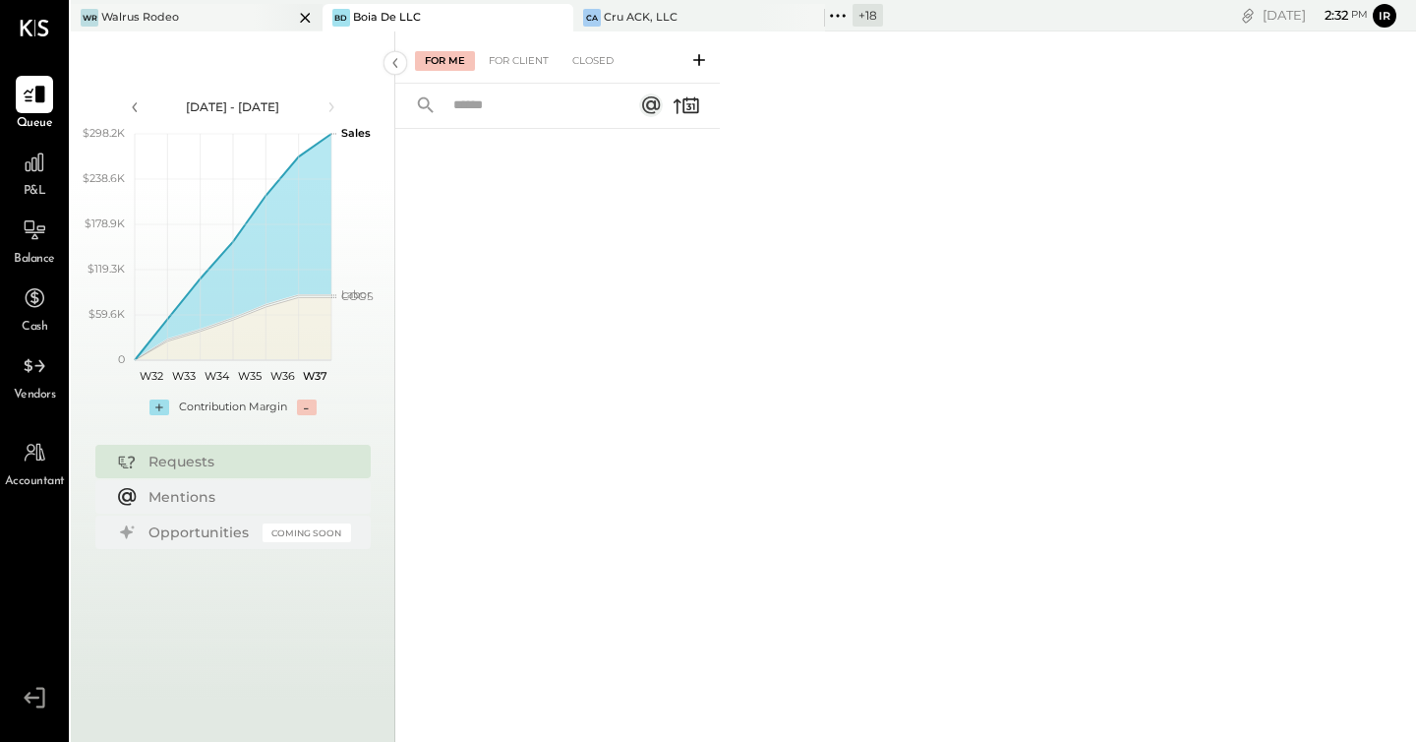
click at [193, 15] on div "WR Walrus Rodeo" at bounding box center [182, 18] width 222 height 18
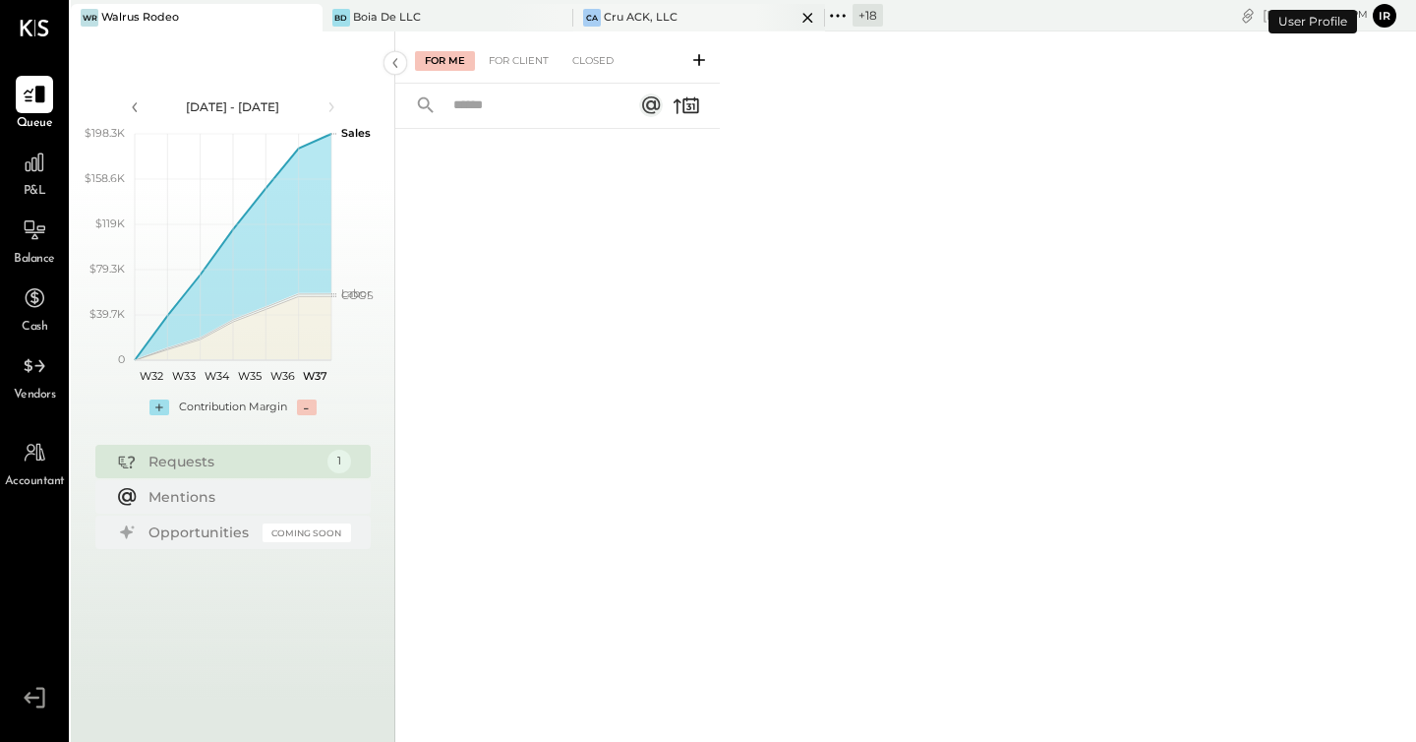
click at [662, 6] on div "CA Cru ACK, LLC" at bounding box center [699, 18] width 252 height 28
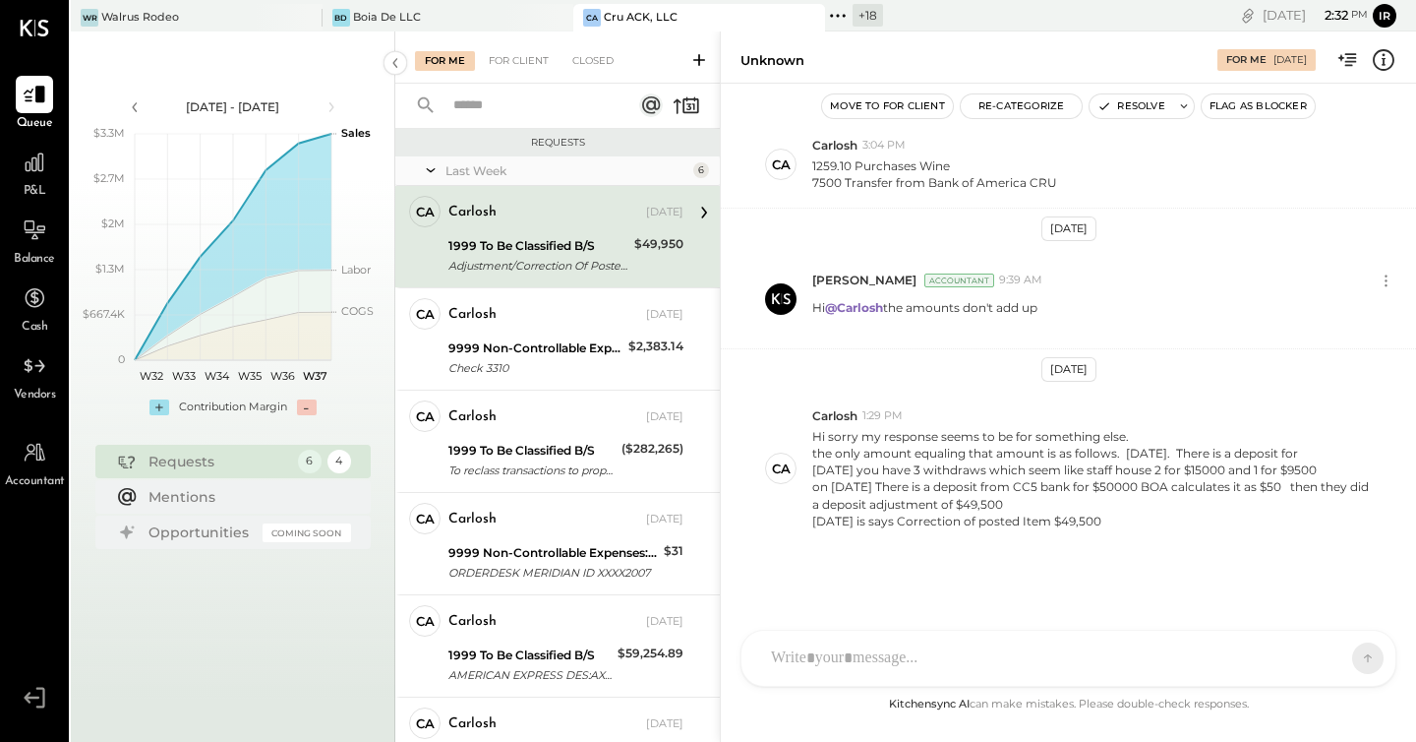
click at [825, 21] on icon at bounding box center [838, 16] width 26 height 26
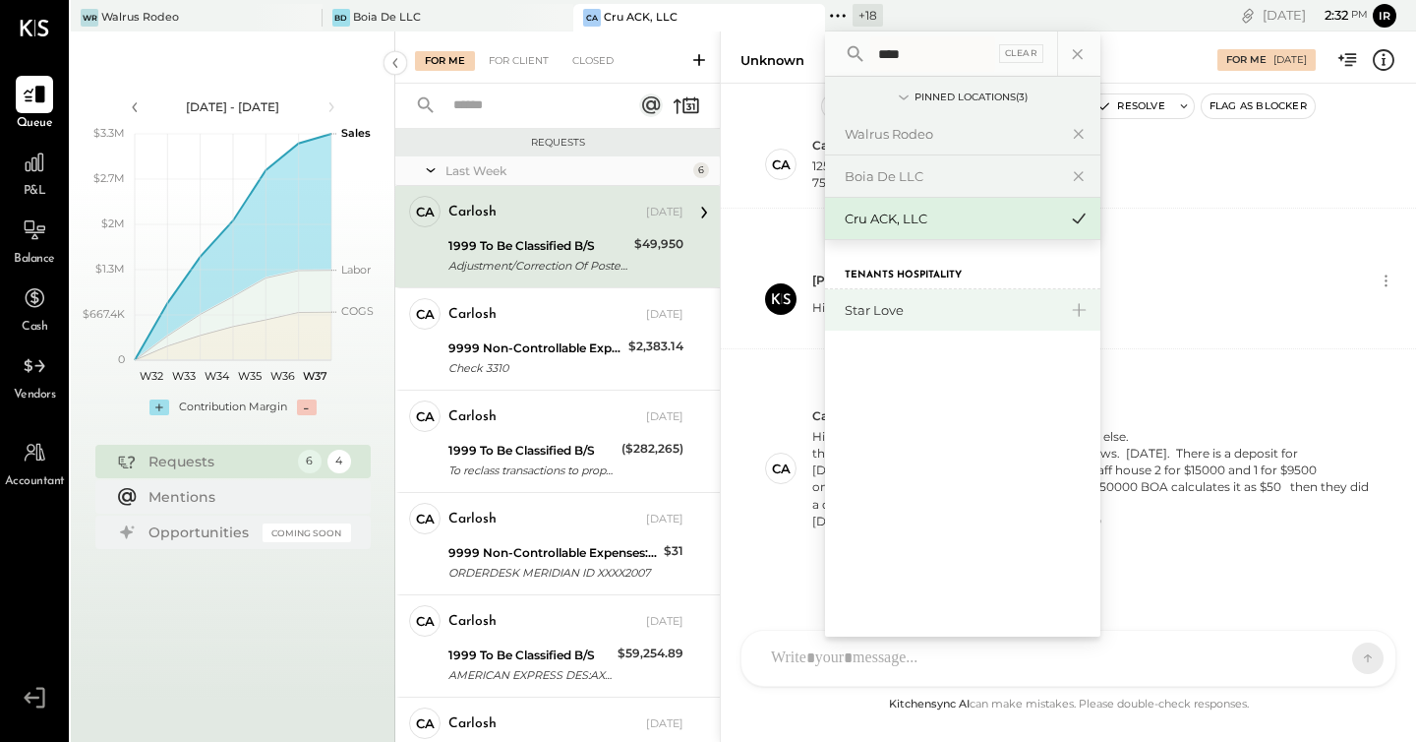
type input "****"
click at [880, 299] on div "Star Love" at bounding box center [962, 309] width 275 height 41
click at [870, 307] on div "Star Love" at bounding box center [951, 310] width 212 height 19
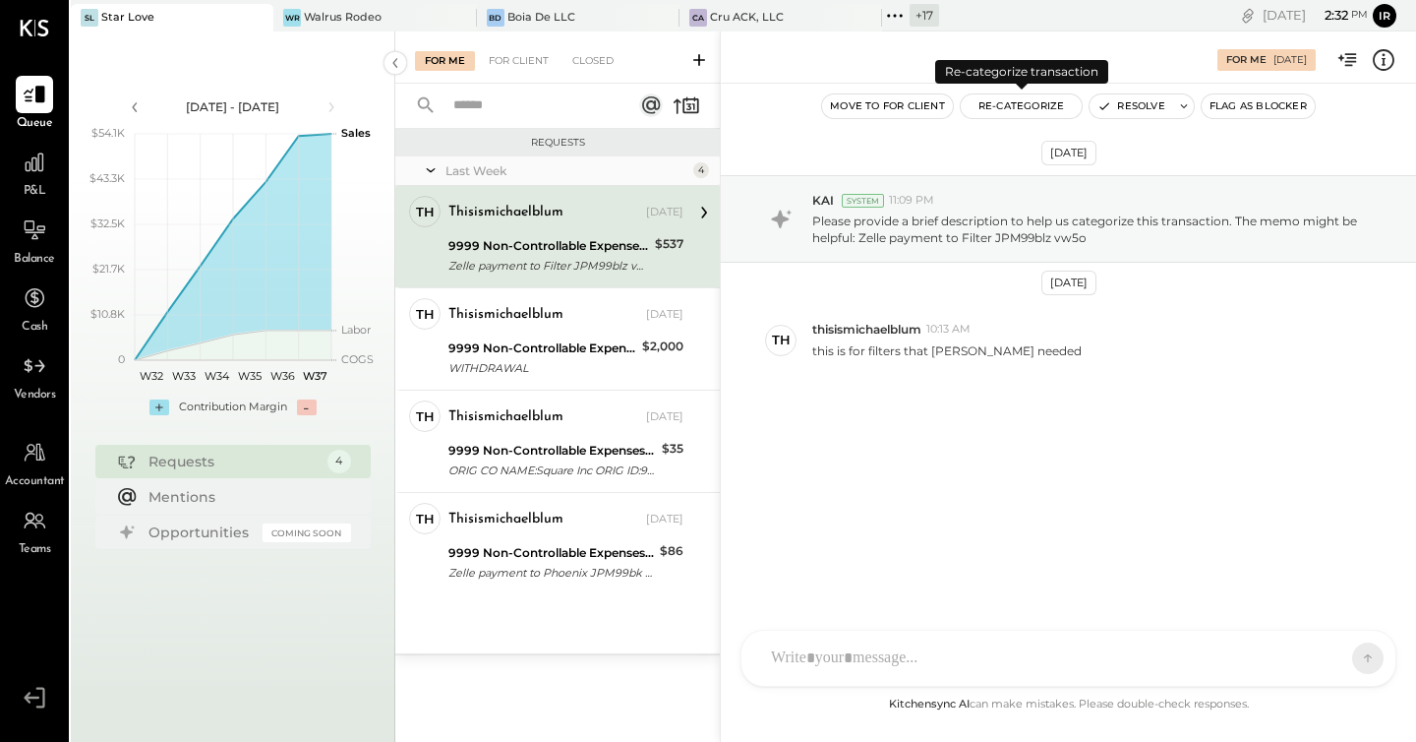
click at [1025, 101] on button "Re-Categorize" at bounding box center [1022, 106] width 122 height 24
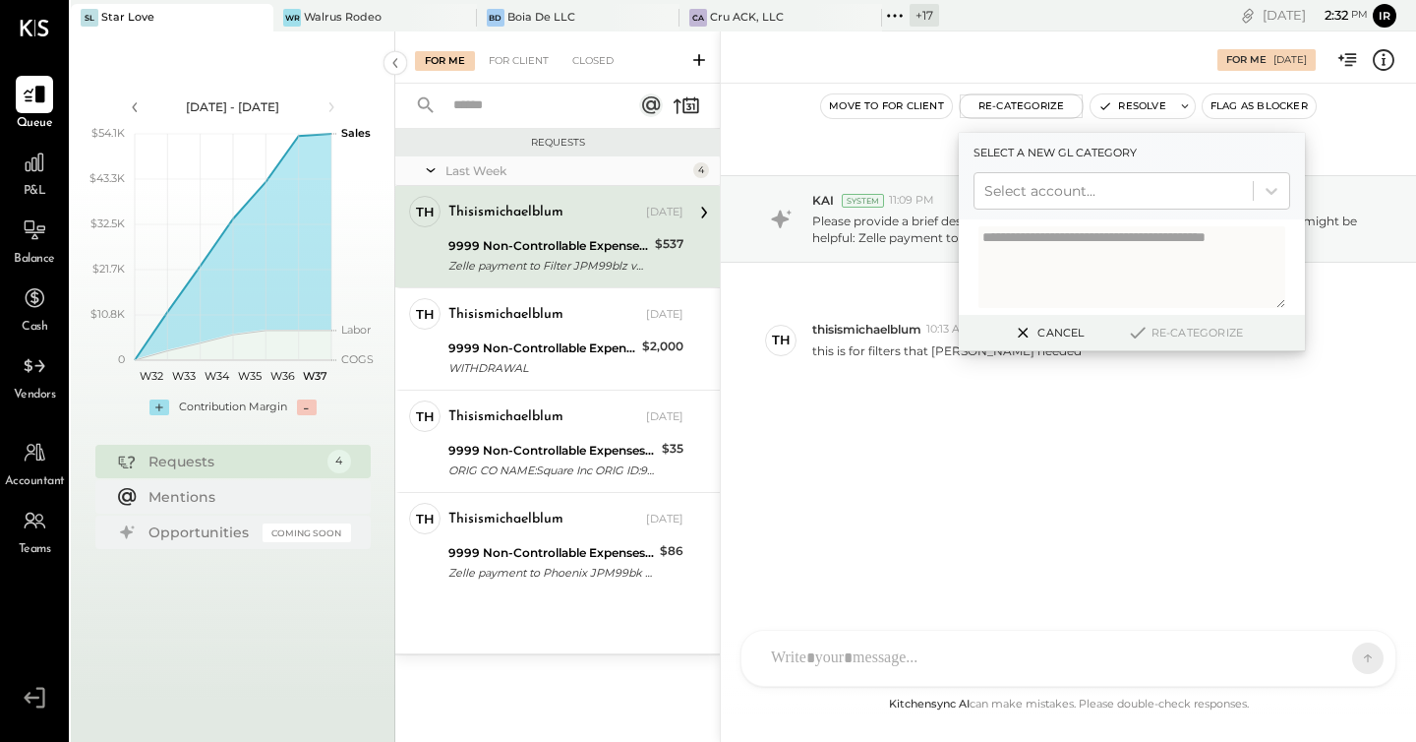
click at [1008, 181] on div at bounding box center [1114, 191] width 259 height 24
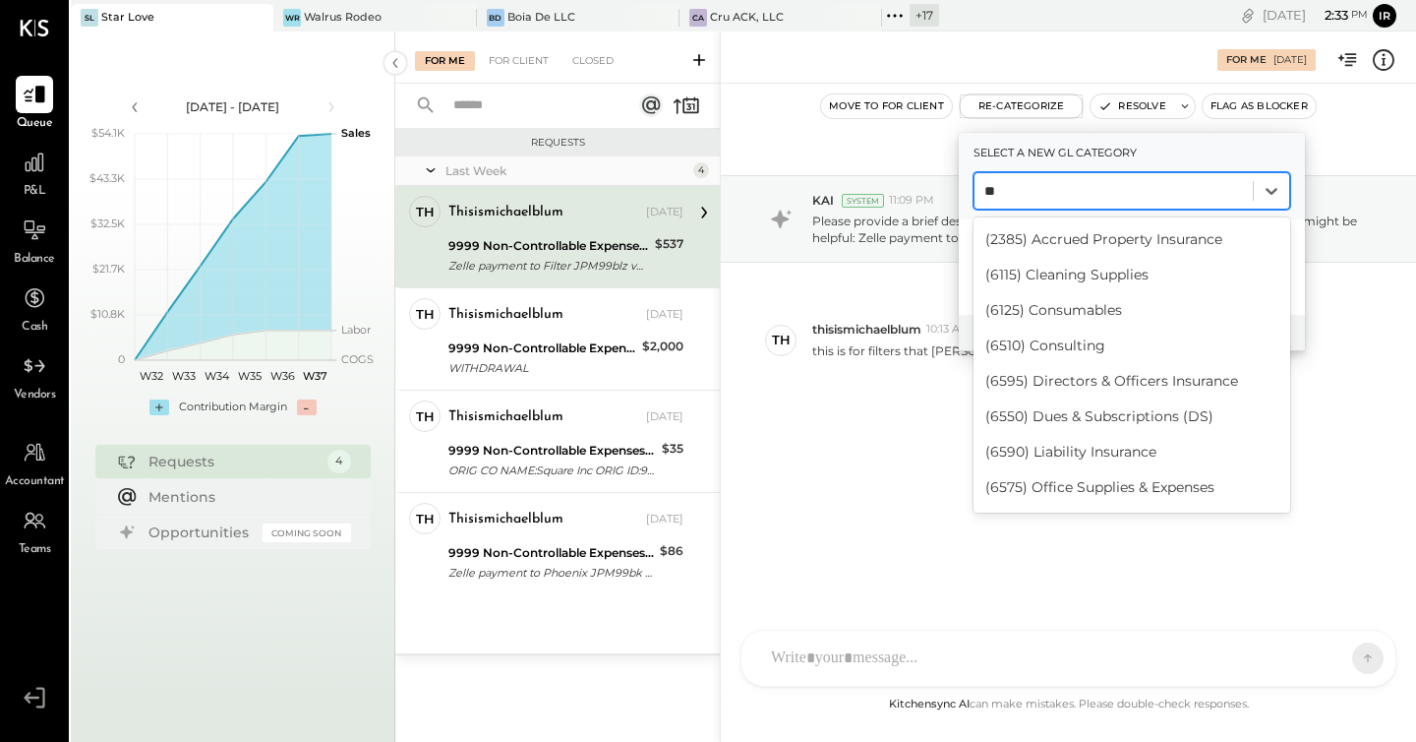
type input "*"
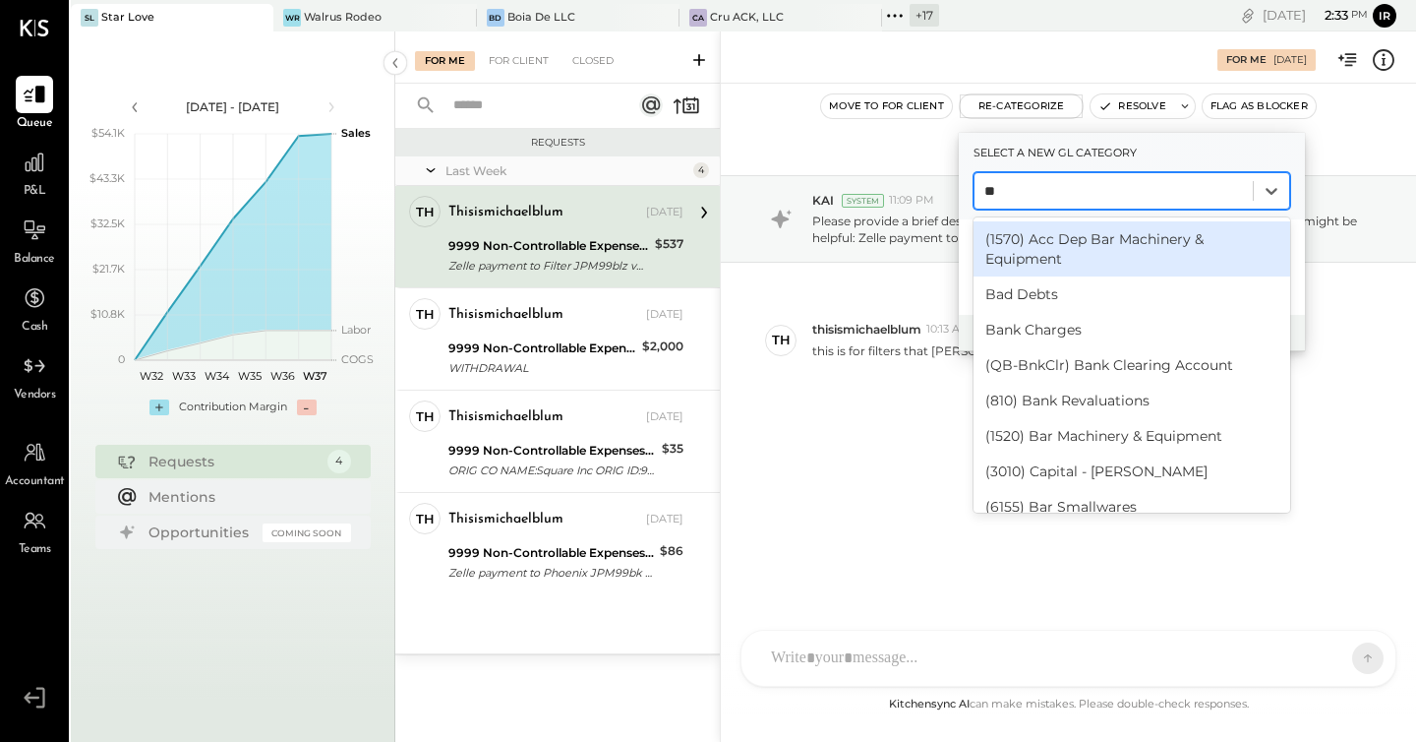
type input "***"
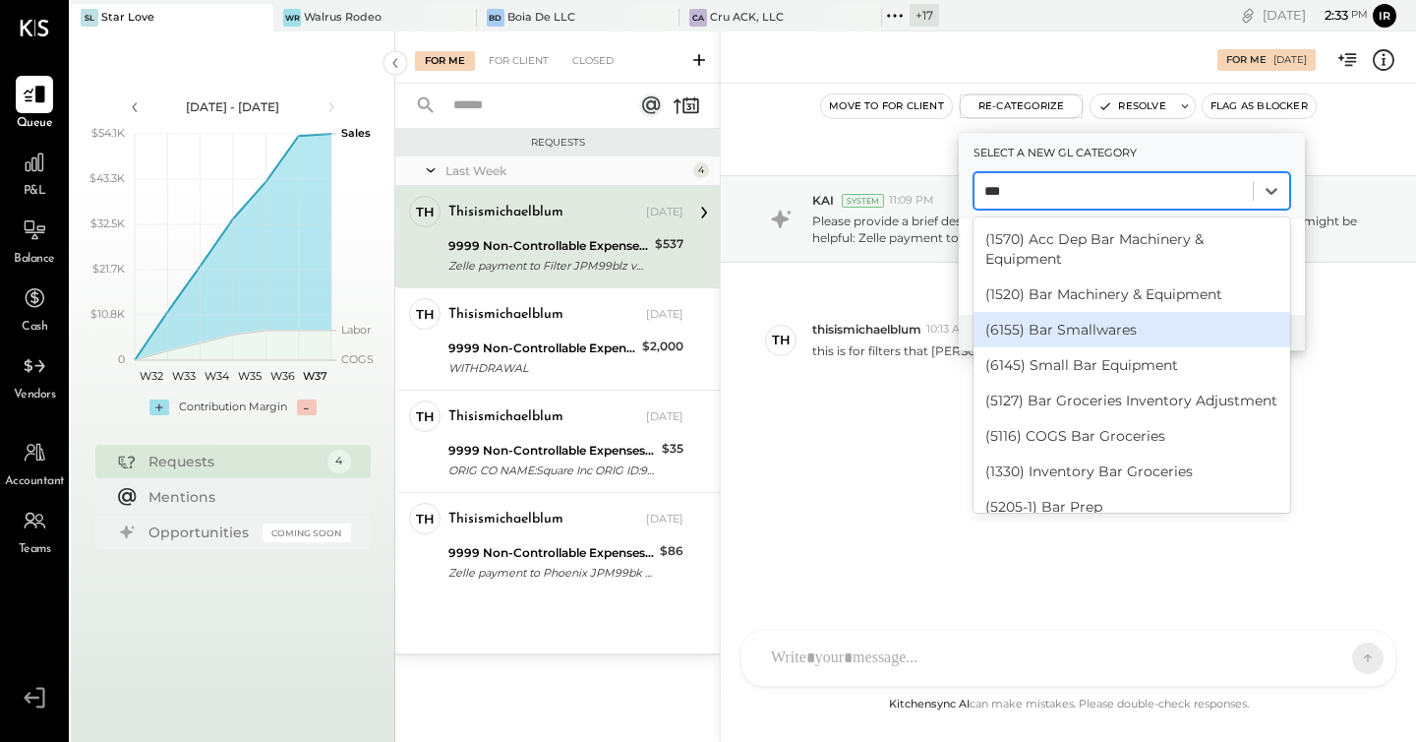
click at [1097, 331] on div "(6155) Bar Smallwares" at bounding box center [1132, 329] width 317 height 35
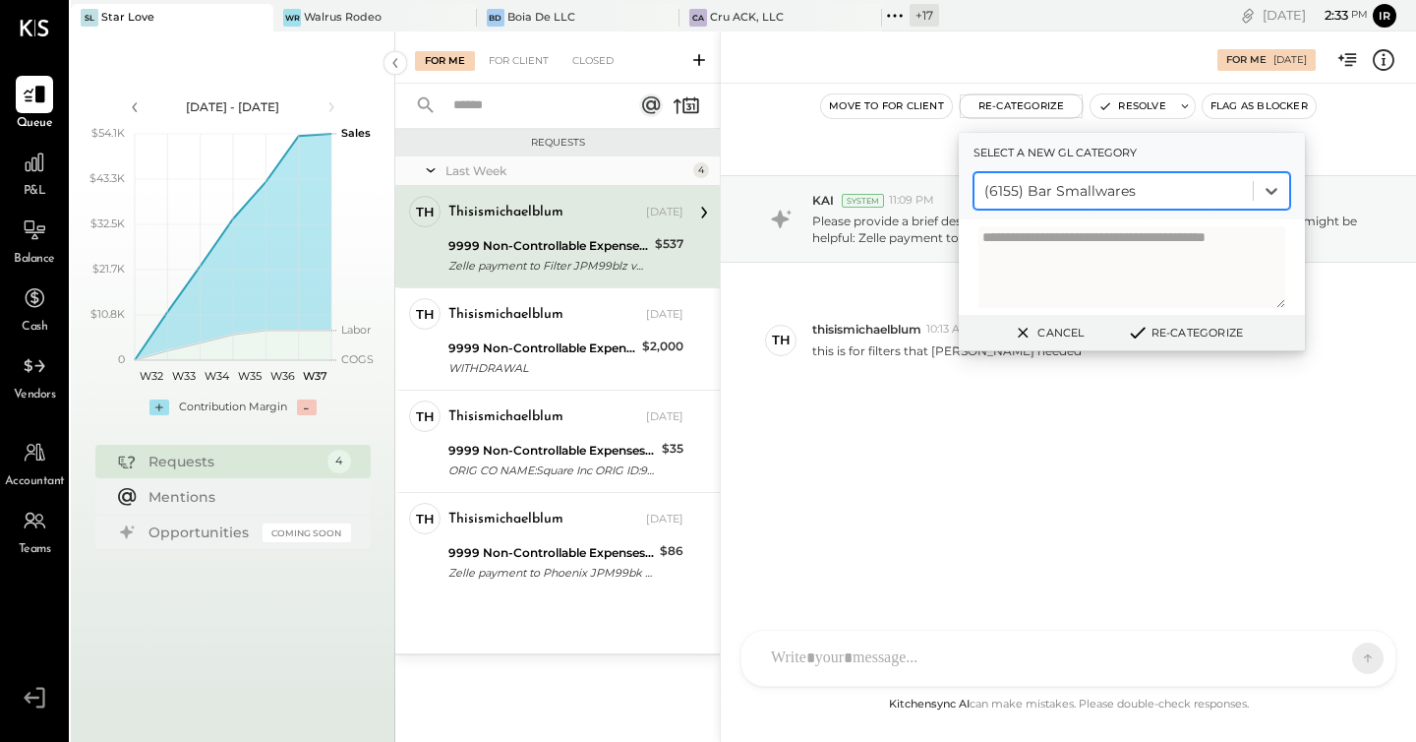
click at [1187, 332] on button "Re-Categorize" at bounding box center [1185, 333] width 130 height 24
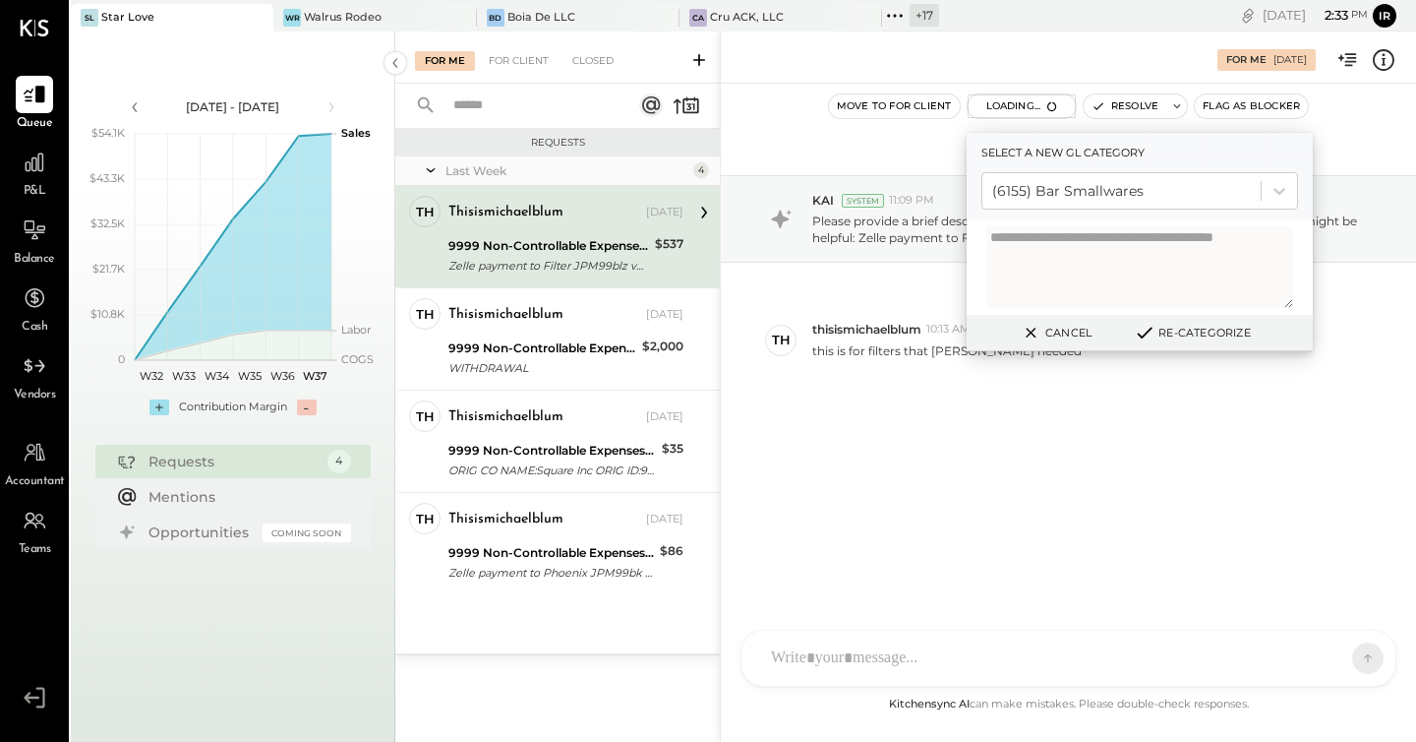
scroll to position [93, 0]
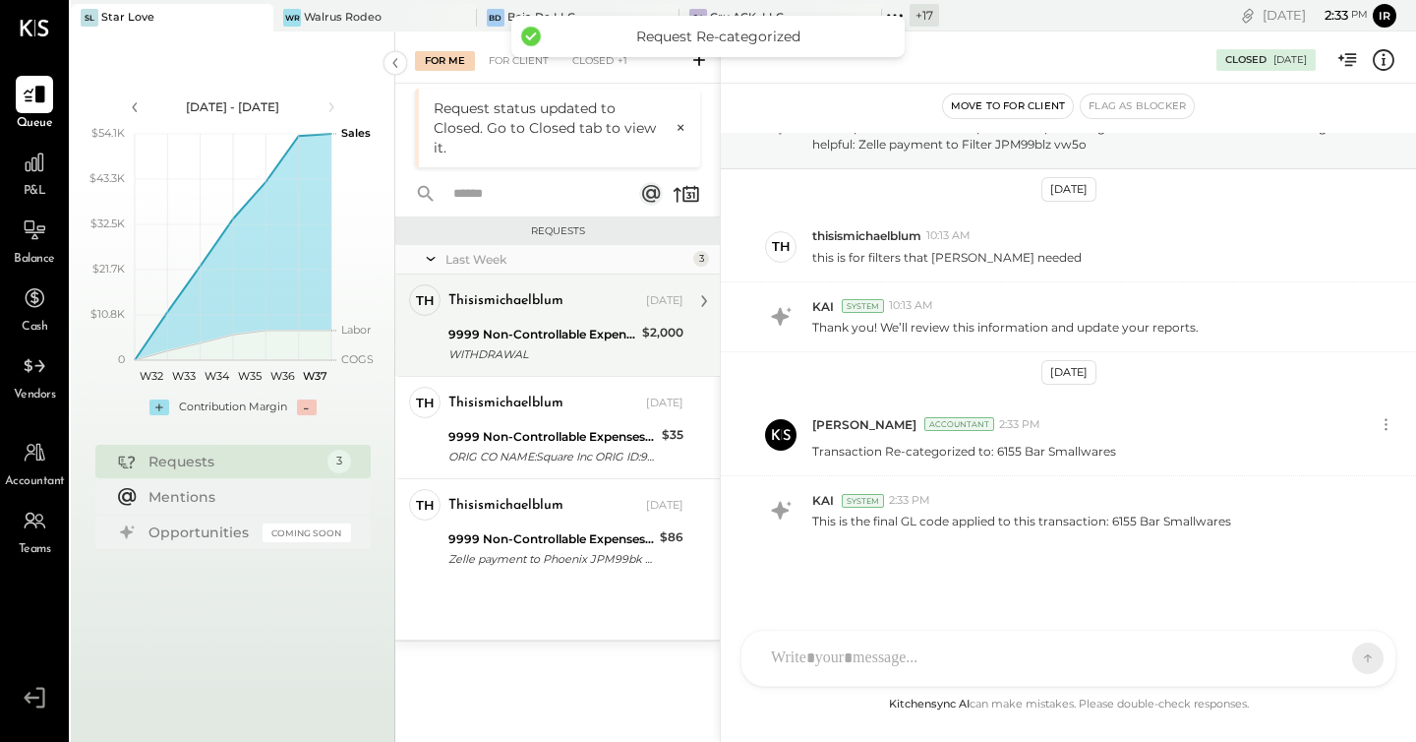
click at [528, 350] on div "WITHDRAWAL" at bounding box center [543, 354] width 188 height 20
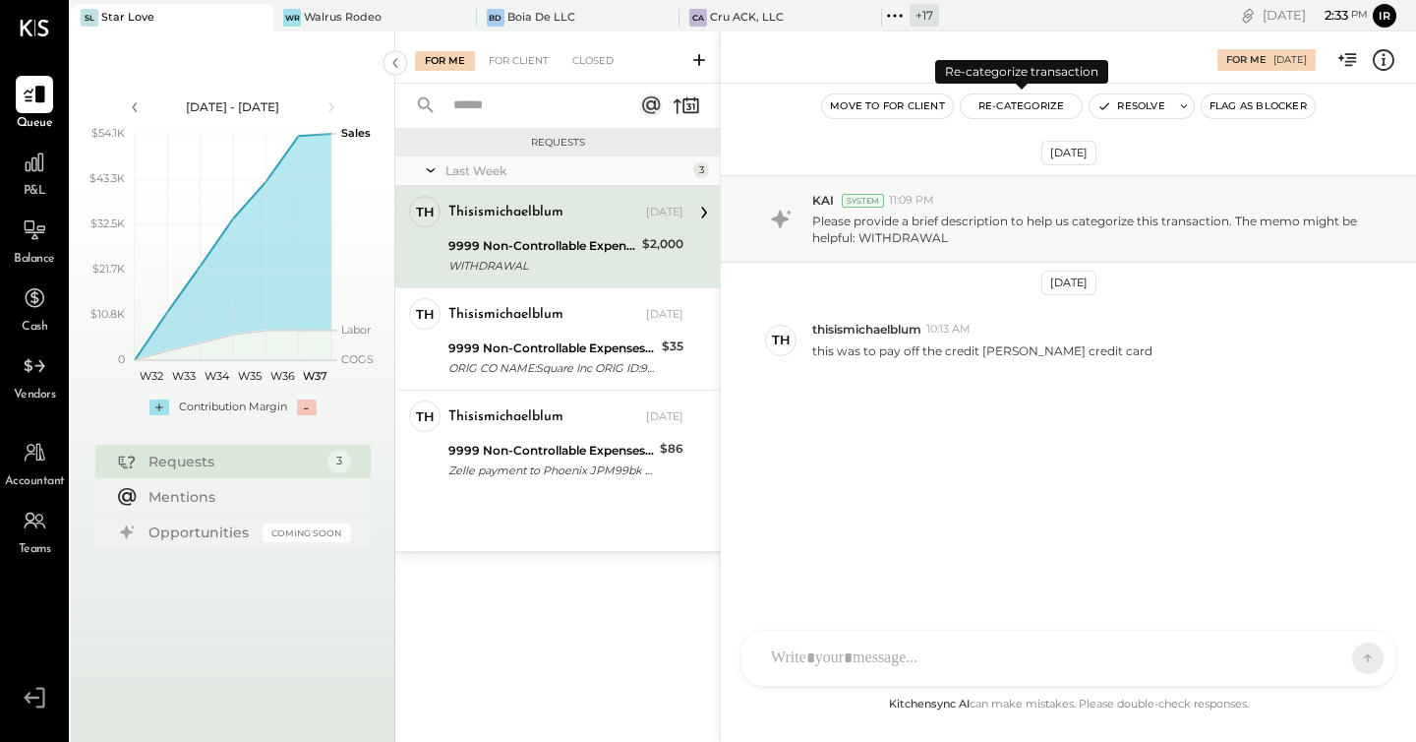
click at [1009, 113] on button "Re-Categorize" at bounding box center [1022, 106] width 122 height 24
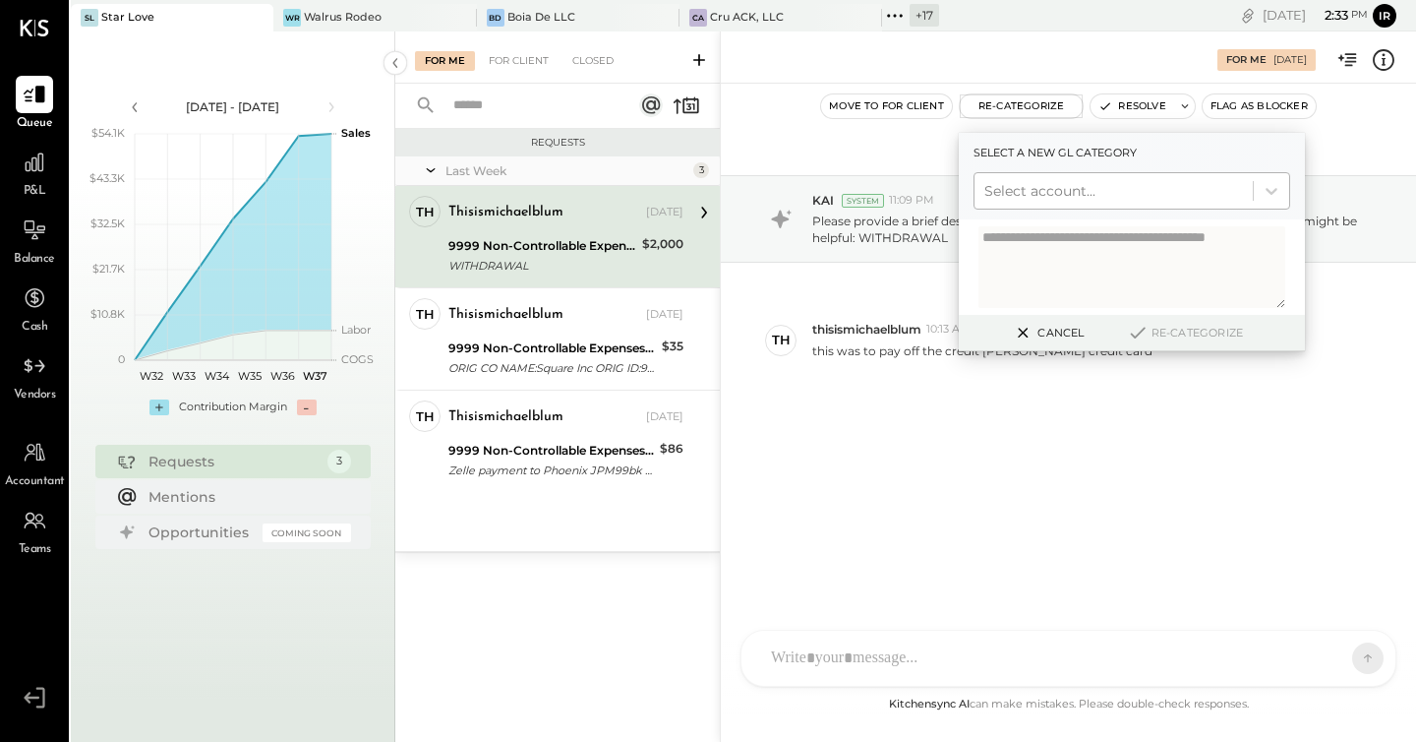
click at [1018, 186] on div at bounding box center [1114, 191] width 259 height 24
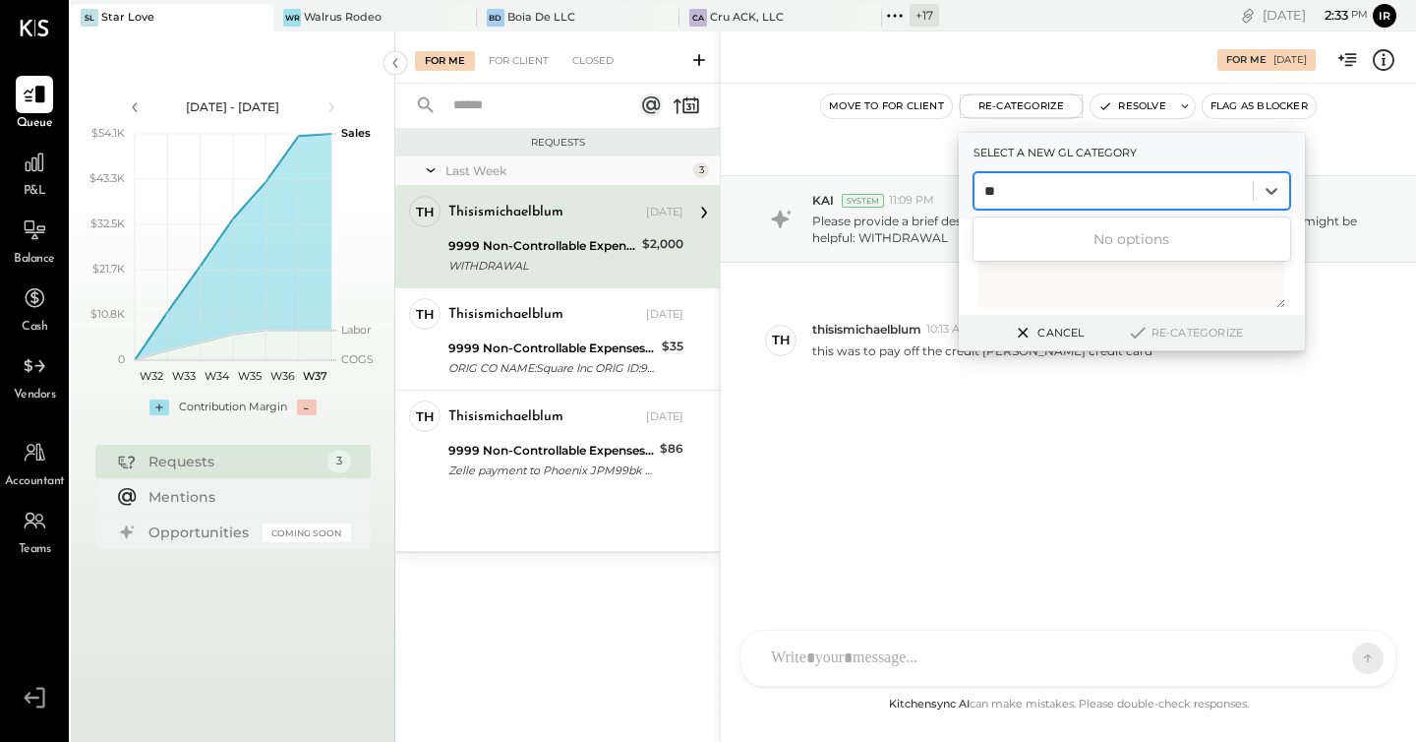
type input "*"
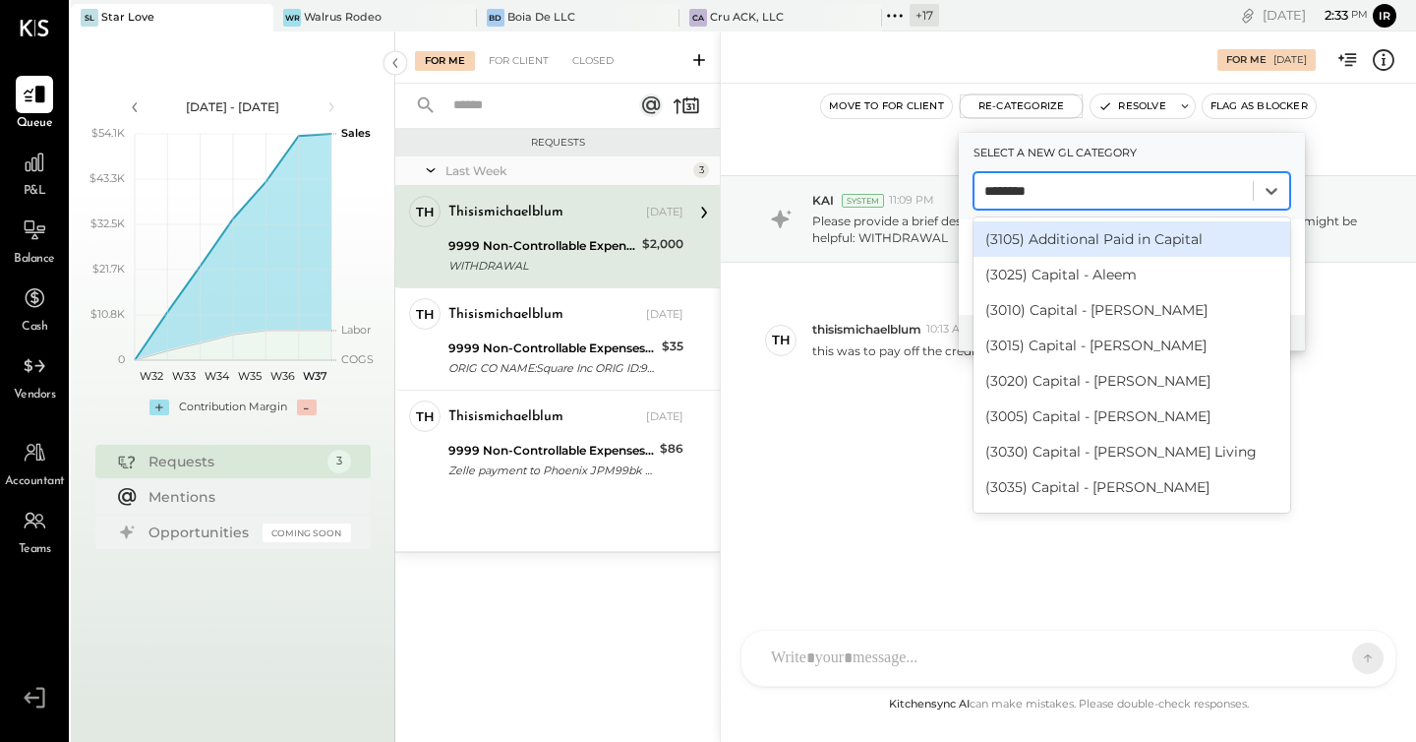
type input "*********"
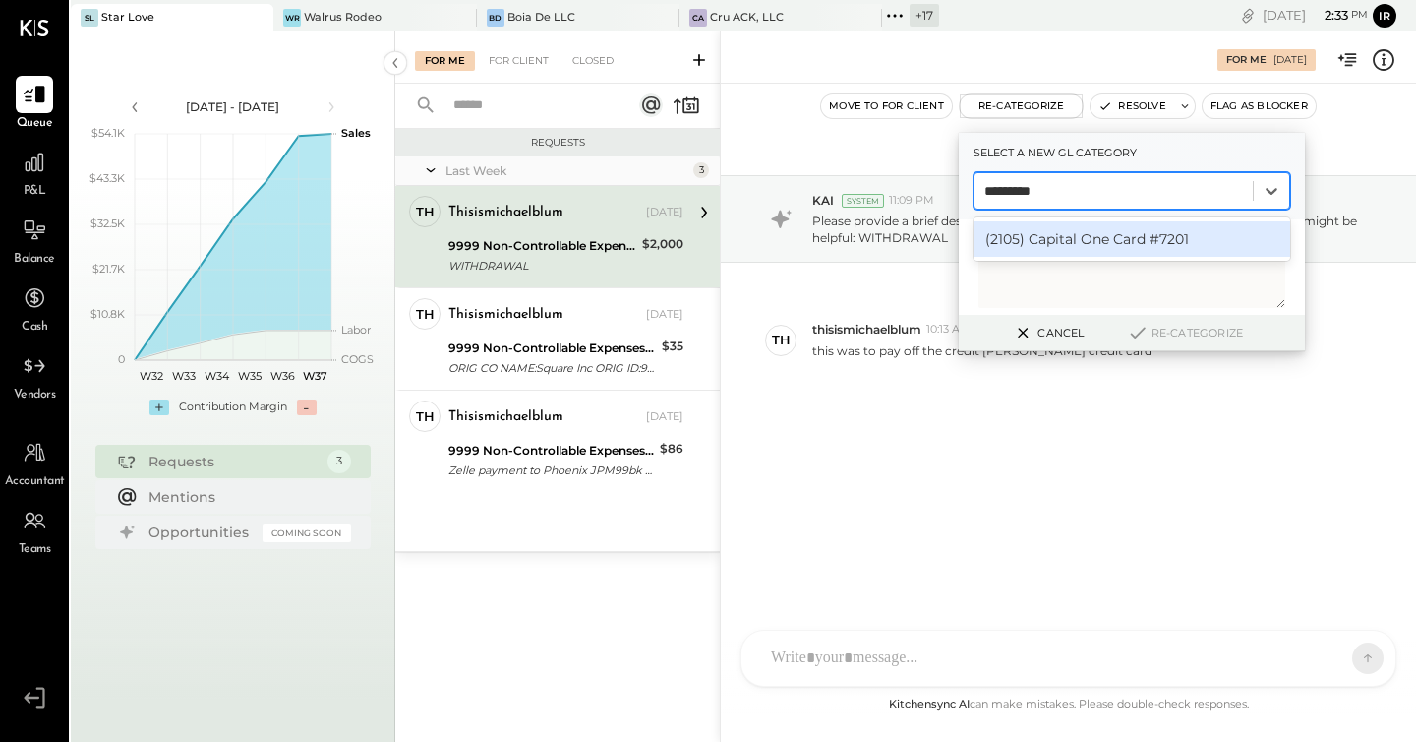
click at [1079, 245] on div "(2105) Capital One Card #7201" at bounding box center [1132, 238] width 317 height 35
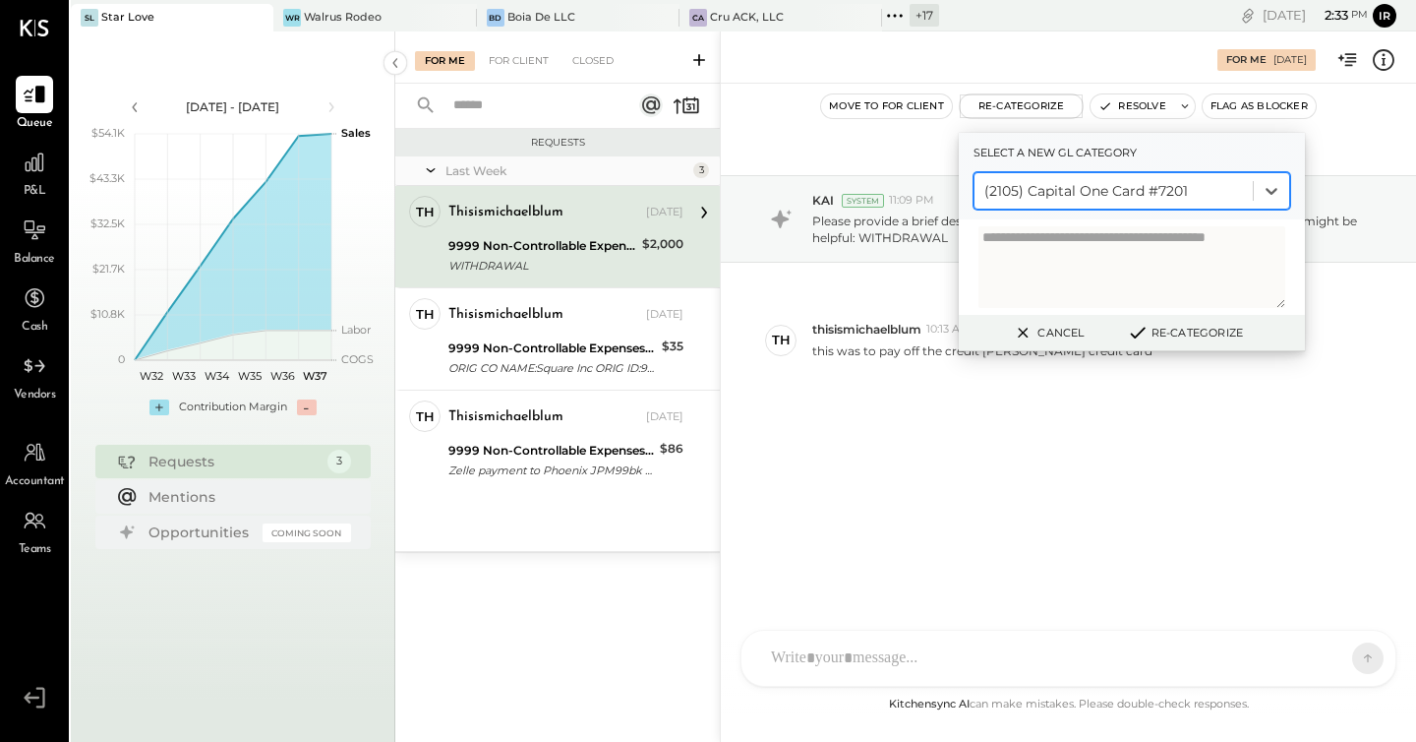
click at [1205, 335] on button "Re-Categorize" at bounding box center [1185, 333] width 130 height 24
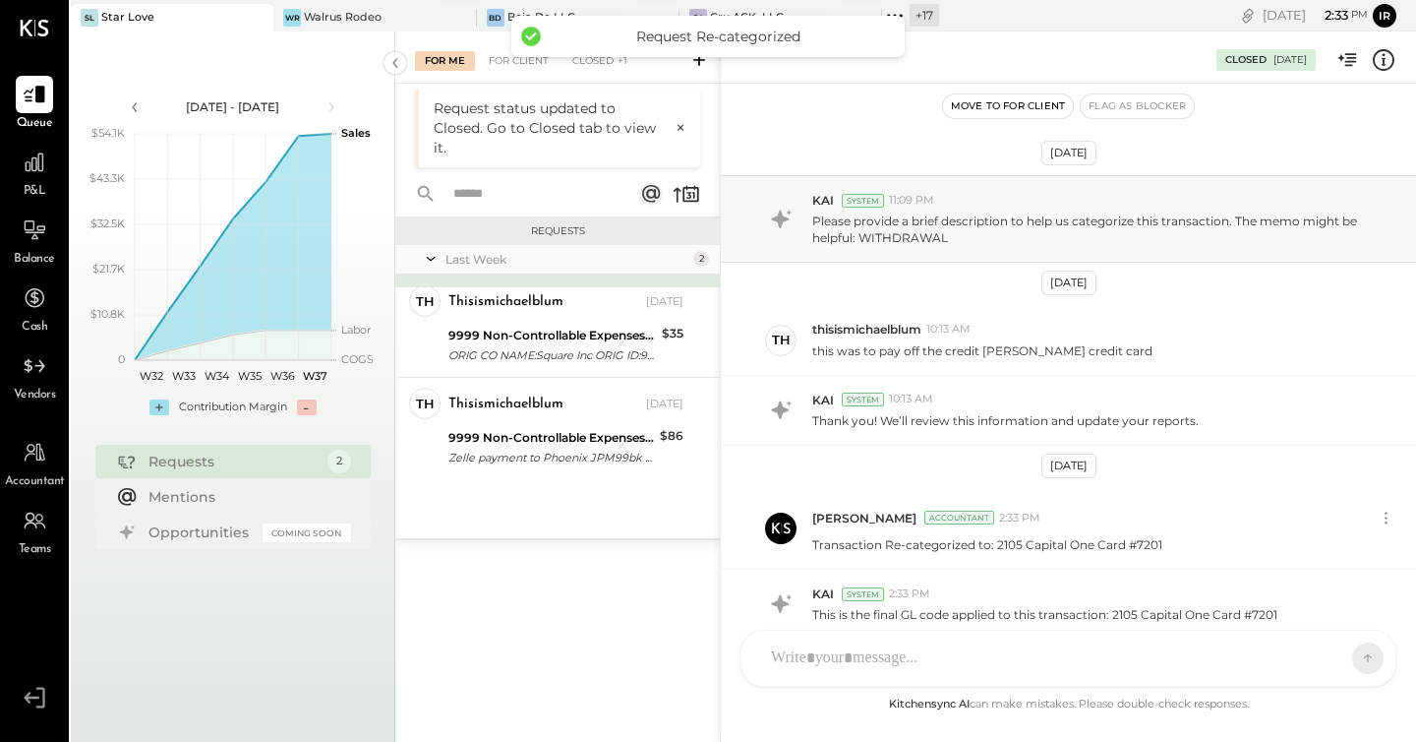
scroll to position [93, 0]
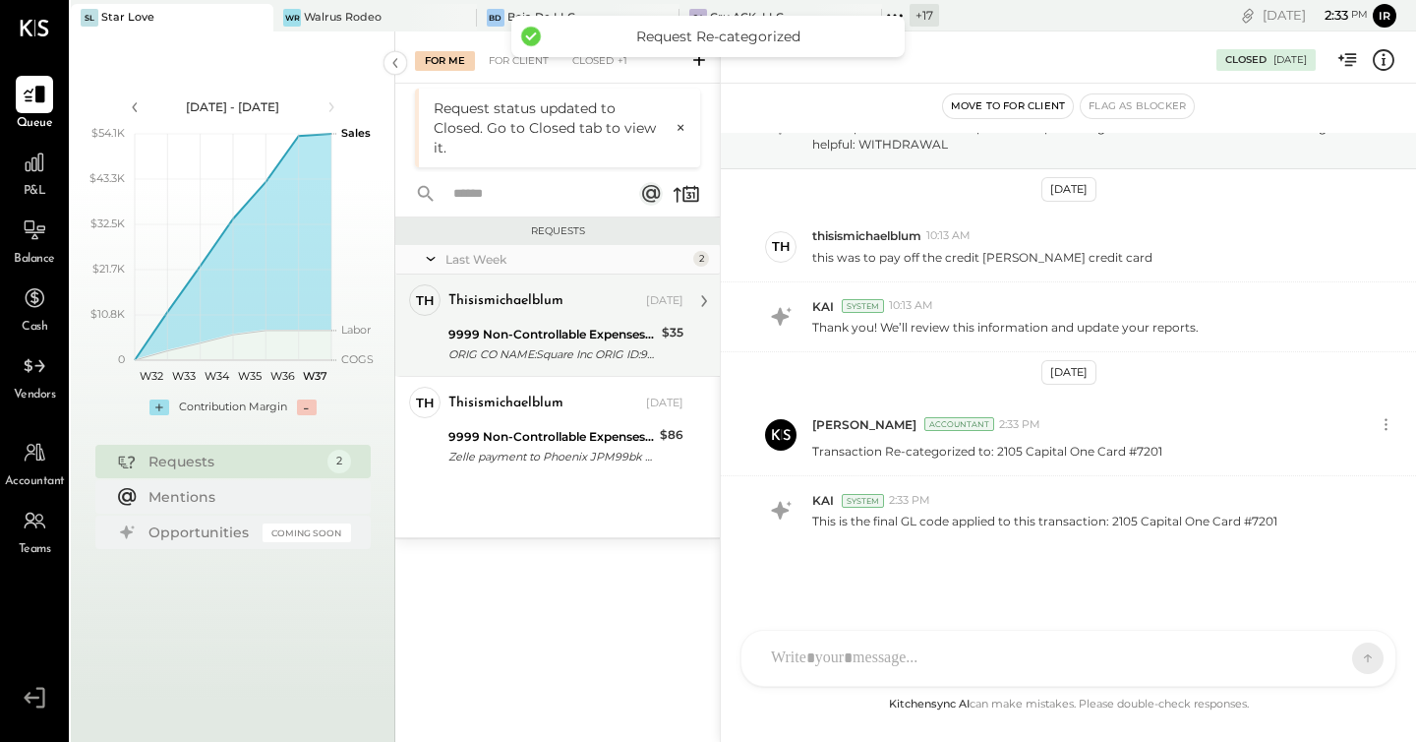
click at [515, 309] on div "thisismichaelblum" at bounding box center [506, 301] width 115 height 20
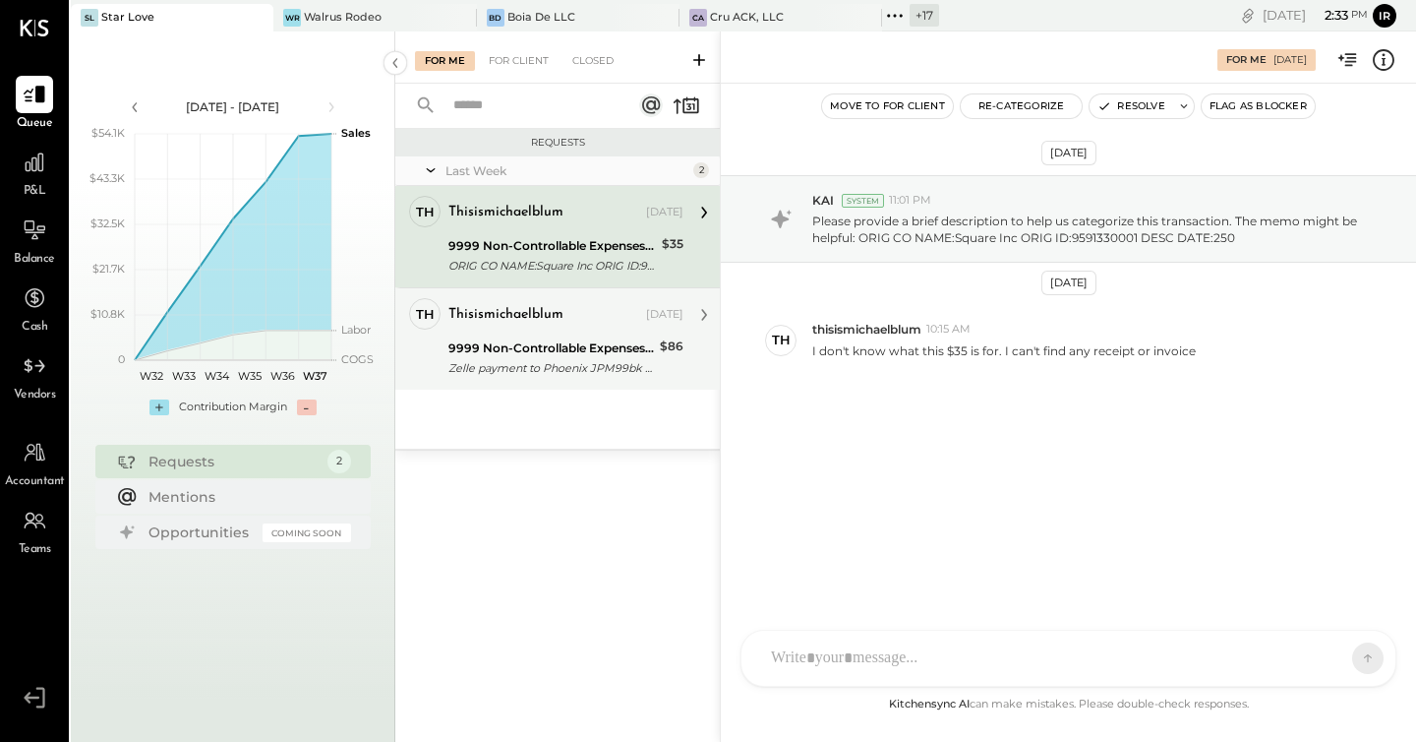
click at [524, 342] on div "9999 Non-Controllable Expenses:Other Income and Expenses:To be Classified" at bounding box center [552, 348] width 206 height 20
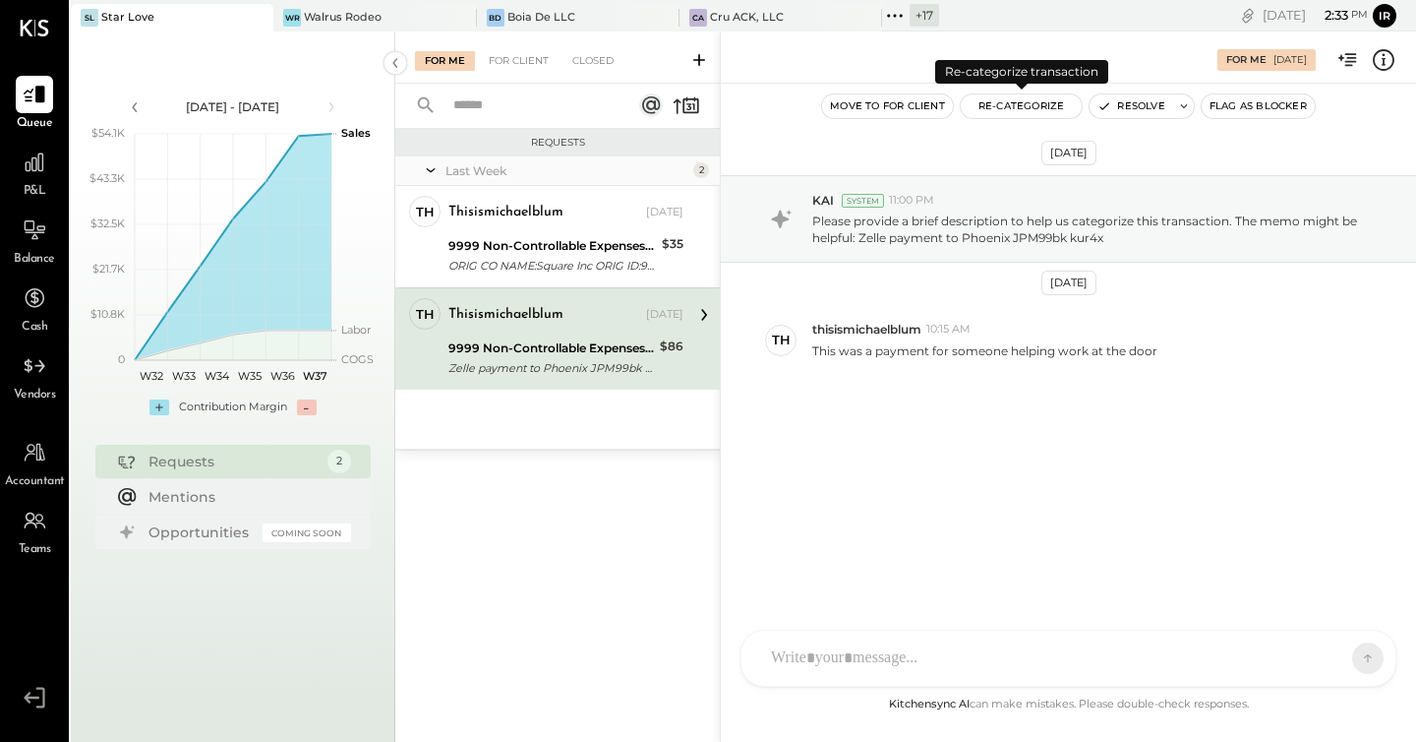
click at [1011, 103] on button "Re-Categorize" at bounding box center [1022, 106] width 122 height 24
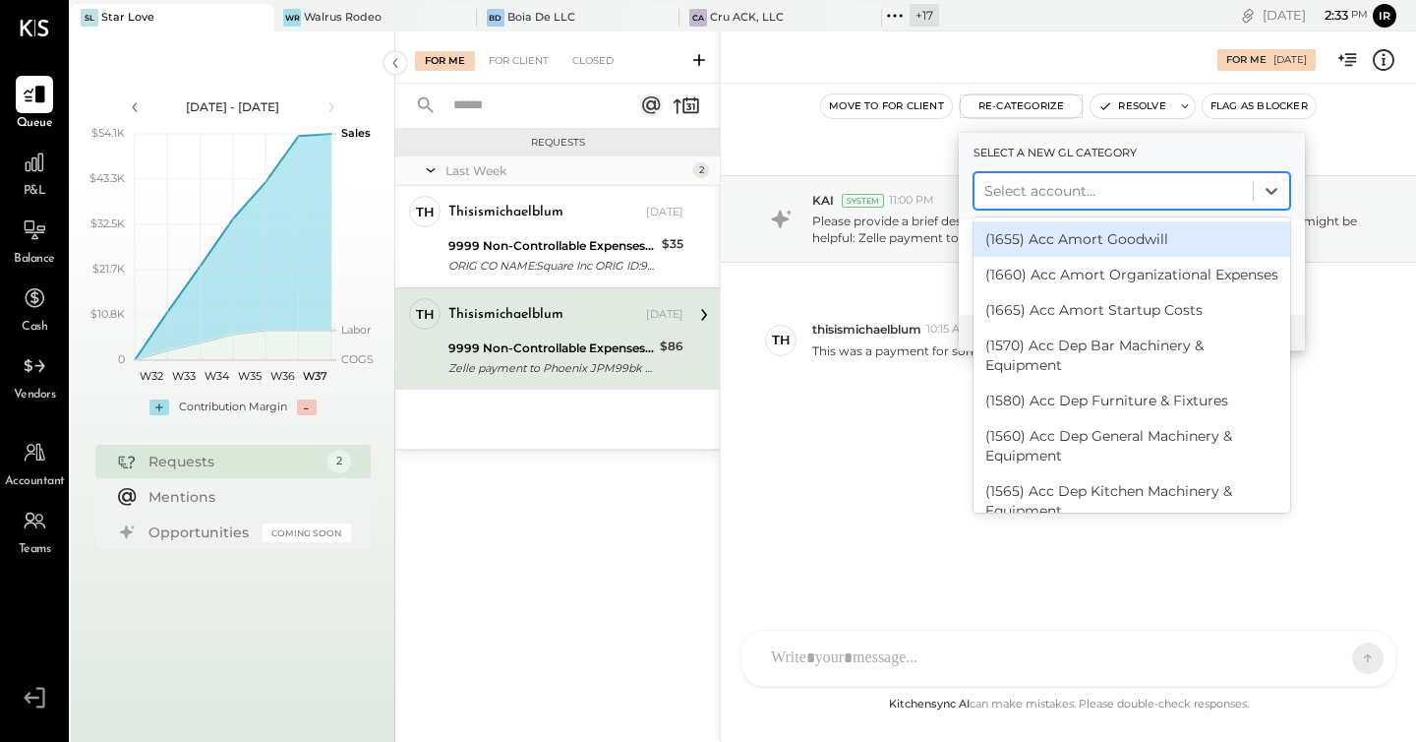
click at [1044, 187] on div at bounding box center [1114, 191] width 259 height 24
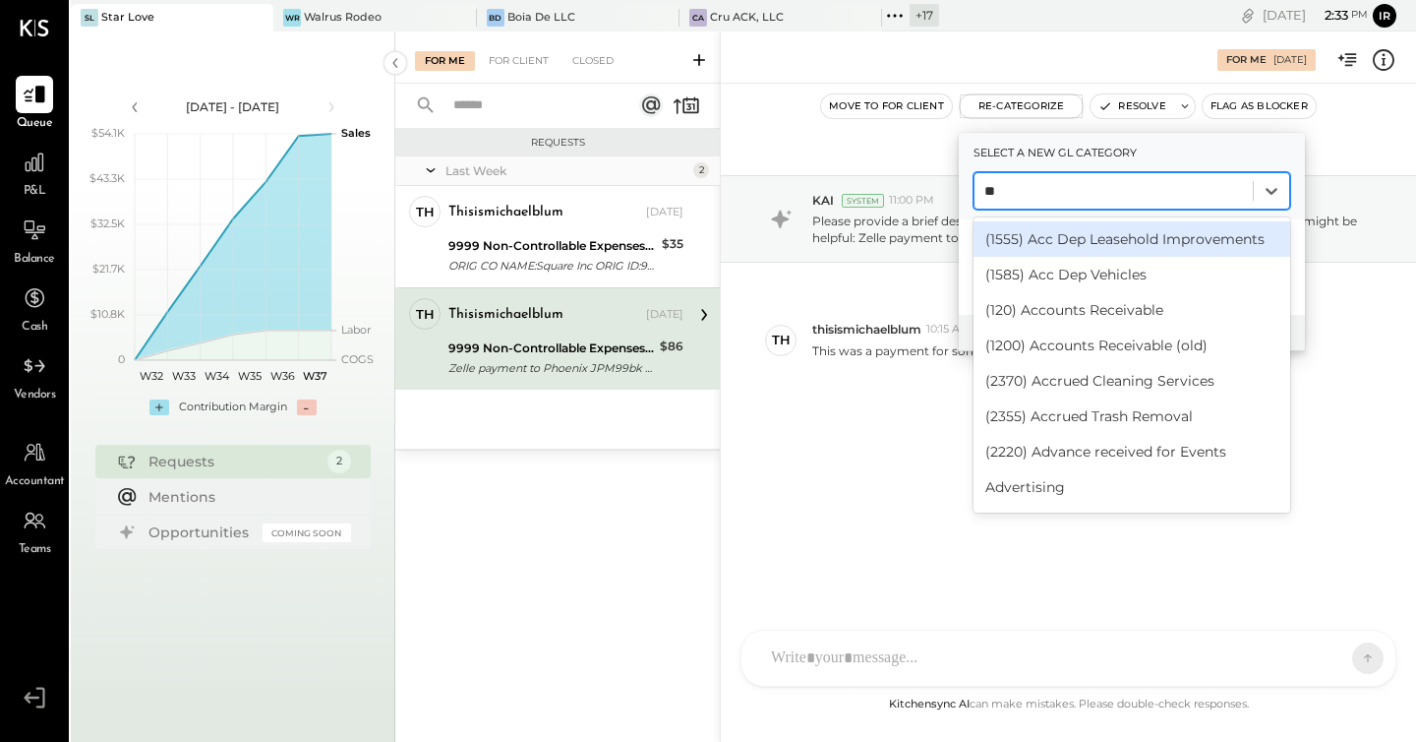
type input "*"
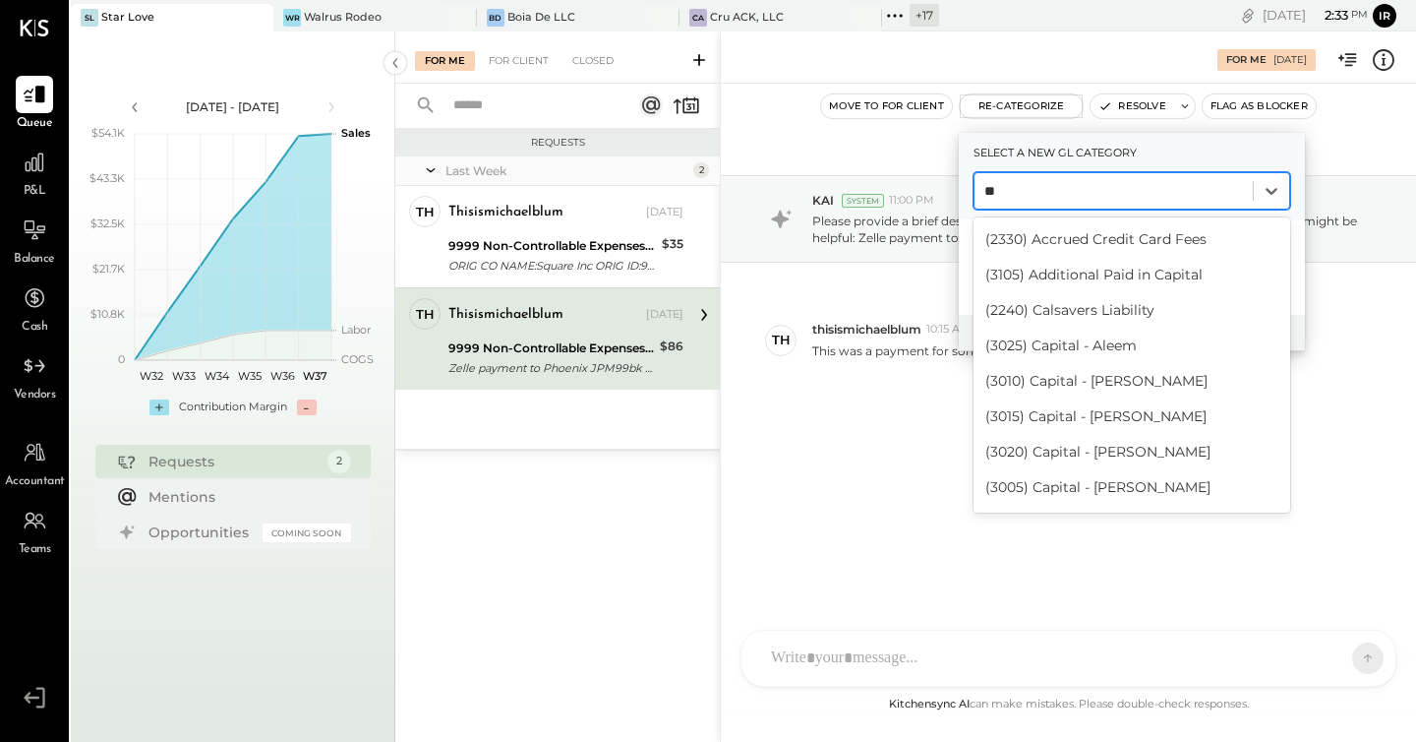
type input "*"
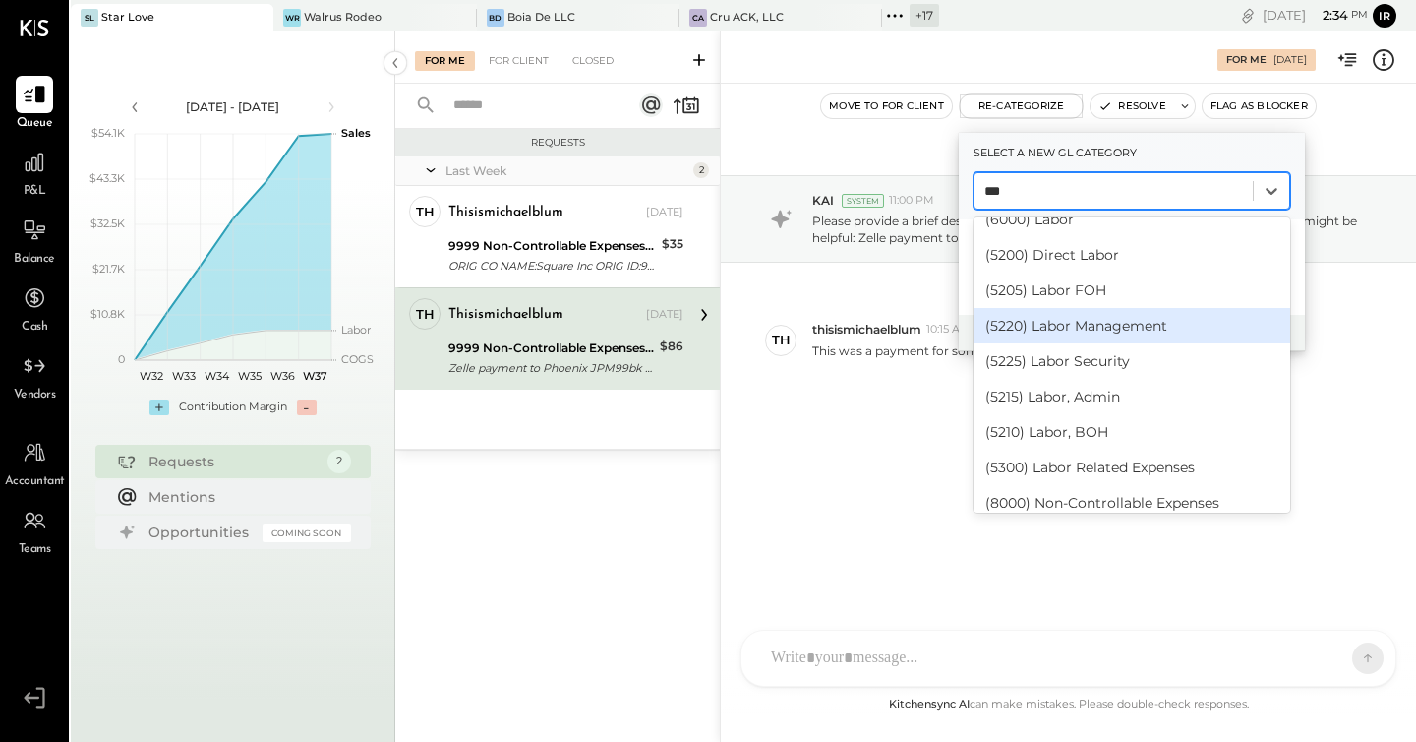
scroll to position [102, 0]
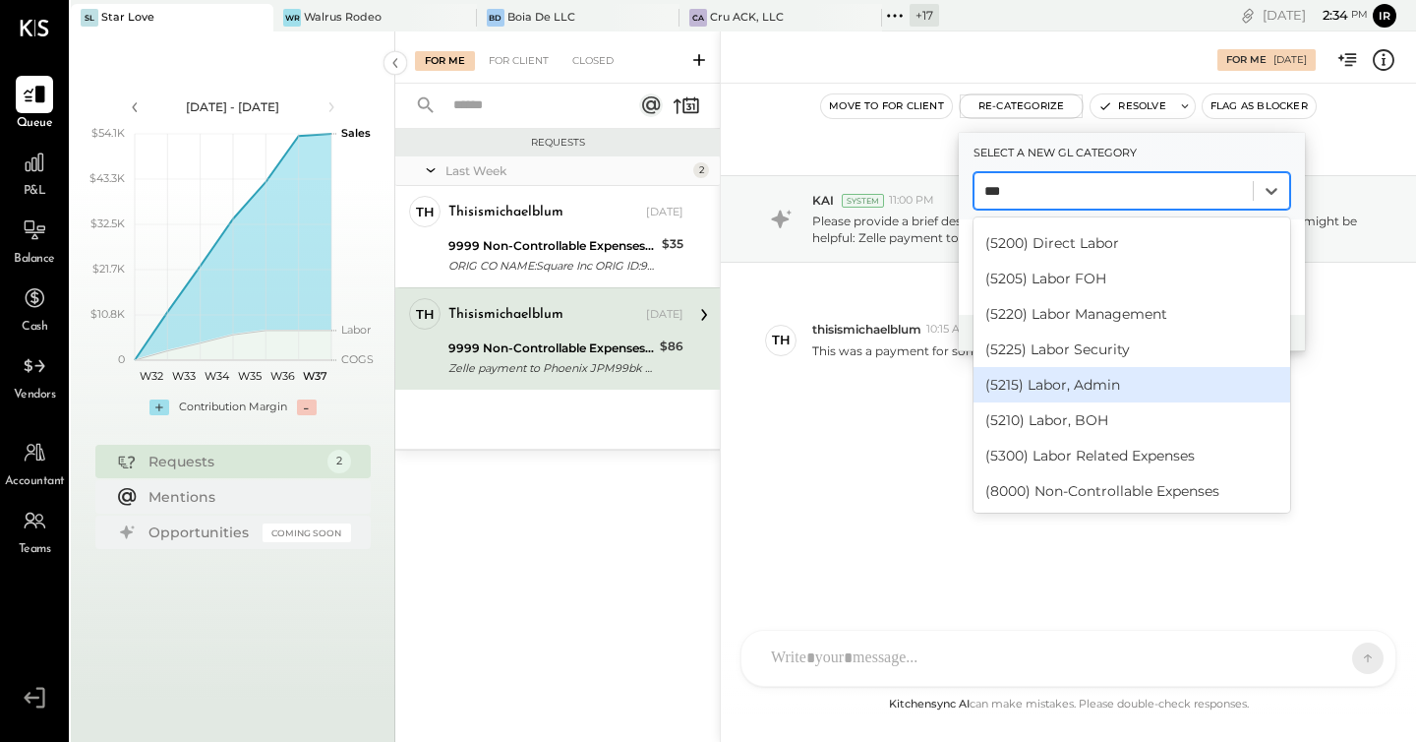
type input "***"
click at [874, 435] on div "[DATE] KAI System 11:00 PM Please provide a brief description to help us catego…" at bounding box center [1068, 328] width 695 height 390
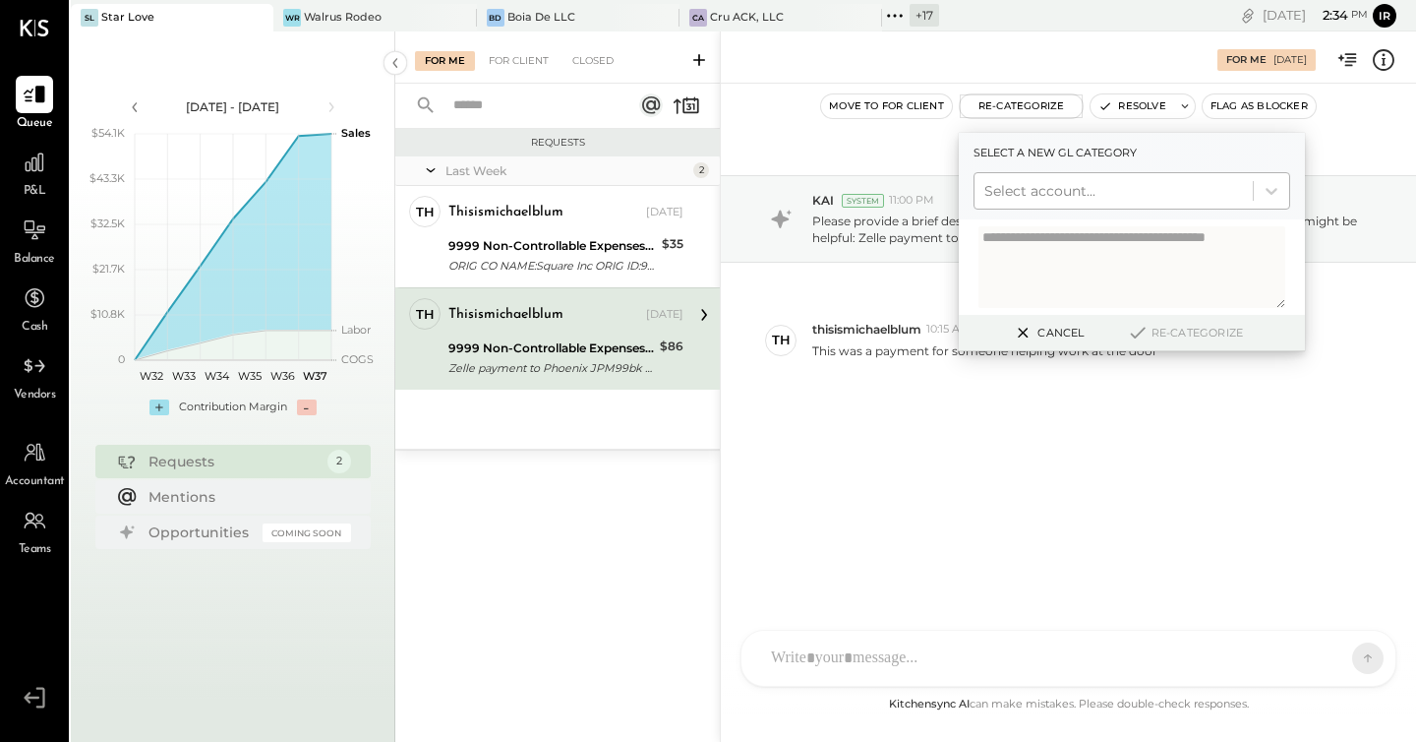
click at [1077, 192] on div at bounding box center [1114, 191] width 259 height 24
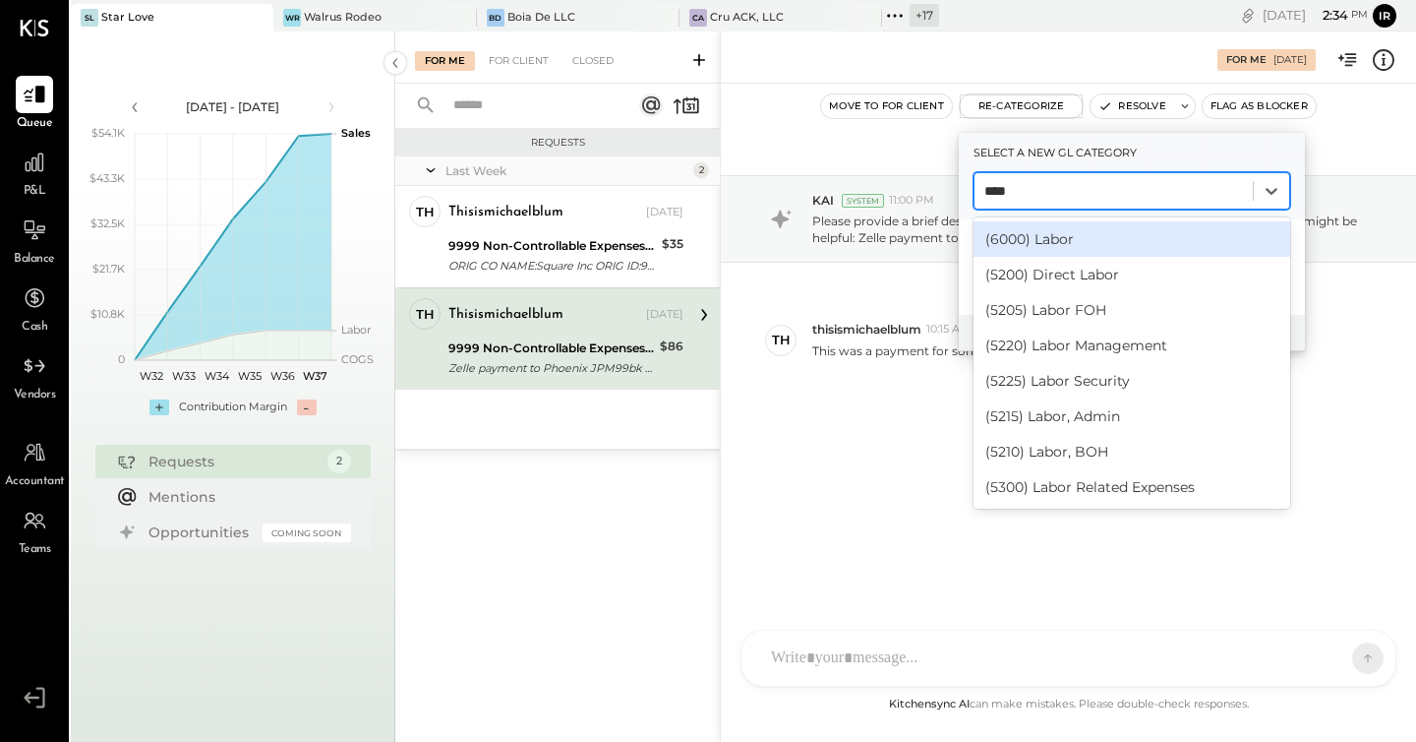
type input "*****"
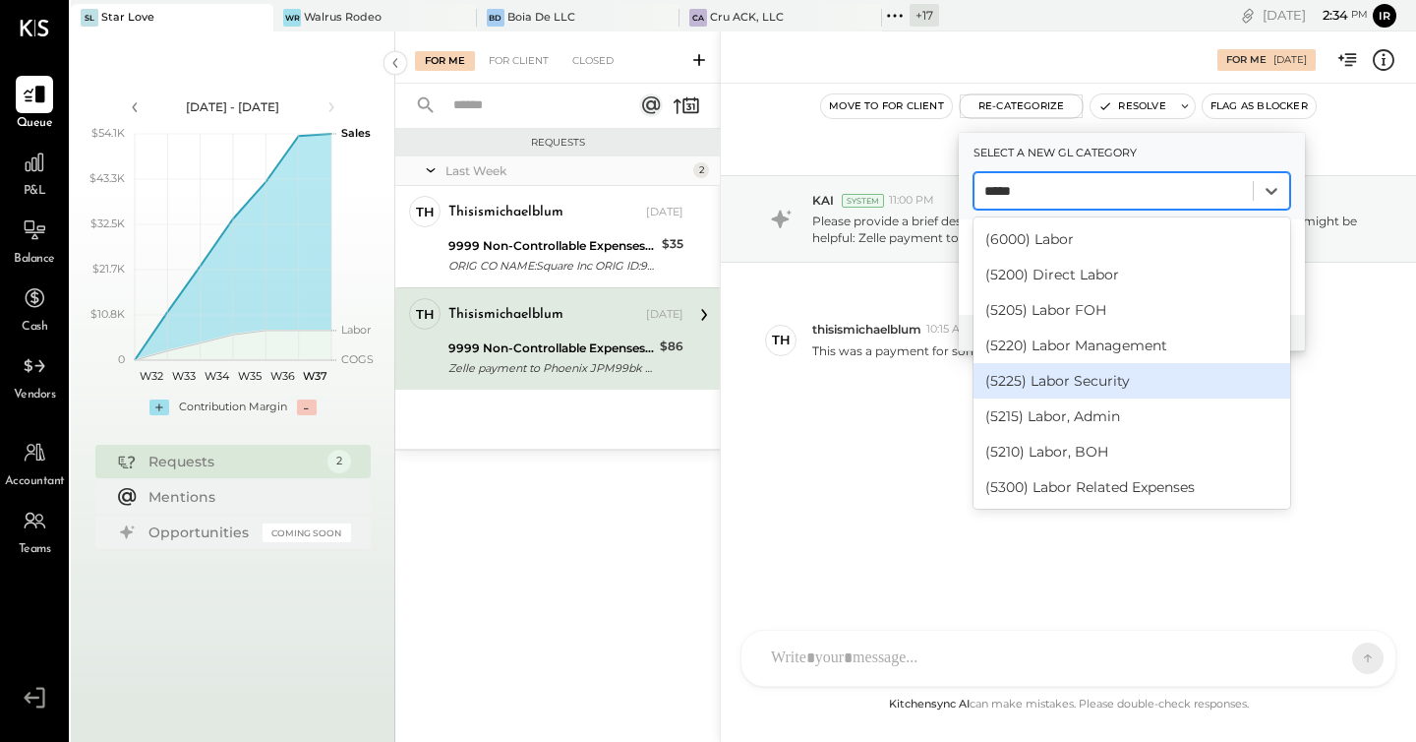
click at [1089, 376] on div "(5225) Labor Security" at bounding box center [1132, 380] width 317 height 35
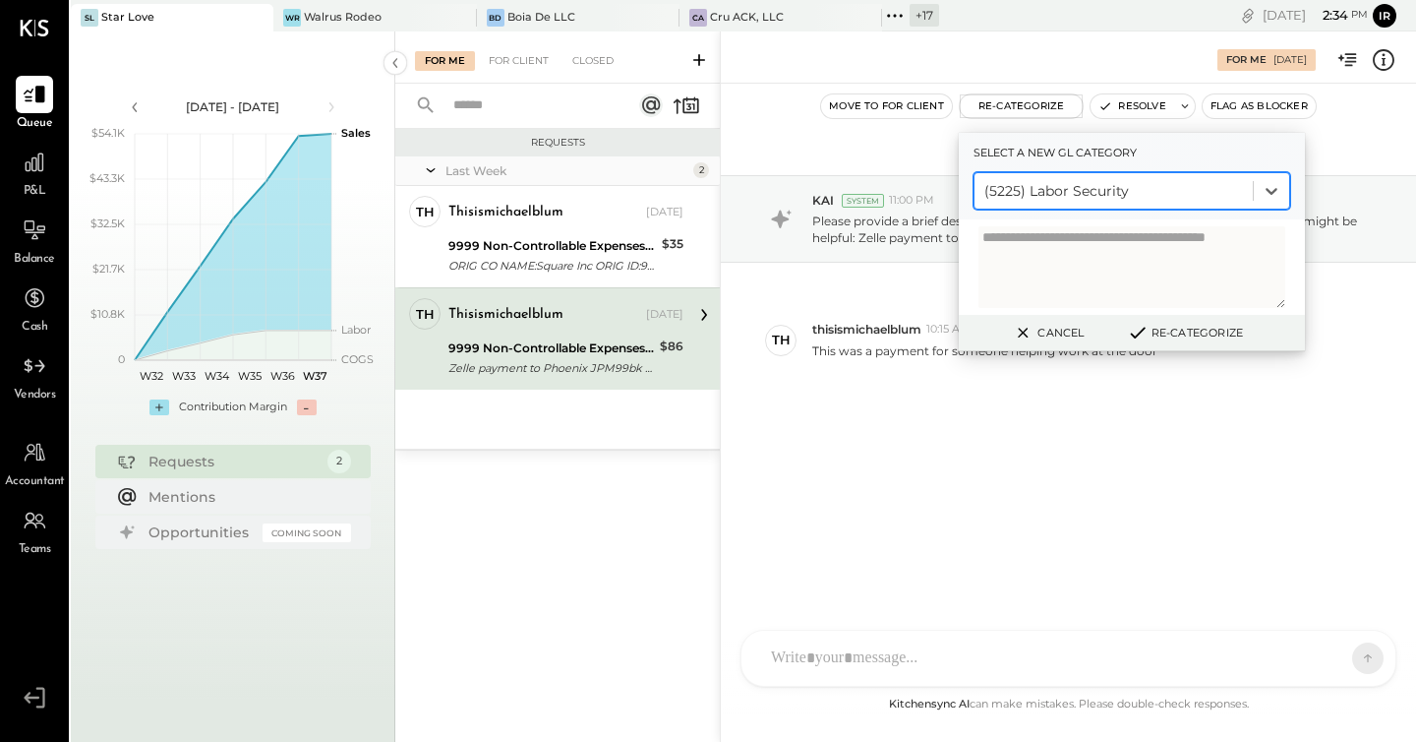
click at [1188, 325] on button "Re-Categorize" at bounding box center [1185, 333] width 130 height 24
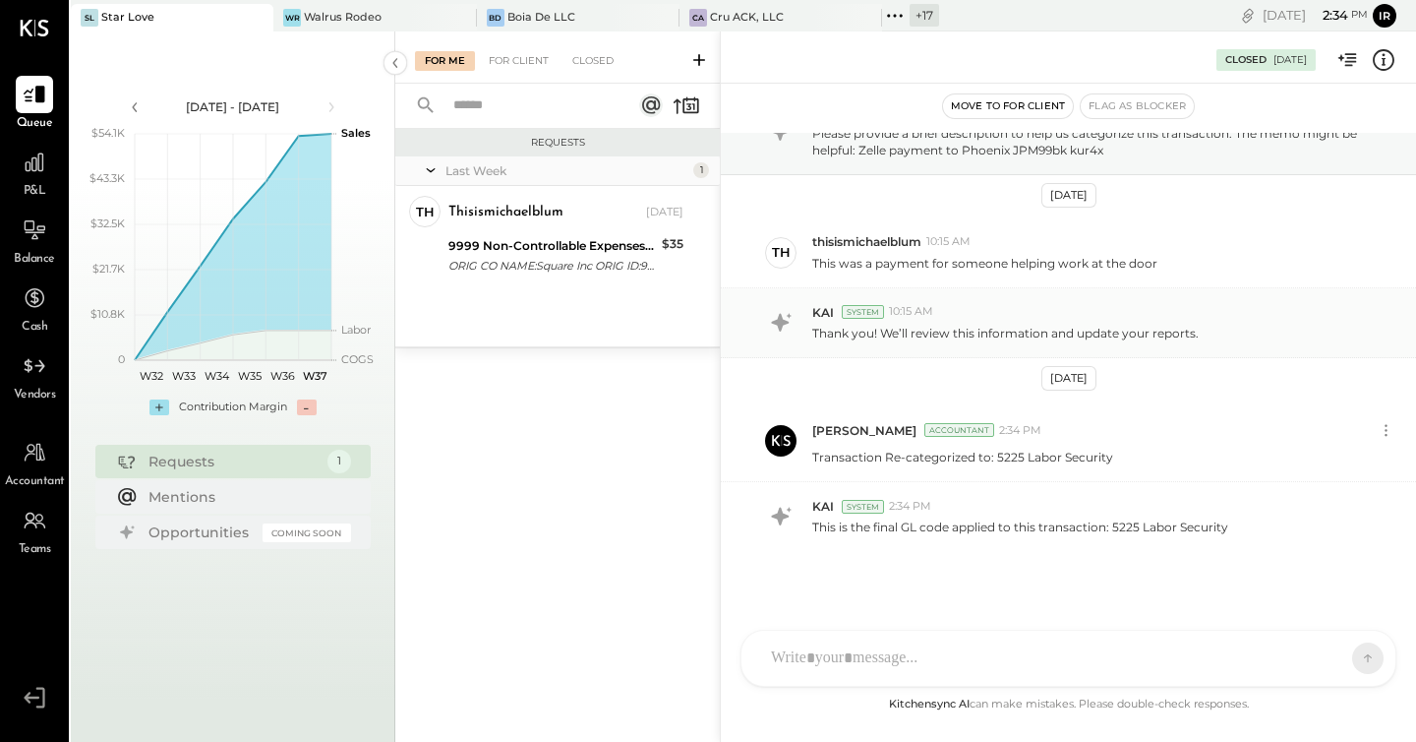
scroll to position [93, 0]
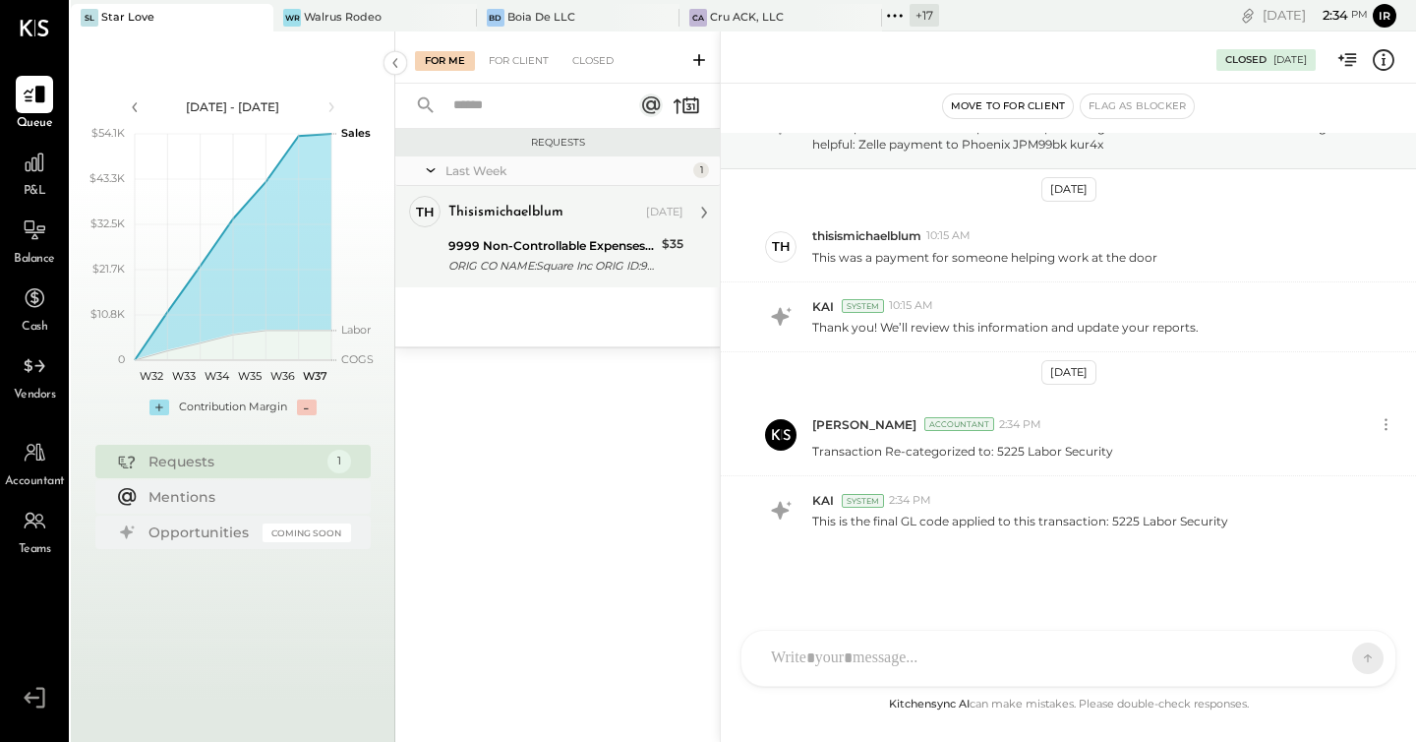
click at [542, 234] on div "9999 Non-Controllable Expenses:Other Income and Expenses:To be Classified ORIG …" at bounding box center [553, 255] width 208 height 43
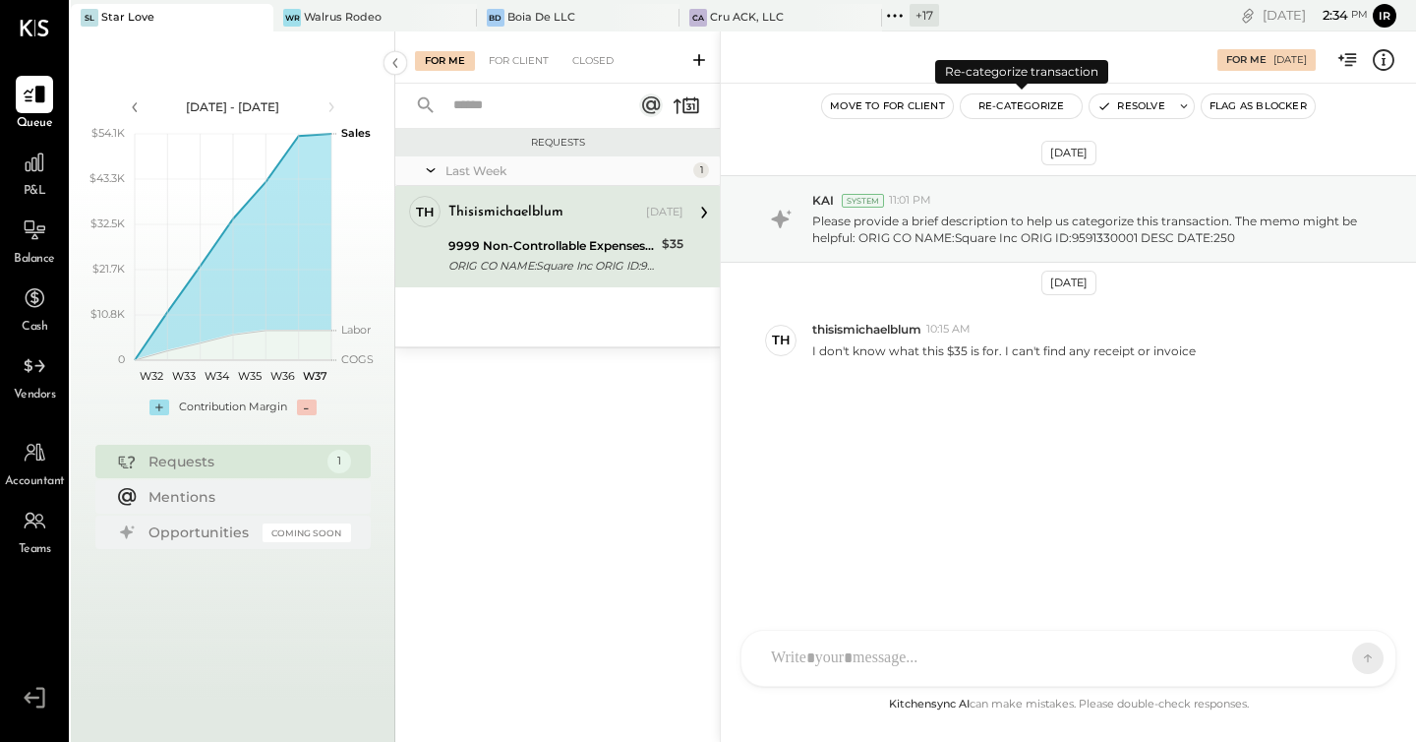
click at [1018, 105] on button "Re-Categorize" at bounding box center [1022, 106] width 122 height 24
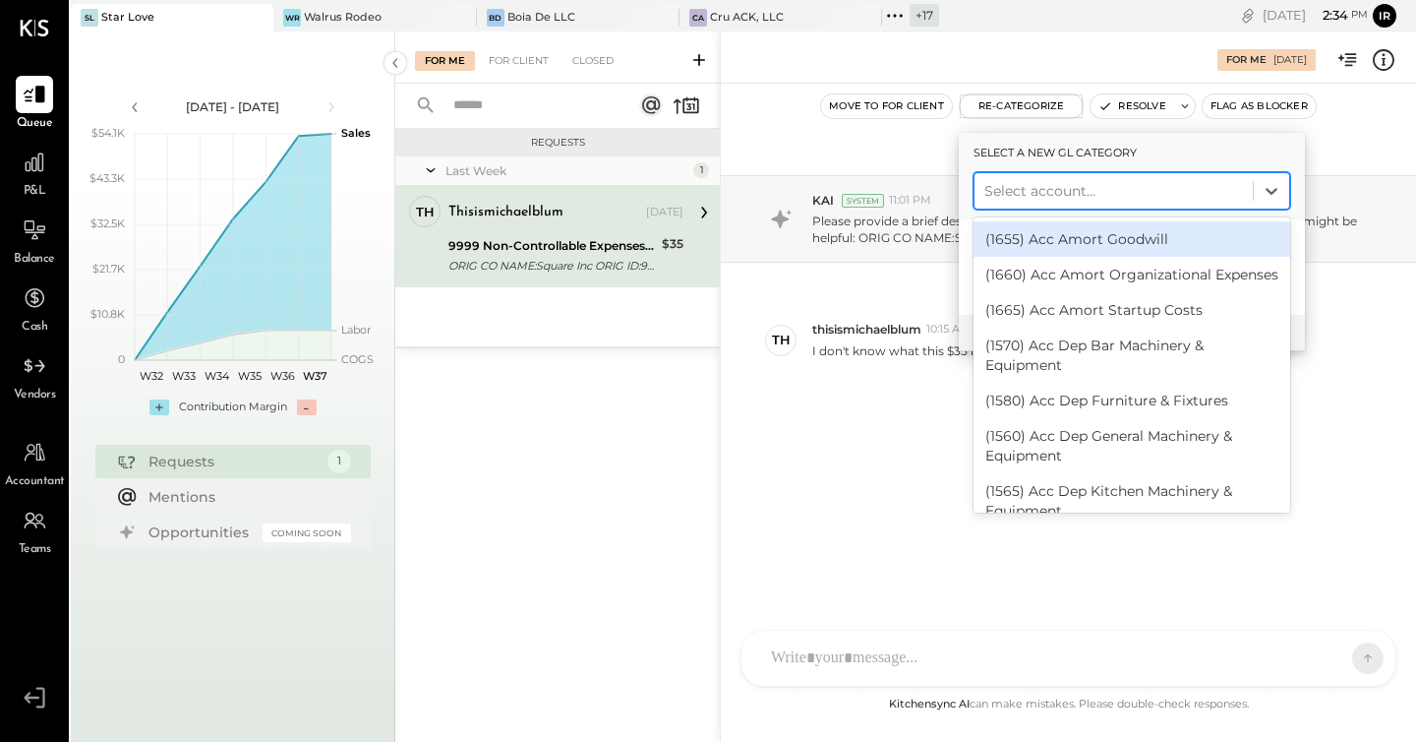
click at [1054, 196] on div at bounding box center [1114, 191] width 259 height 24
click at [793, 487] on div "[DATE] KAI System 11:01 PM Please provide a brief description to help us catego…" at bounding box center [1068, 328] width 695 height 390
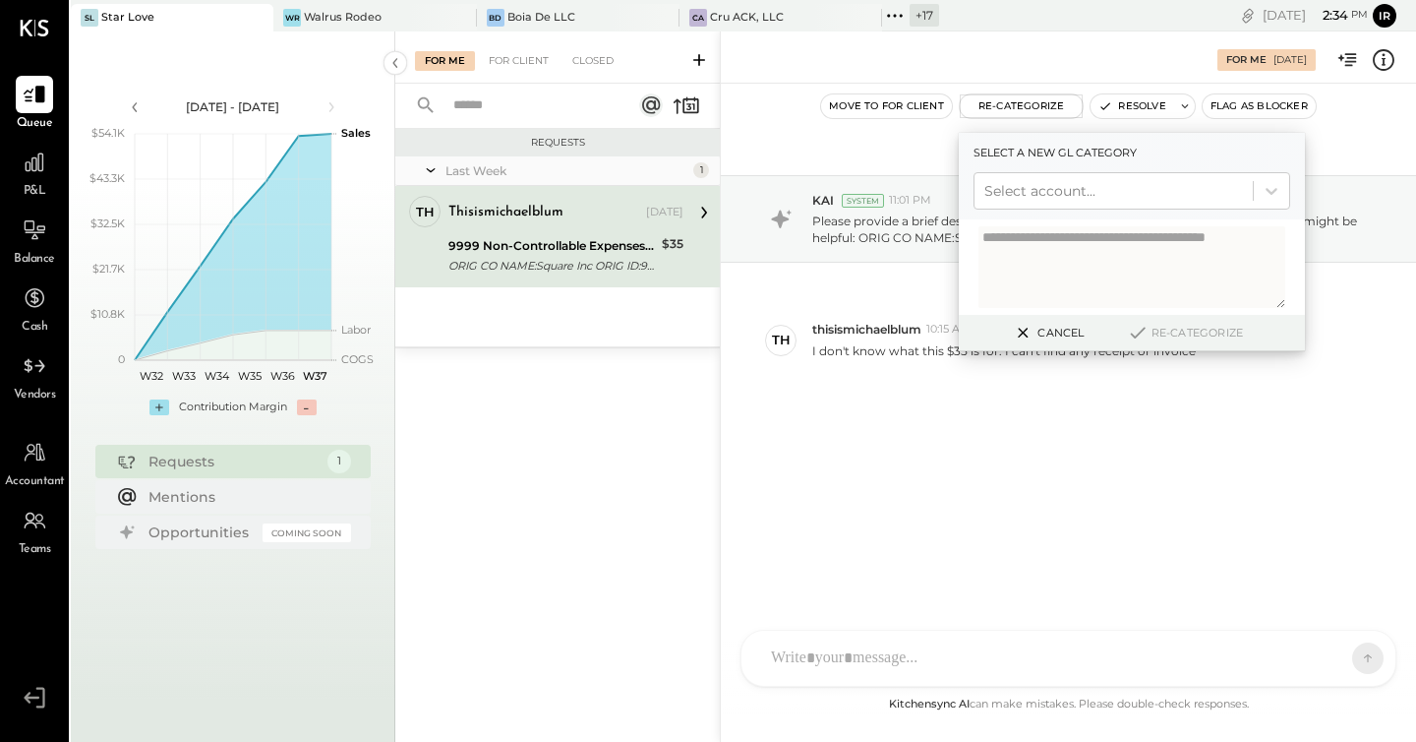
click at [793, 487] on div "[DATE] KAI System 11:01 PM Please provide a brief description to help us catego…" at bounding box center [1068, 328] width 695 height 390
click at [1042, 331] on button "Cancel" at bounding box center [1047, 333] width 85 height 26
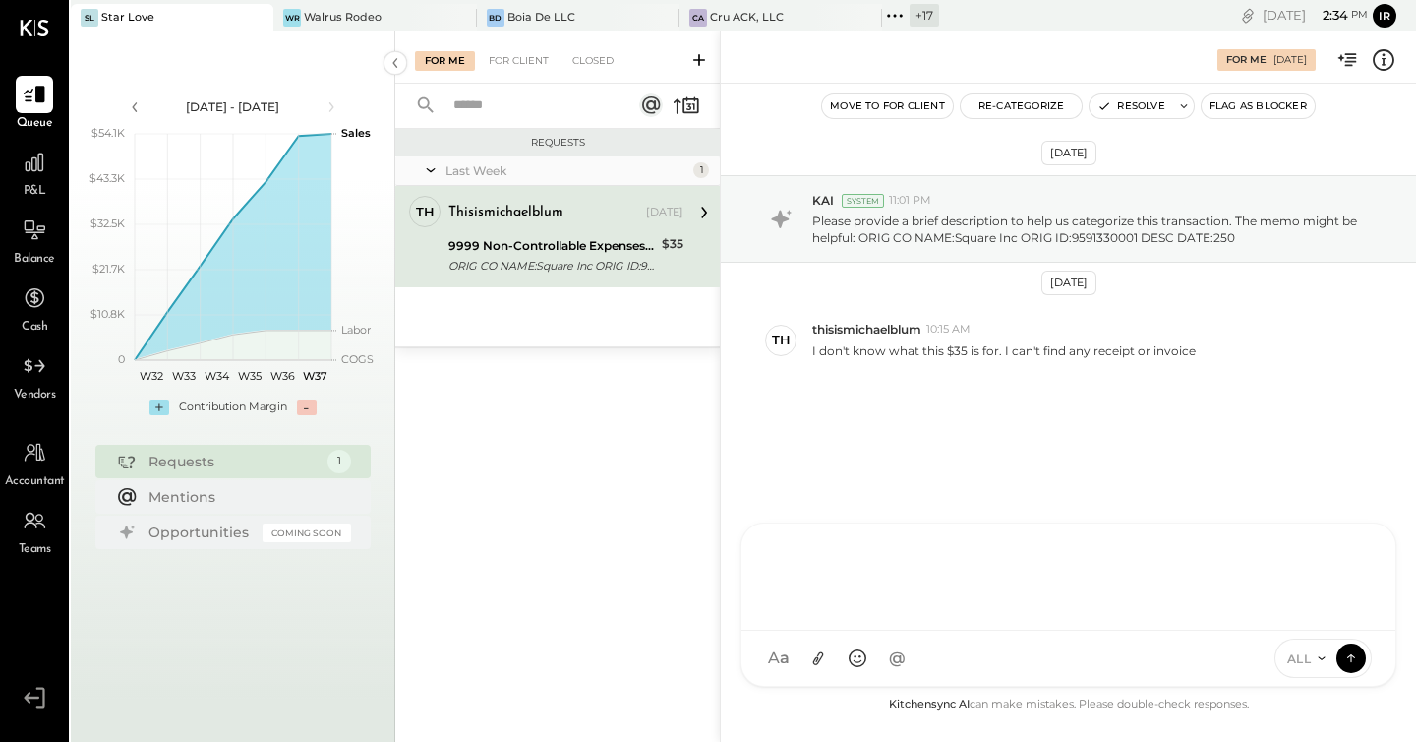
click at [817, 659] on div "L lejitamit ID [PERSON_NAME] Del [PERSON_NAME] [PERSON_NAME] [PERSON_NAME] R [P…" at bounding box center [1069, 604] width 656 height 164
click at [855, 463] on div "[DATE] KAI System 11:01 PM Please provide a brief description to help us catego…" at bounding box center [1068, 328] width 695 height 390
